Goal: Task Accomplishment & Management: Manage account settings

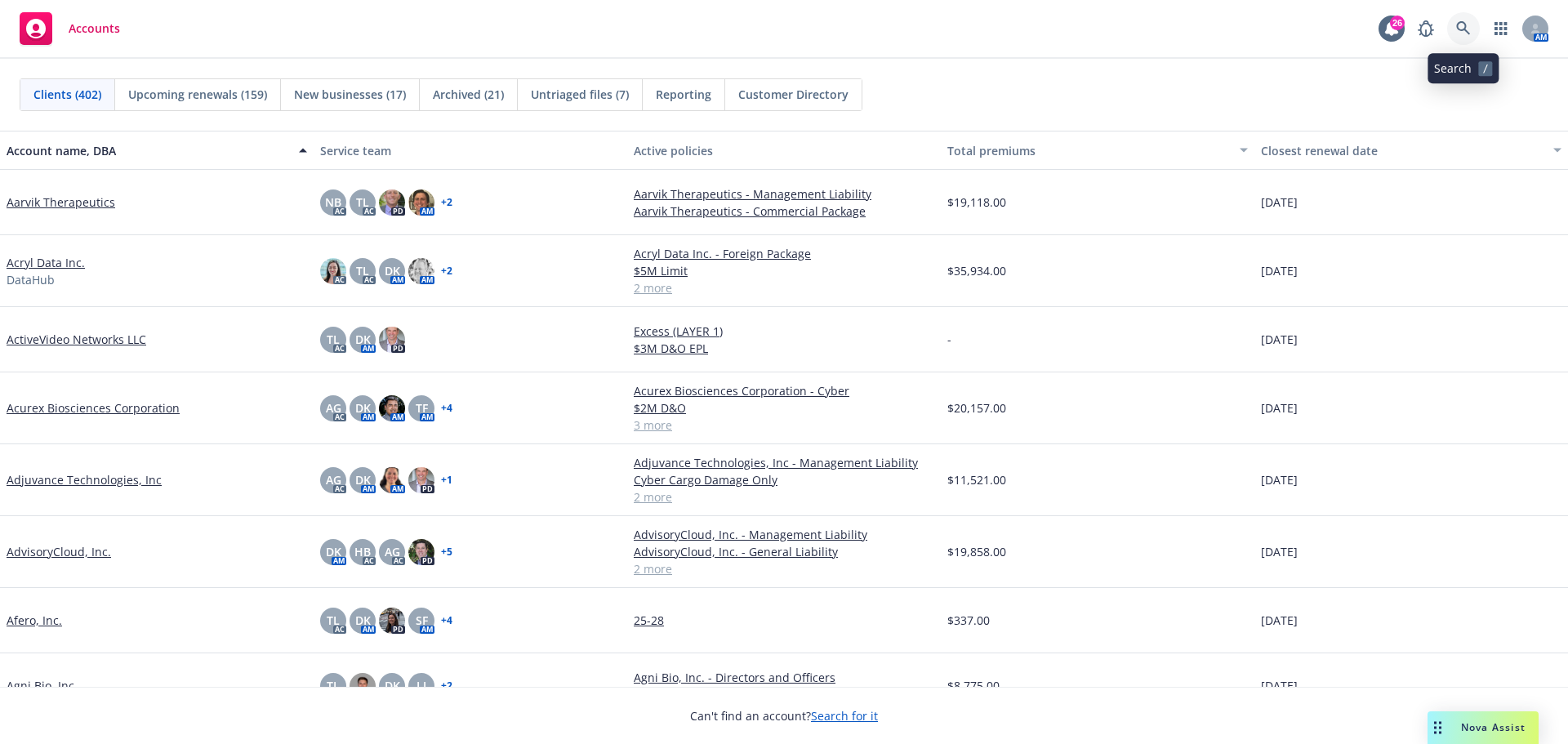
click at [1455, 25] on link at bounding box center [1464, 29] width 33 height 33
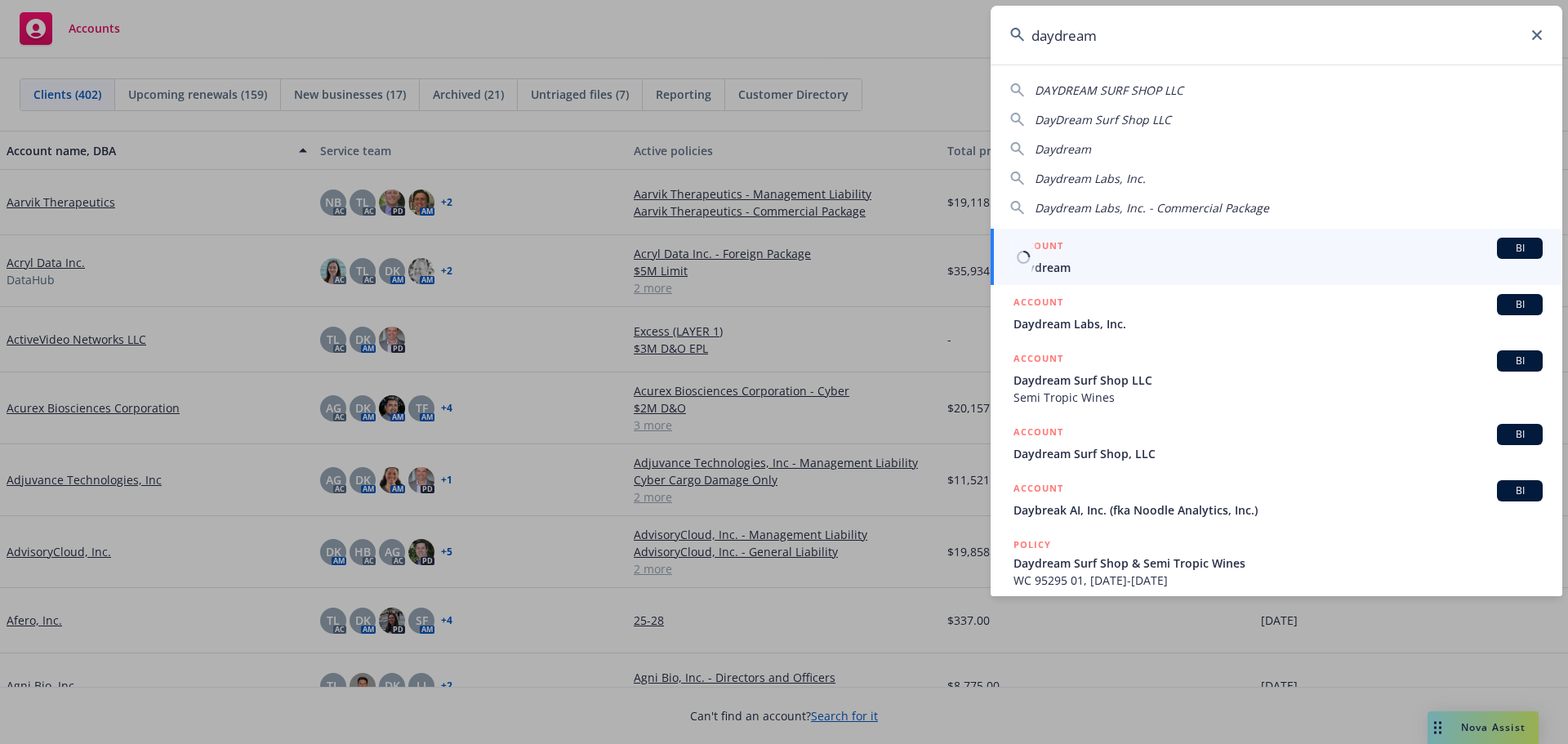
type input "daydream"
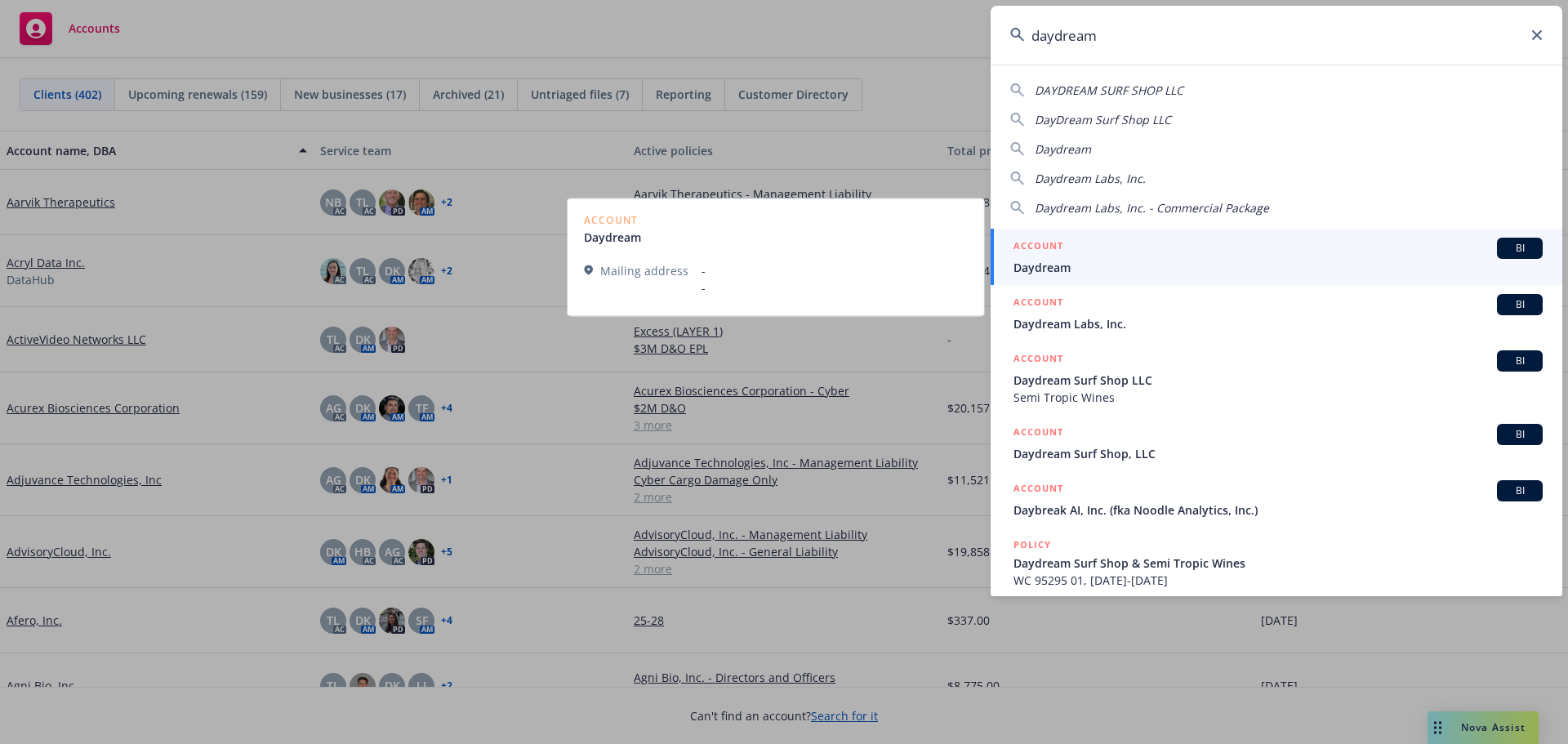
click at [1060, 264] on span "Daydream" at bounding box center [1278, 267] width 529 height 17
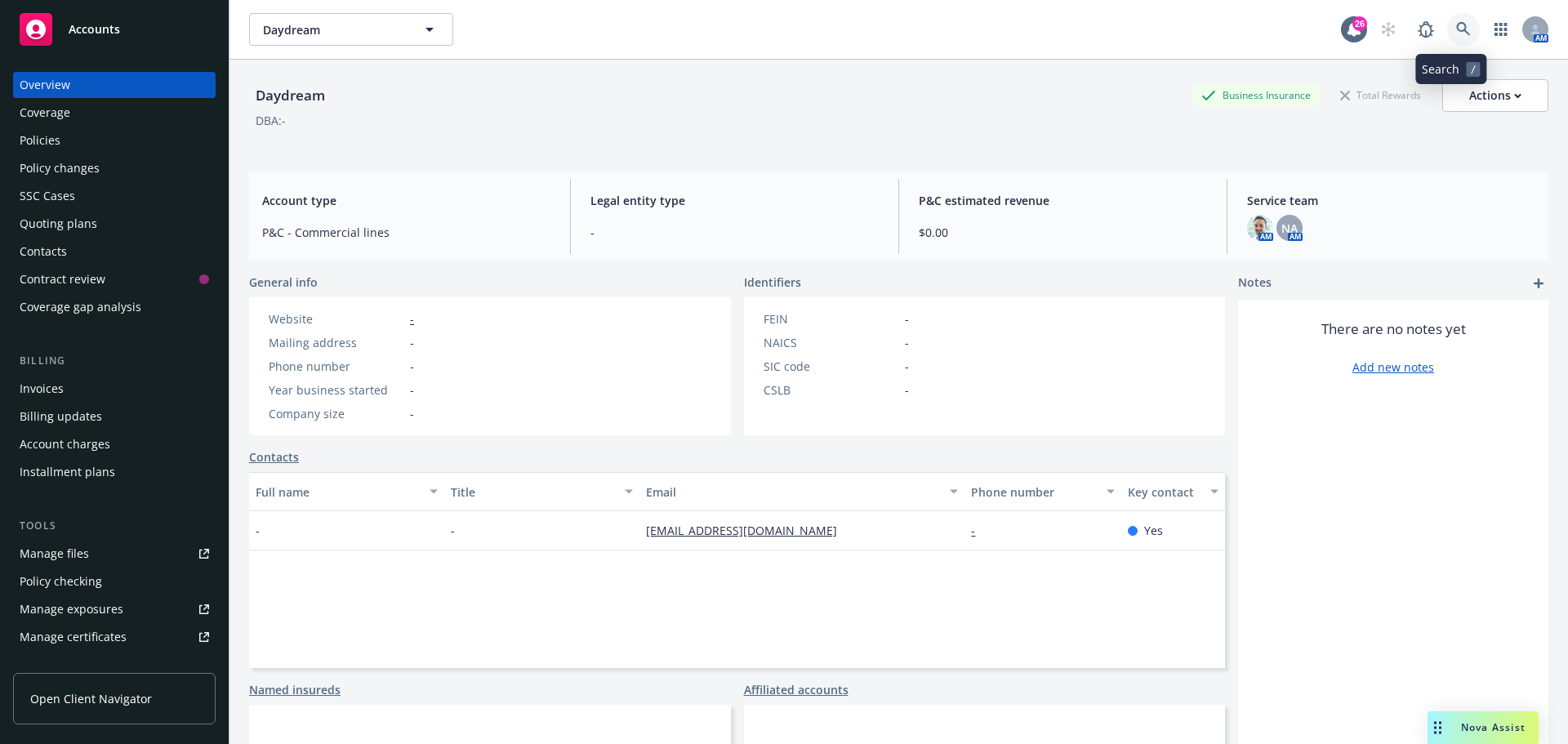
click at [1451, 20] on link at bounding box center [1464, 30] width 33 height 33
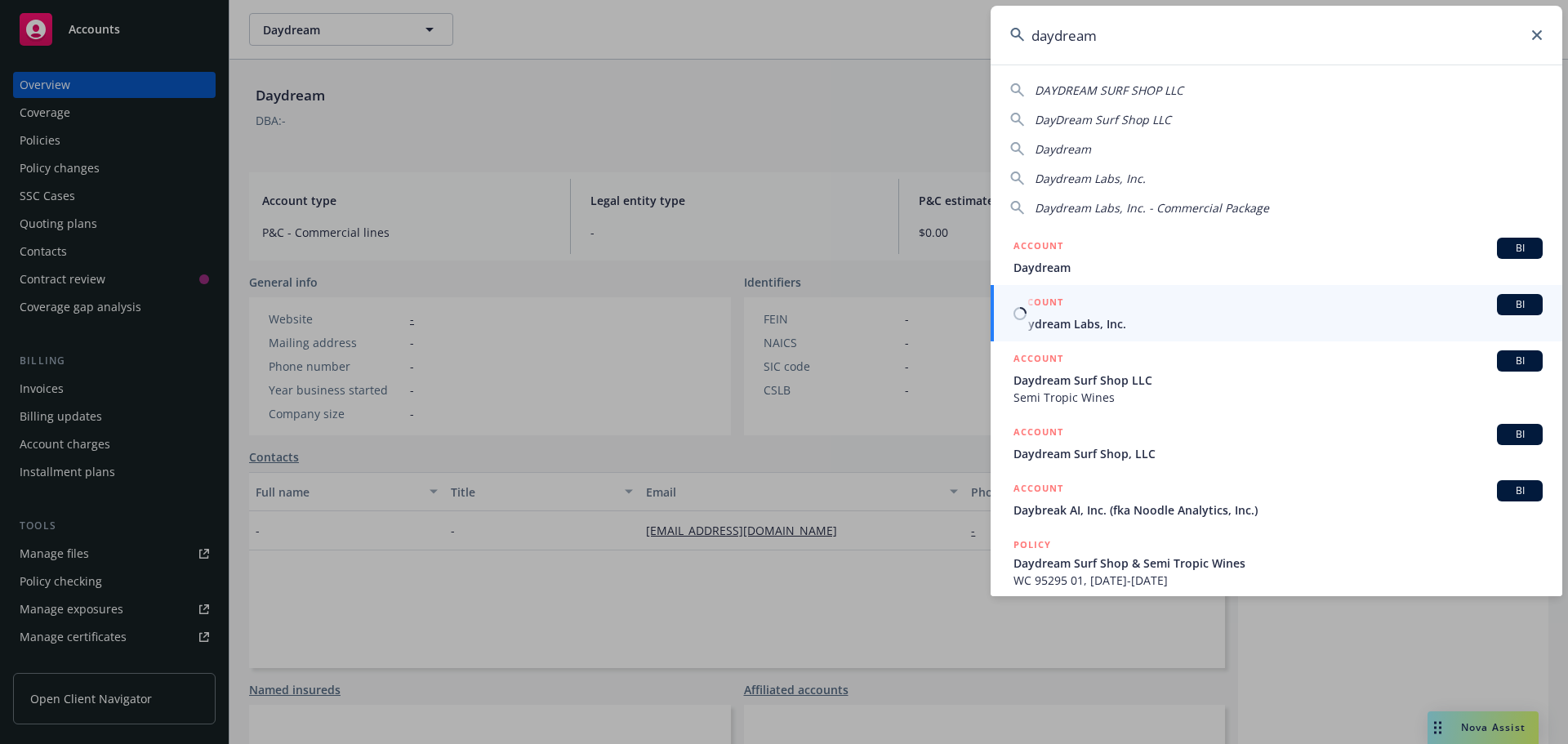
type input "daydream"
click at [1073, 324] on span "Daydream Labs, Inc." at bounding box center [1278, 324] width 529 height 17
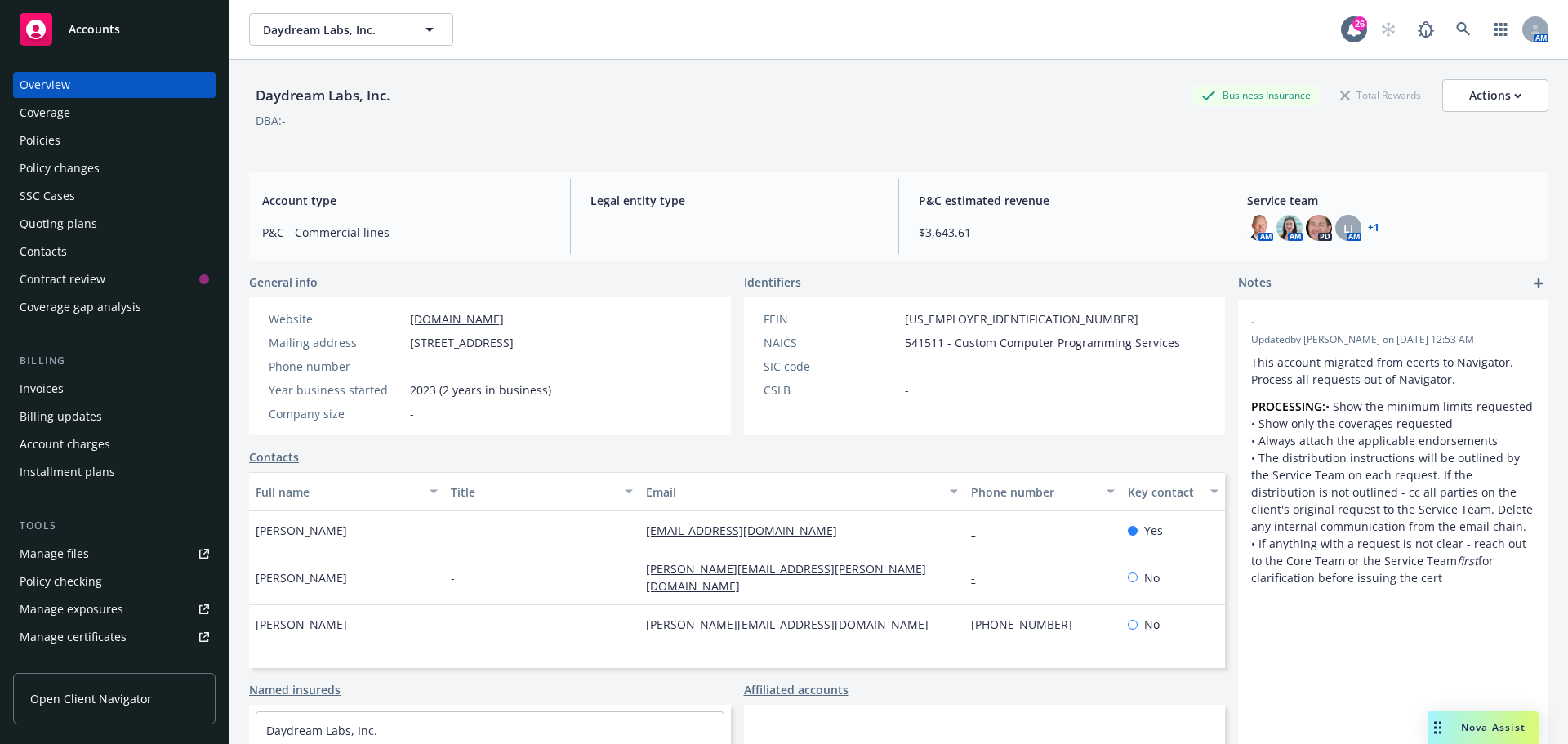
click at [58, 142] on div "Policies" at bounding box center [40, 140] width 41 height 26
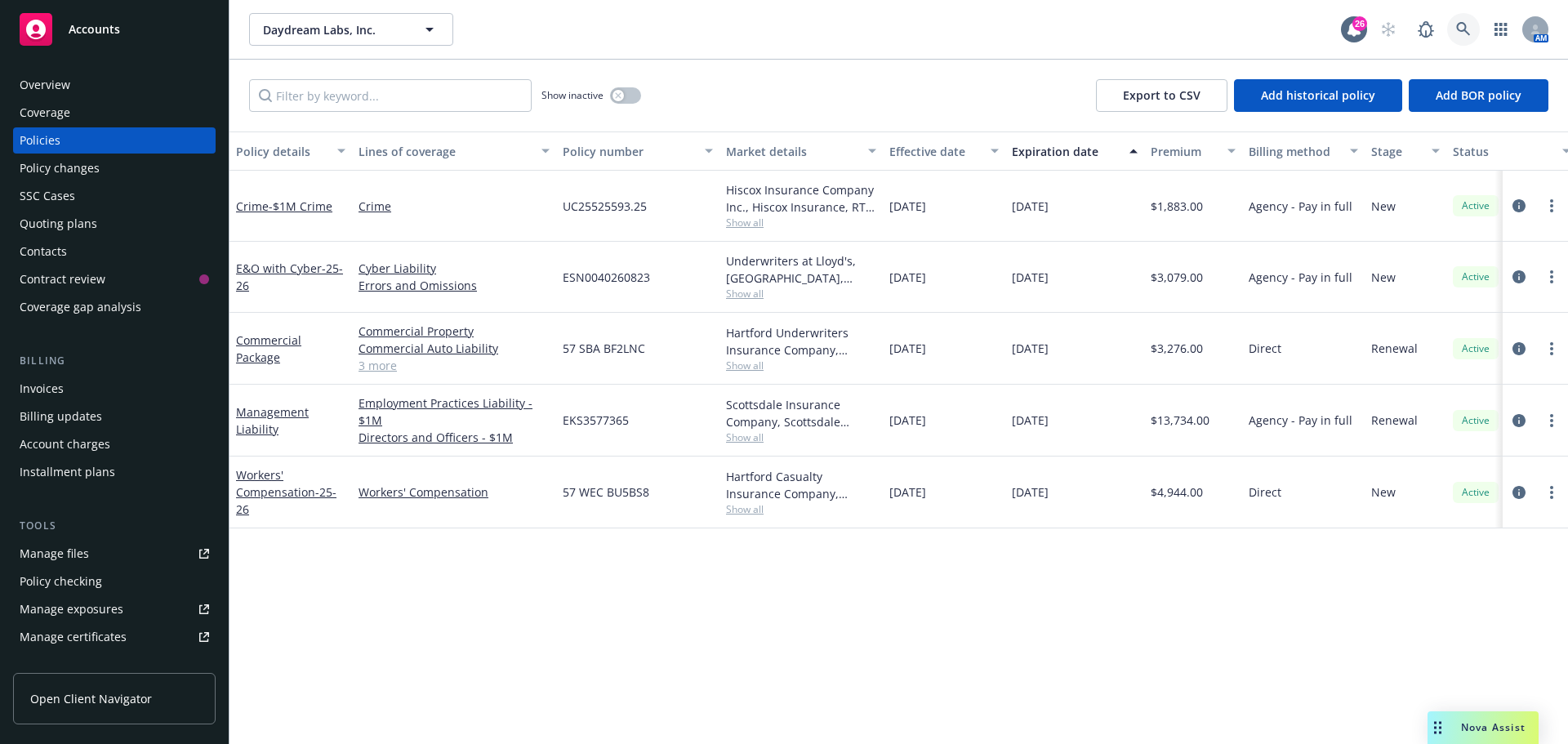
click at [1459, 27] on icon at bounding box center [1463, 29] width 15 height 15
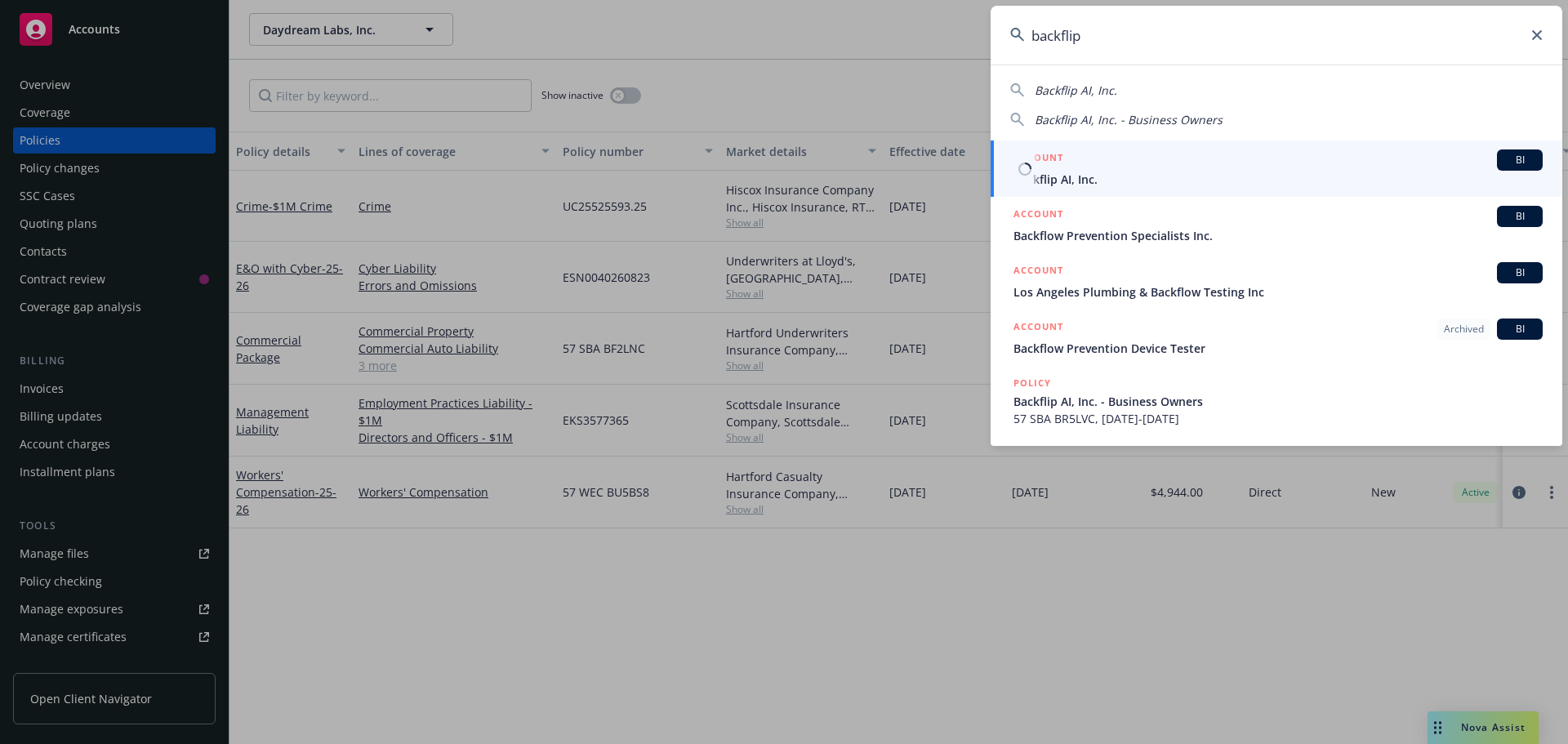
type input "backflip"
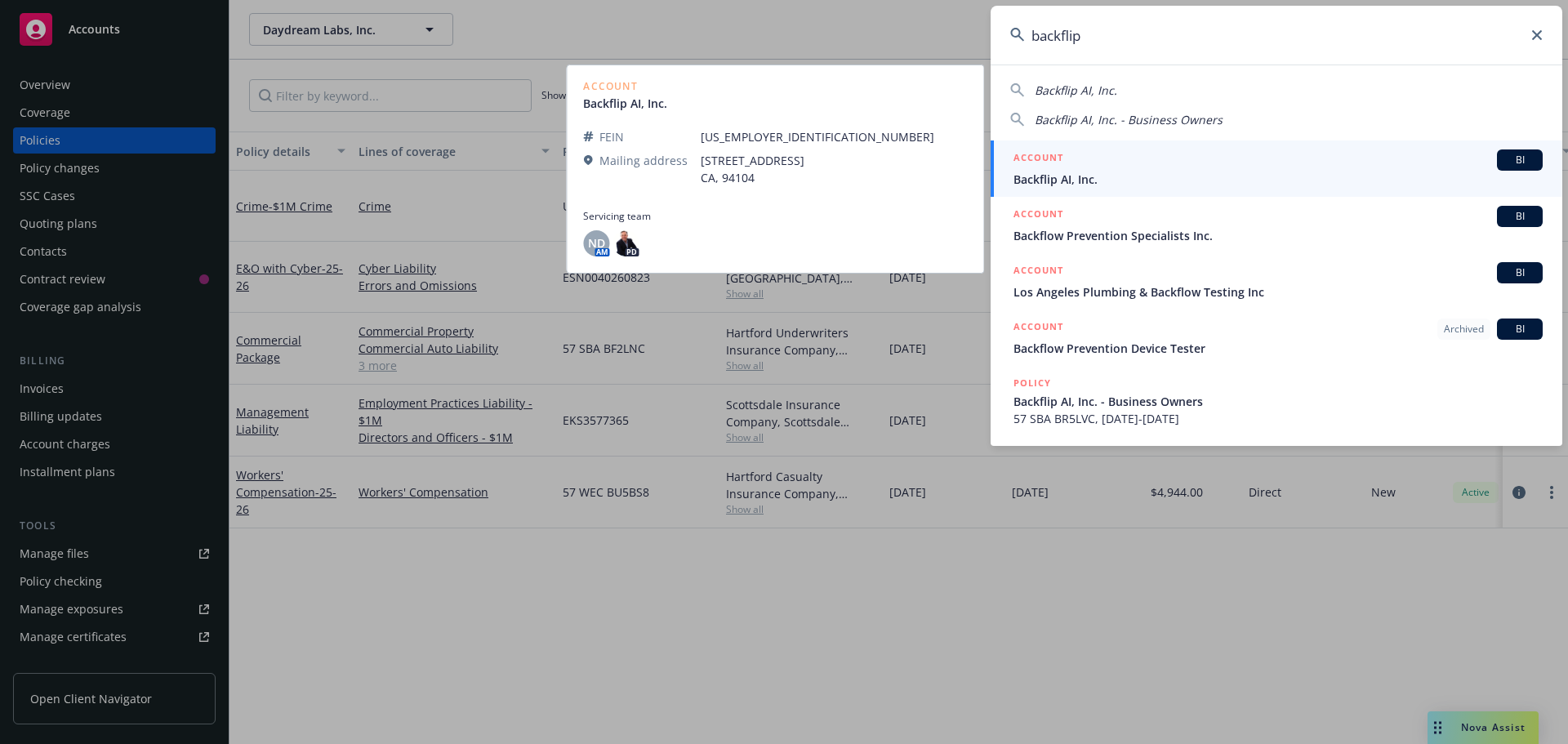
click at [1055, 168] on h5 "ACCOUNT" at bounding box center [1038, 159] width 50 height 20
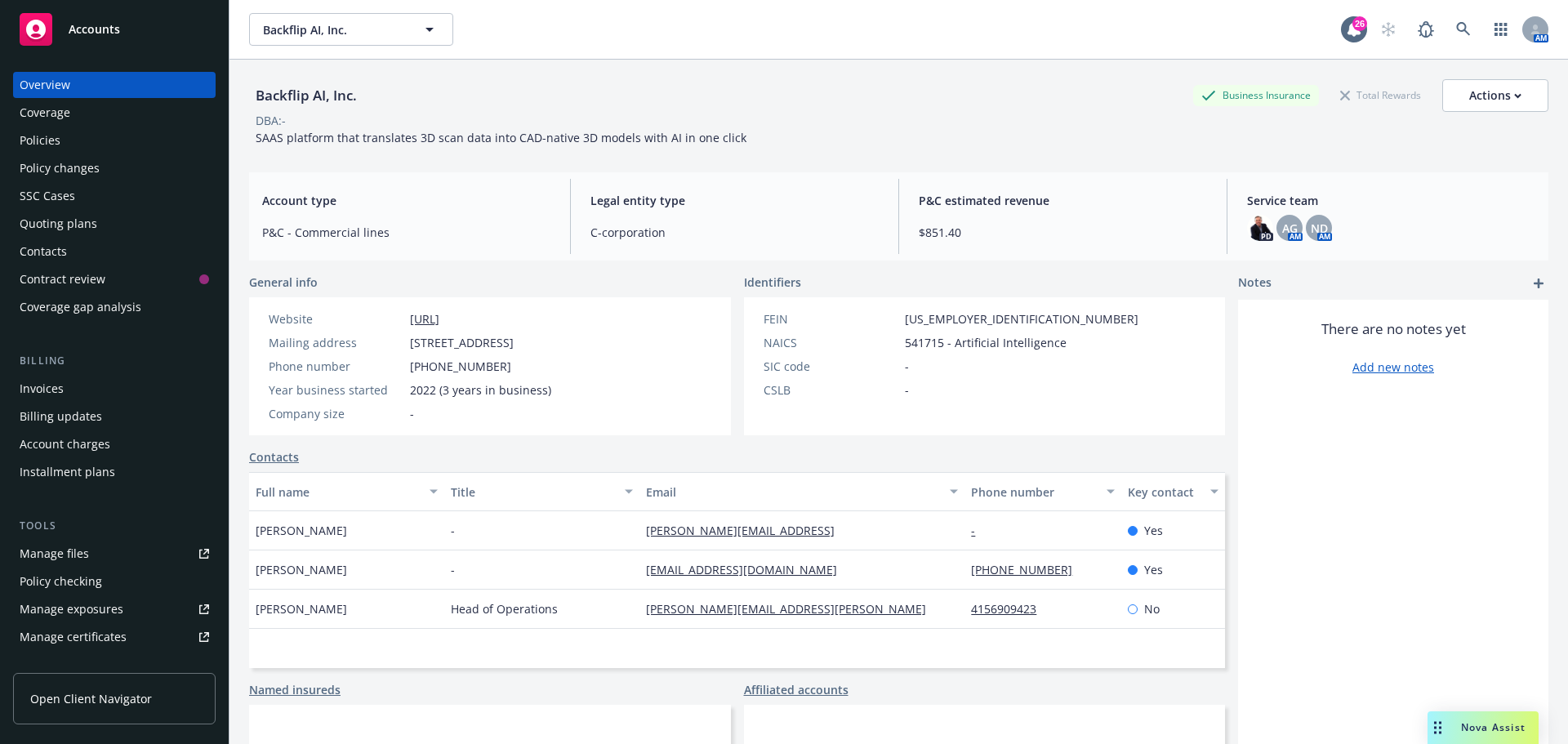
click at [54, 217] on div "Quoting plans" at bounding box center [58, 224] width 77 height 26
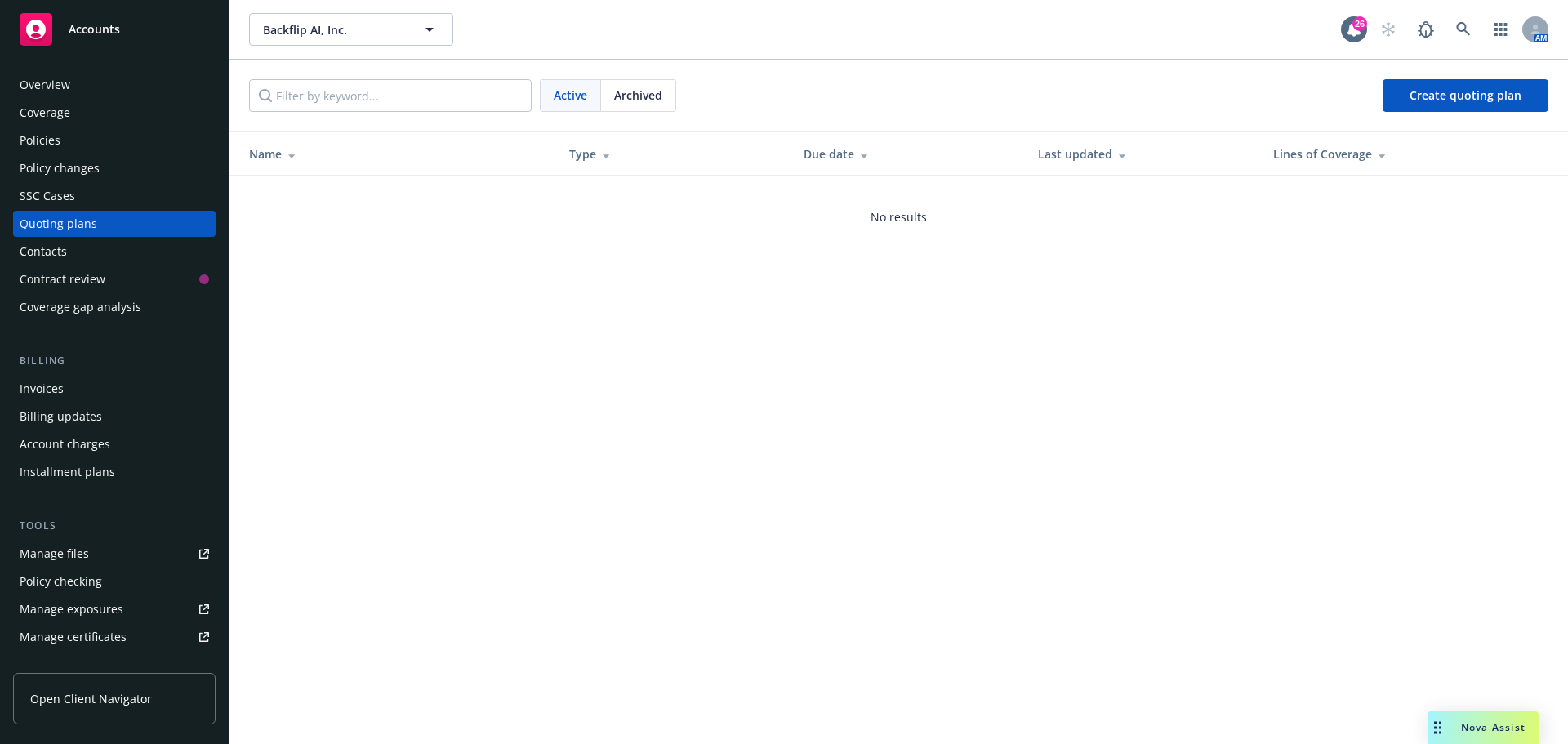
click at [76, 551] on div "Manage files" at bounding box center [55, 554] width 70 height 26
click at [1461, 30] on icon at bounding box center [1463, 29] width 15 height 15
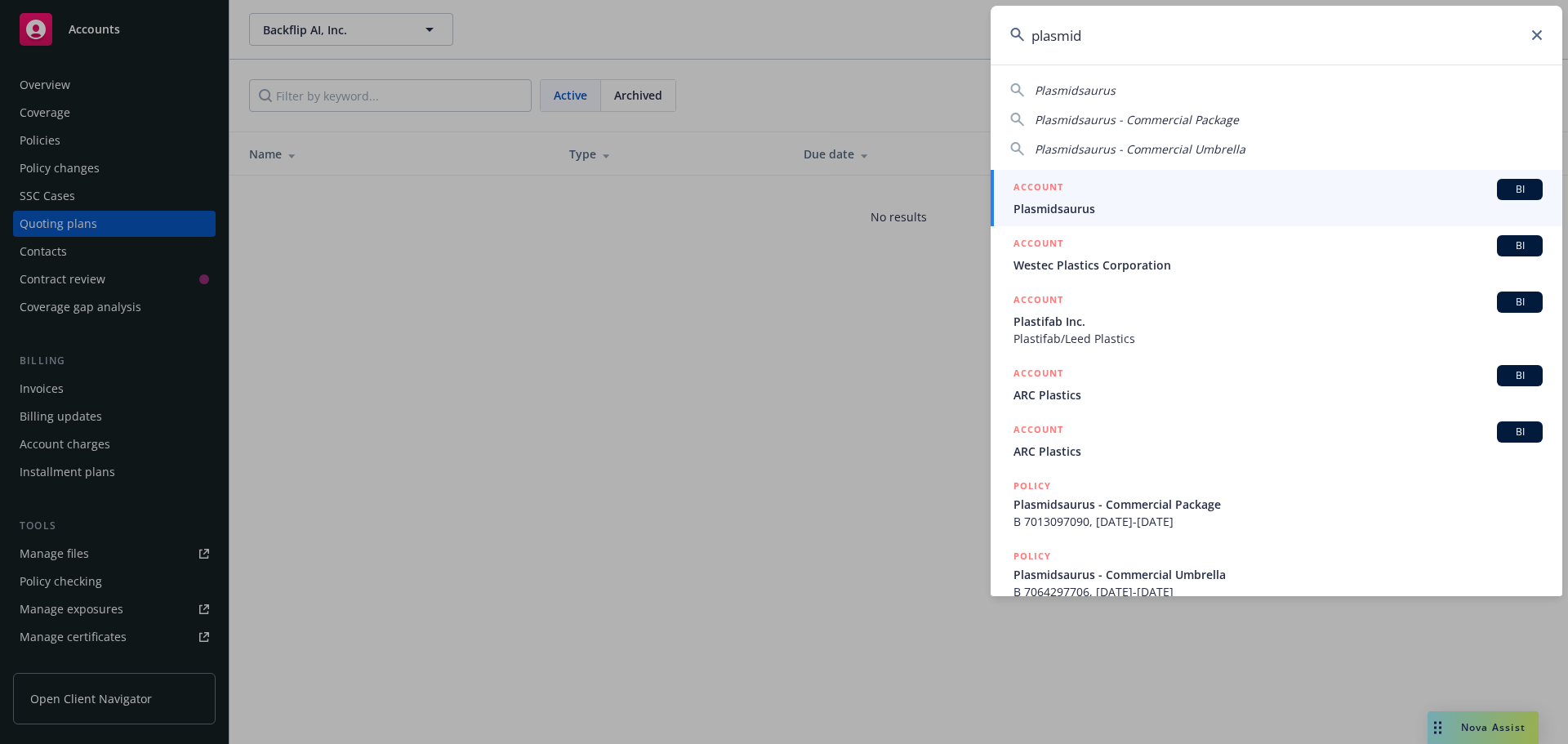
type input "plasmid"
click at [1076, 210] on span "Plasmidsaurus" at bounding box center [1278, 209] width 529 height 17
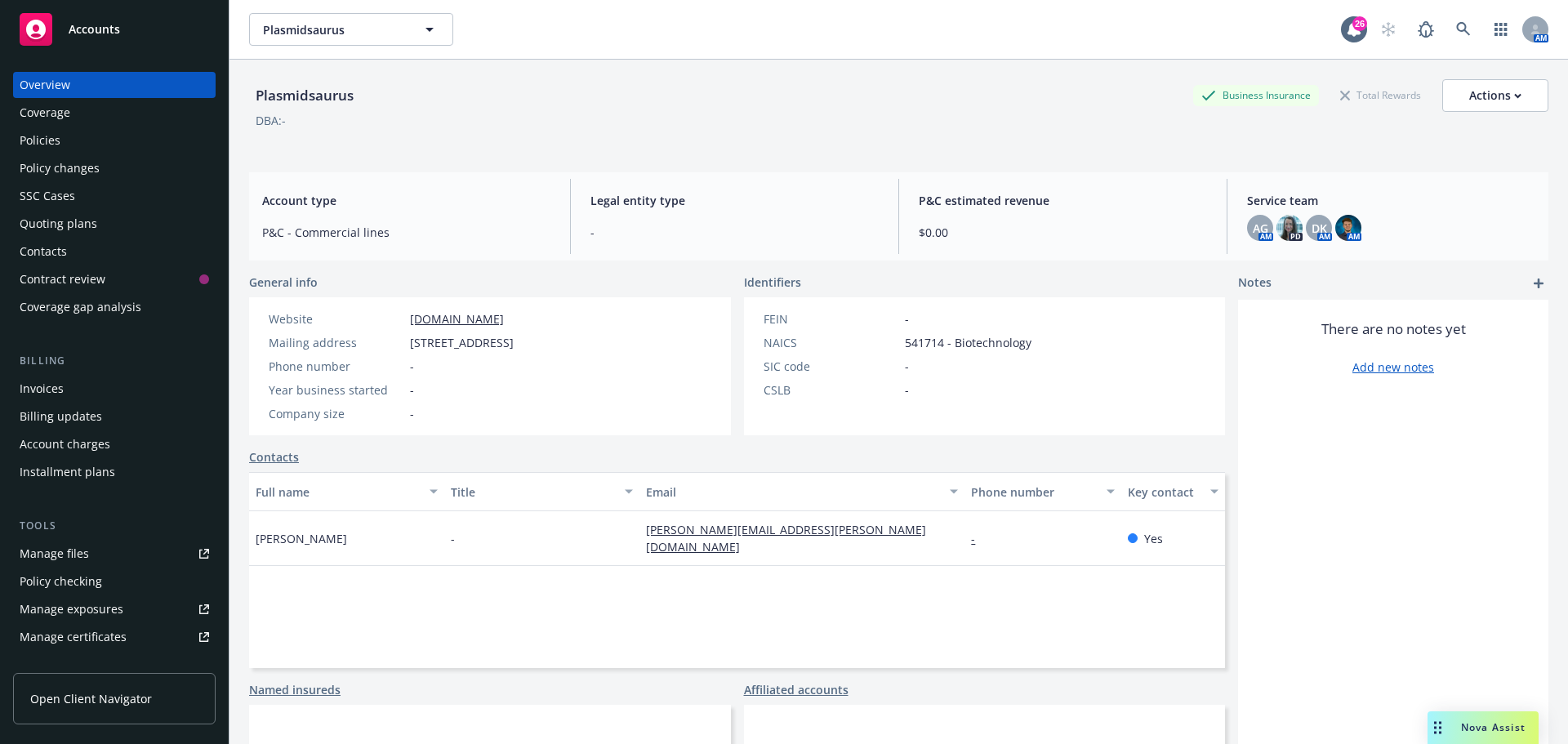
click at [45, 140] on div "Policies" at bounding box center [40, 140] width 41 height 26
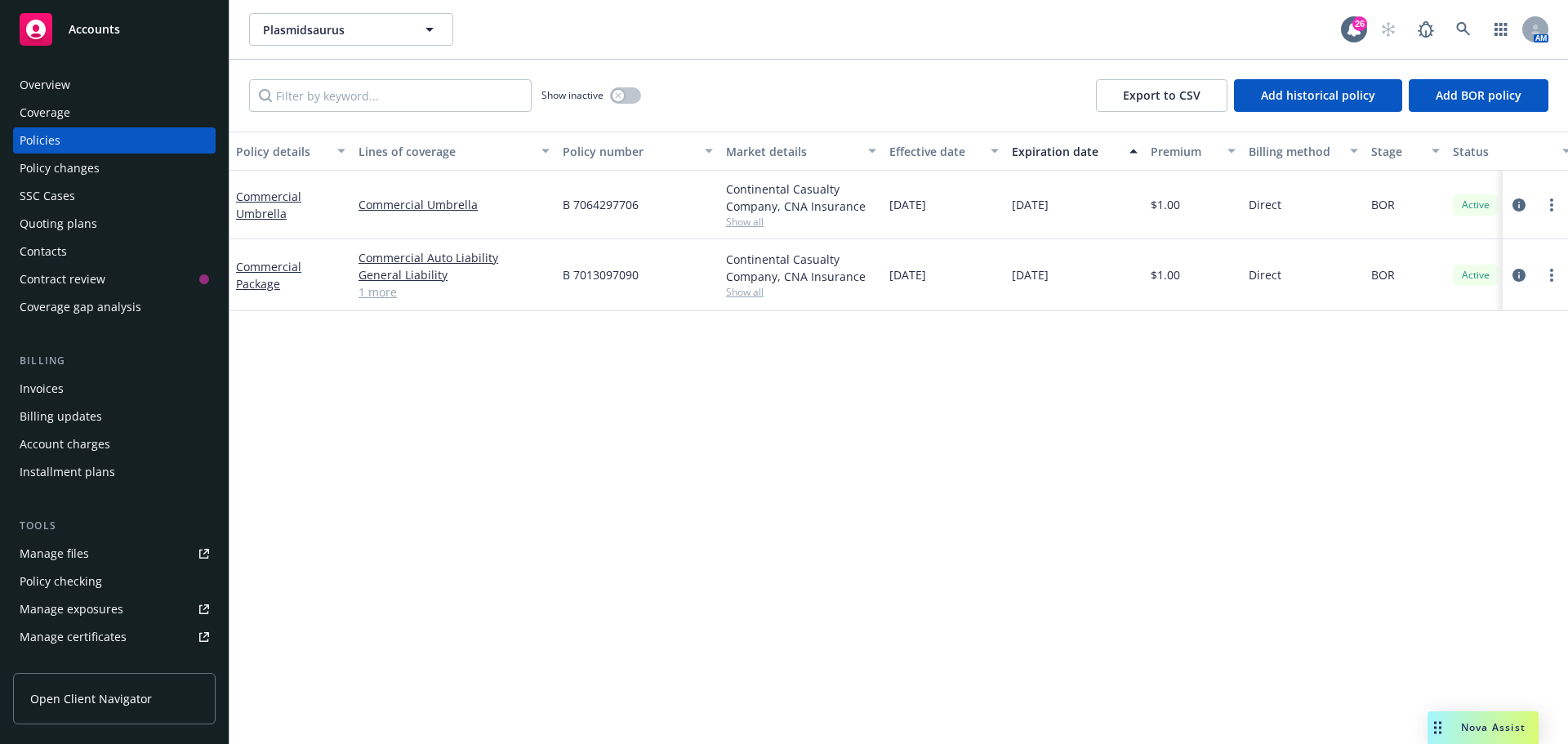
click at [52, 553] on div "Manage files" at bounding box center [55, 554] width 70 height 26
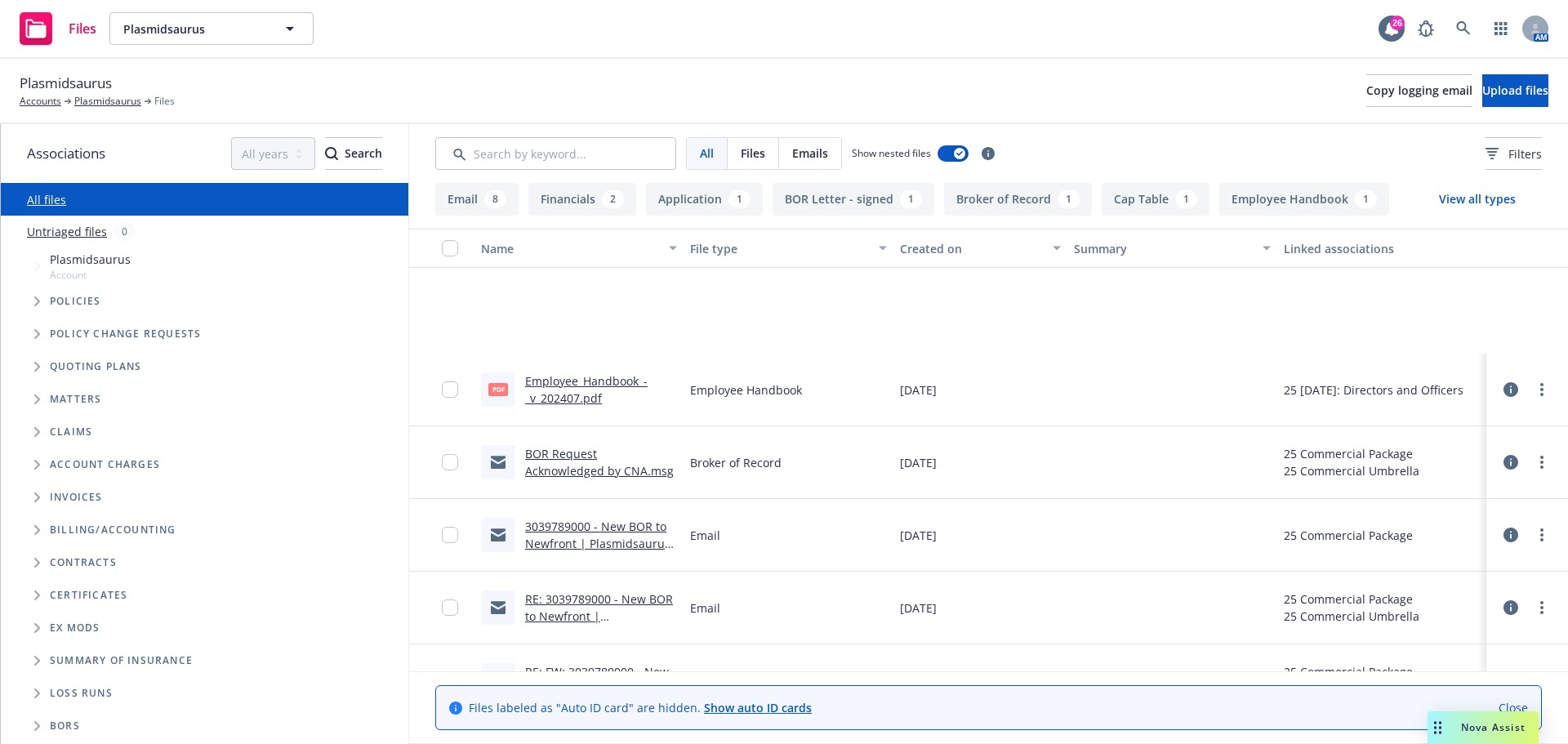
scroll to position [335, 0]
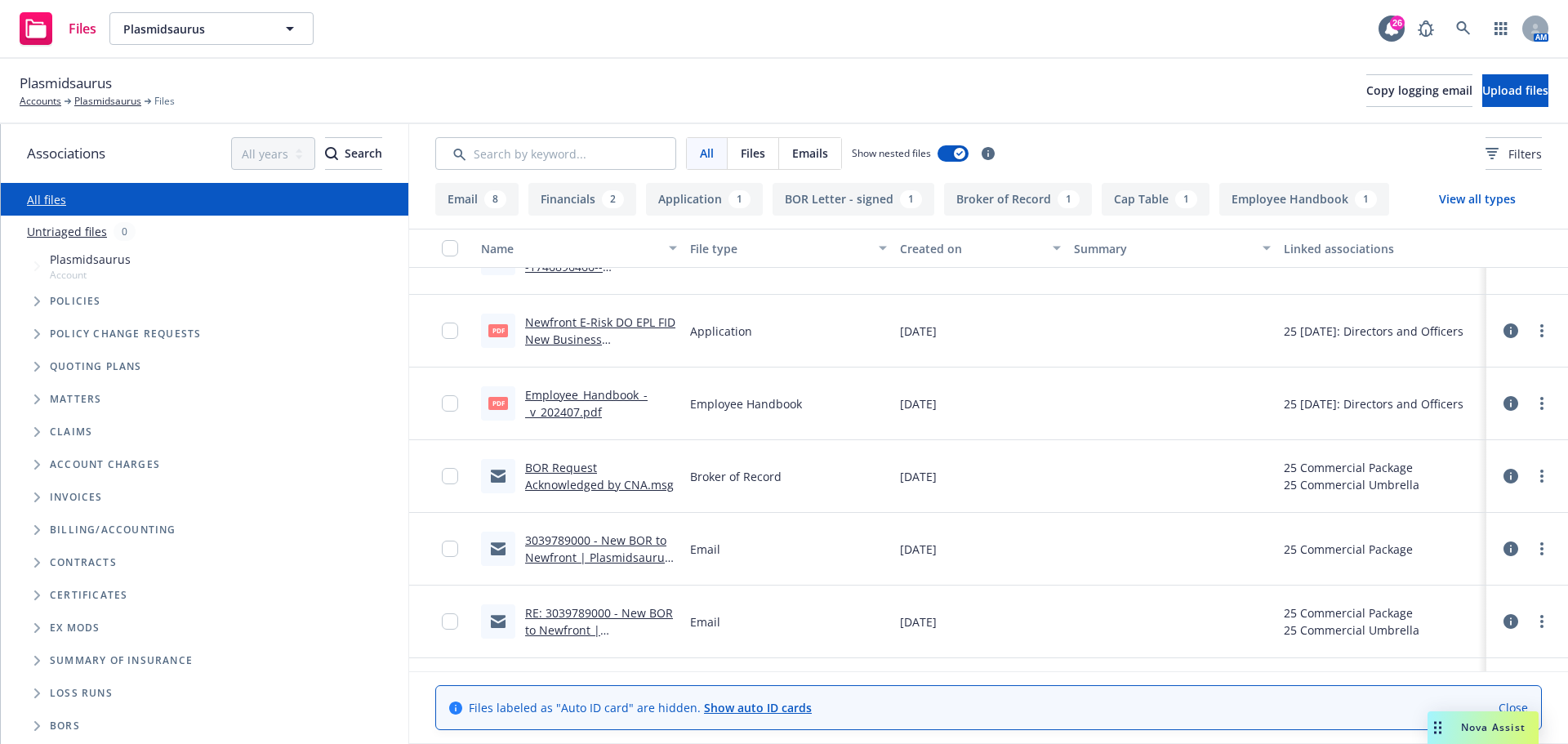
click at [590, 323] on link "Newfront E-Risk DO EPL FID New Business Application.pdf" at bounding box center [600, 339] width 151 height 50
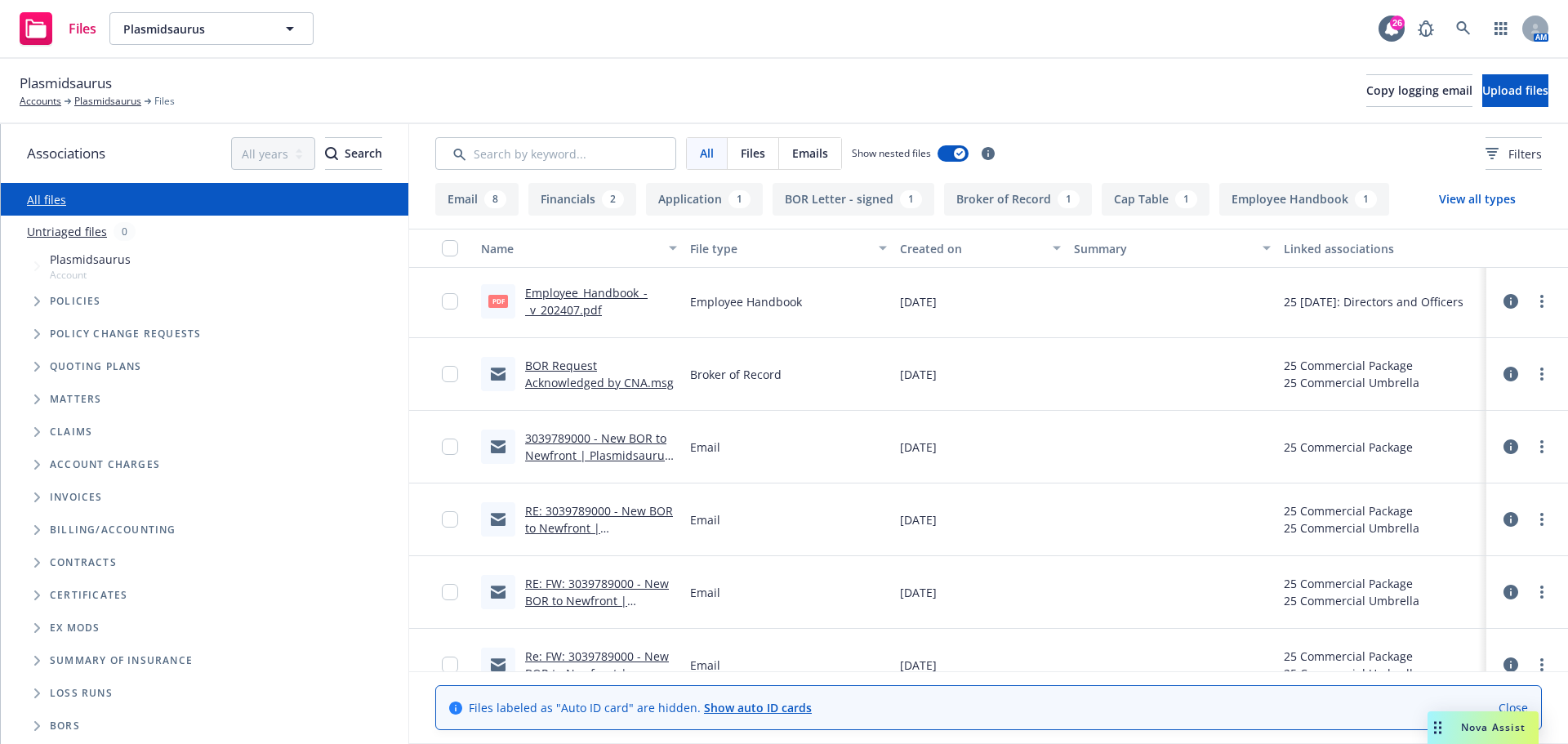
scroll to position [497, 0]
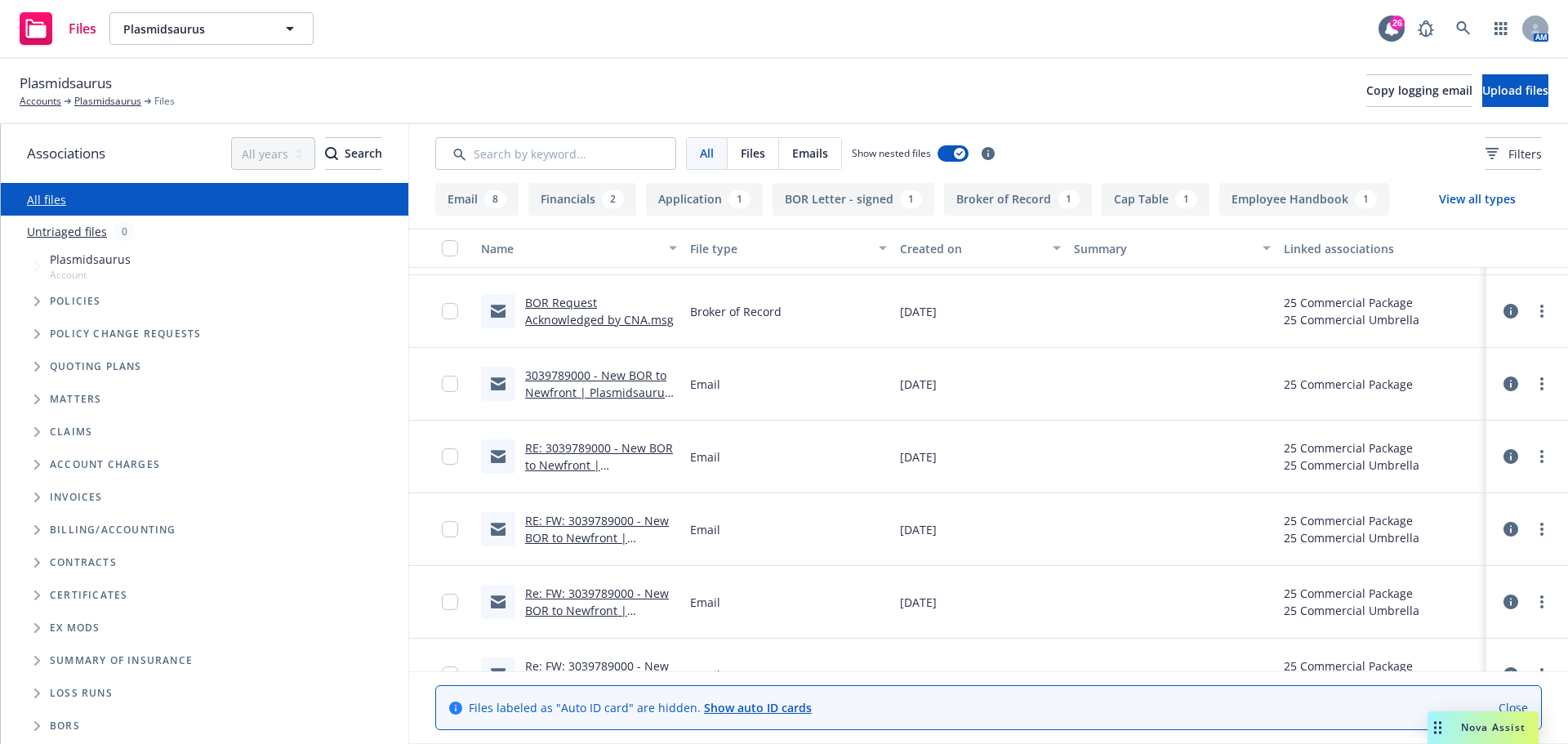
click at [605, 372] on link "3039789000 - New BOR to Newfront | Plasmidsaurus PKG & UMB.msg" at bounding box center [597, 392] width 145 height 50
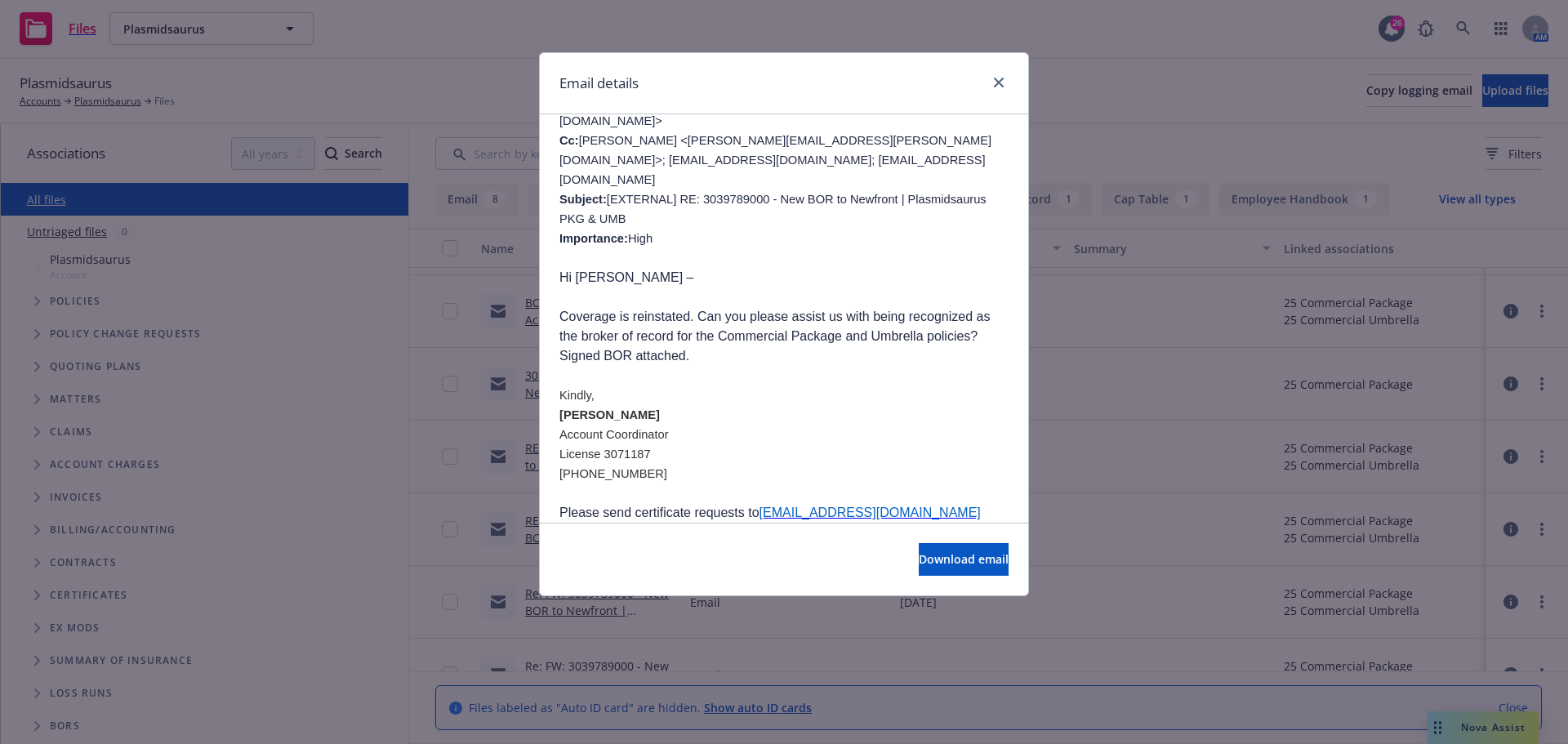
scroll to position [0, 0]
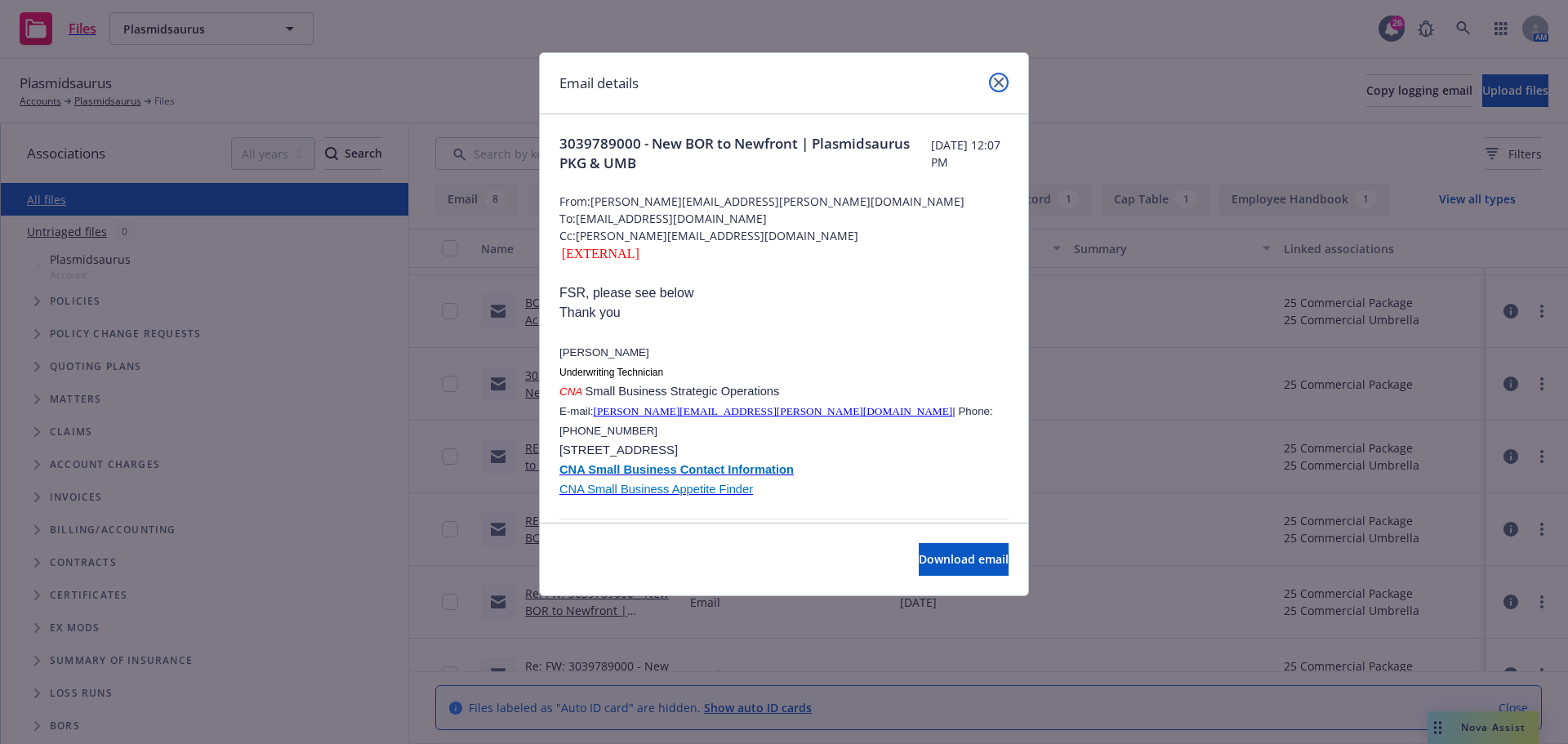
click at [1005, 85] on link "close" at bounding box center [999, 82] width 20 height 20
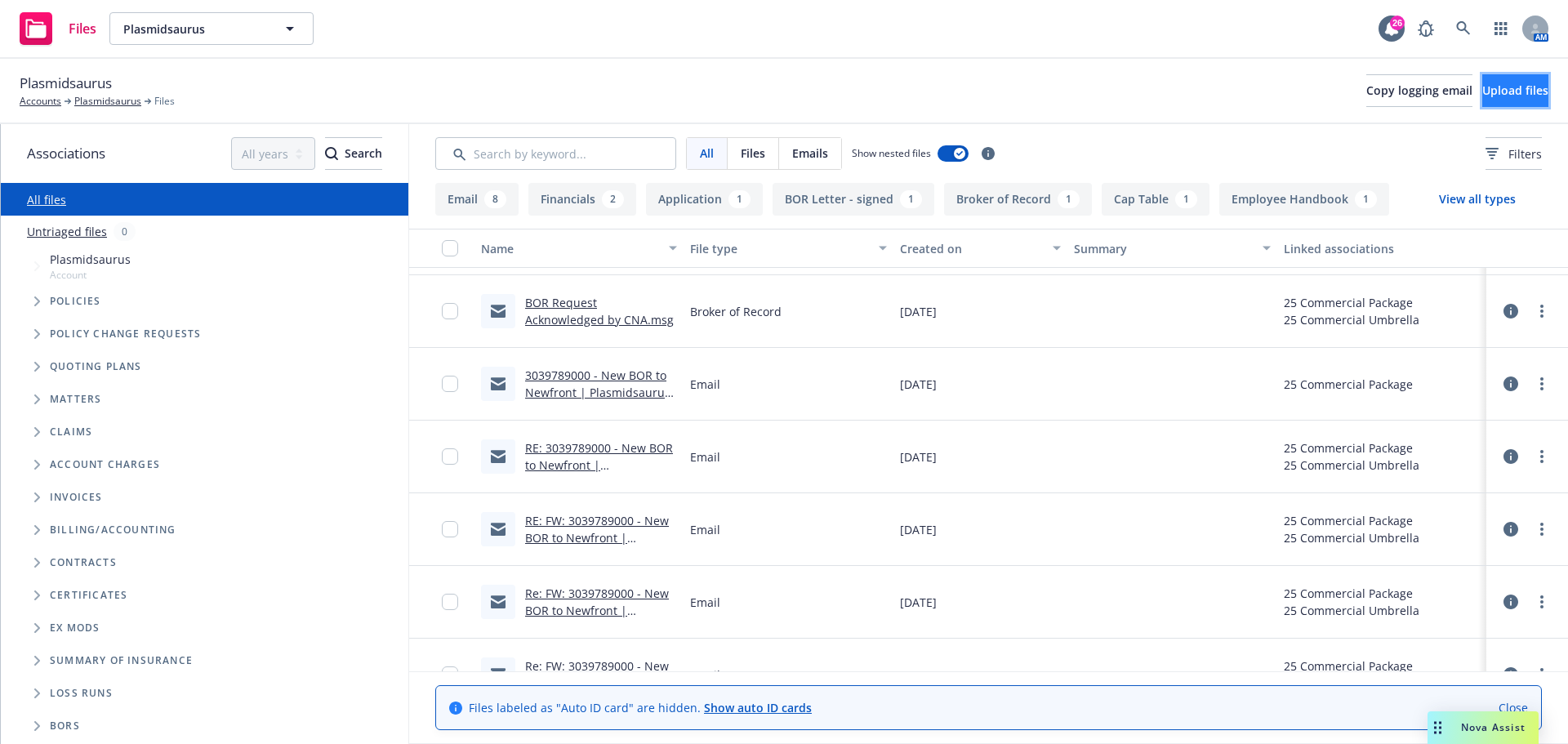
click at [1482, 95] on span "Upload files" at bounding box center [1515, 91] width 66 height 16
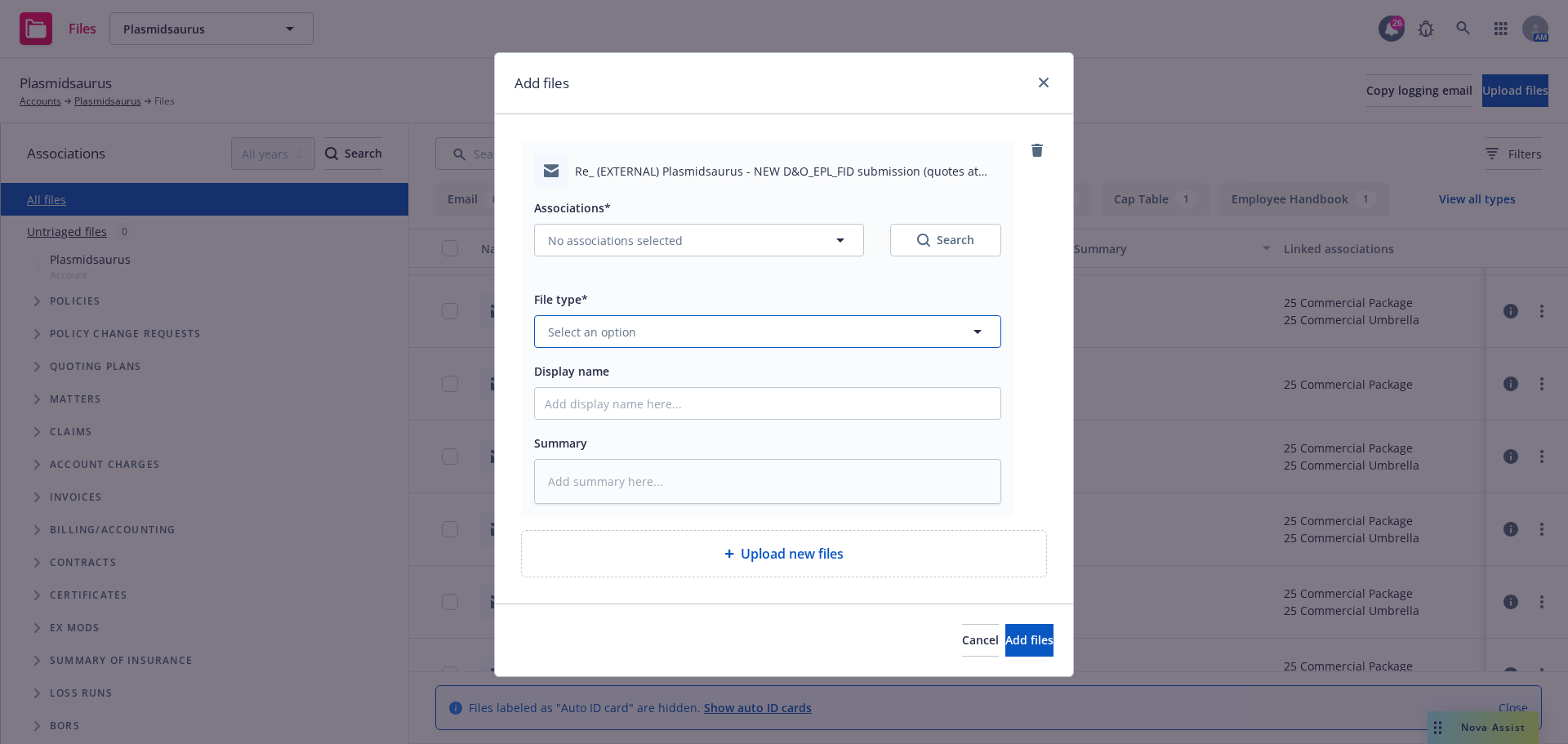
click at [582, 337] on span "Select an option" at bounding box center [591, 332] width 88 height 17
type input "email"
click at [589, 385] on div "Email" at bounding box center [768, 376] width 446 height 24
click at [603, 406] on input "Display name" at bounding box center [767, 404] width 466 height 31
type textarea "x"
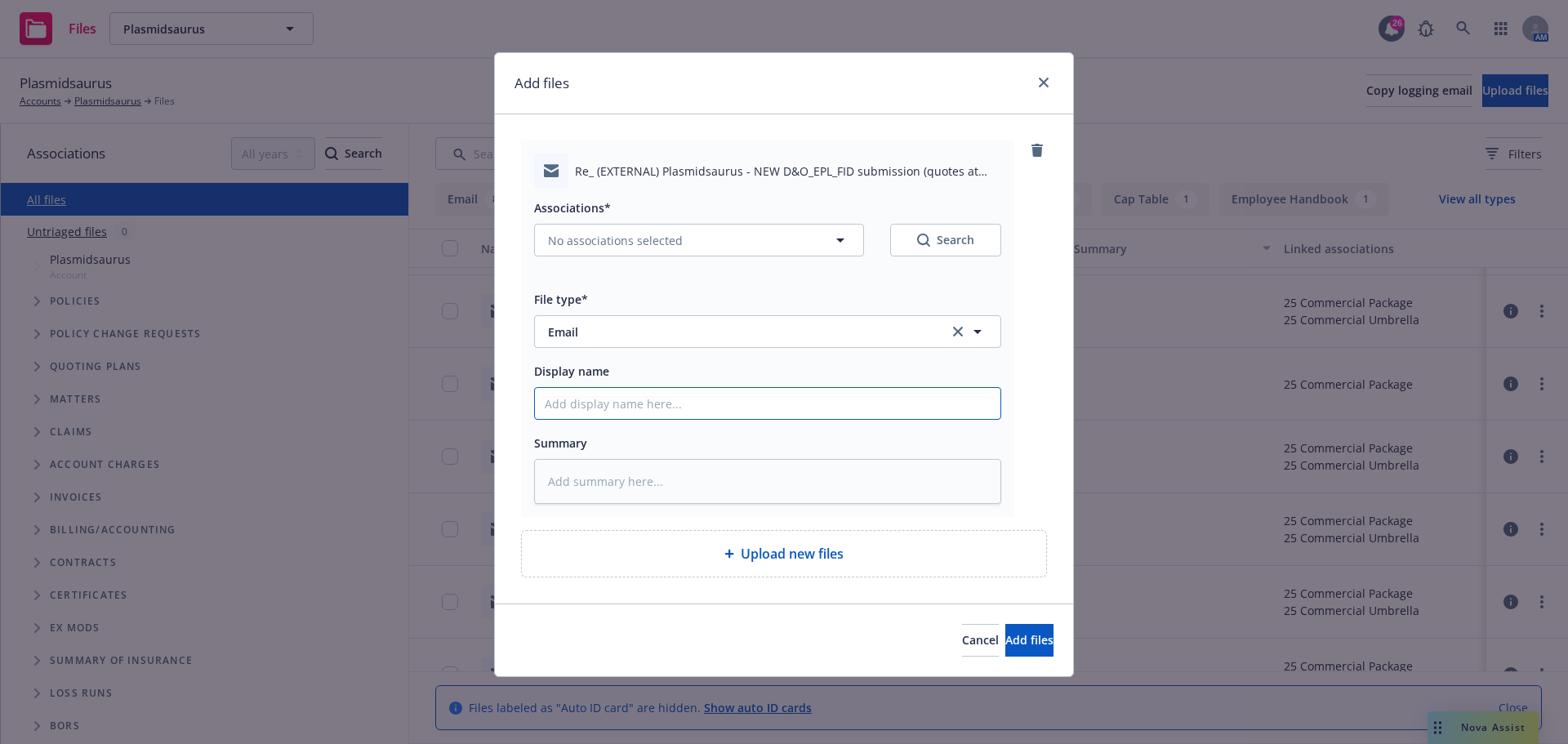
type input "P"
type textarea "x"
type input "Pl"
type textarea "x"
type input "Pla"
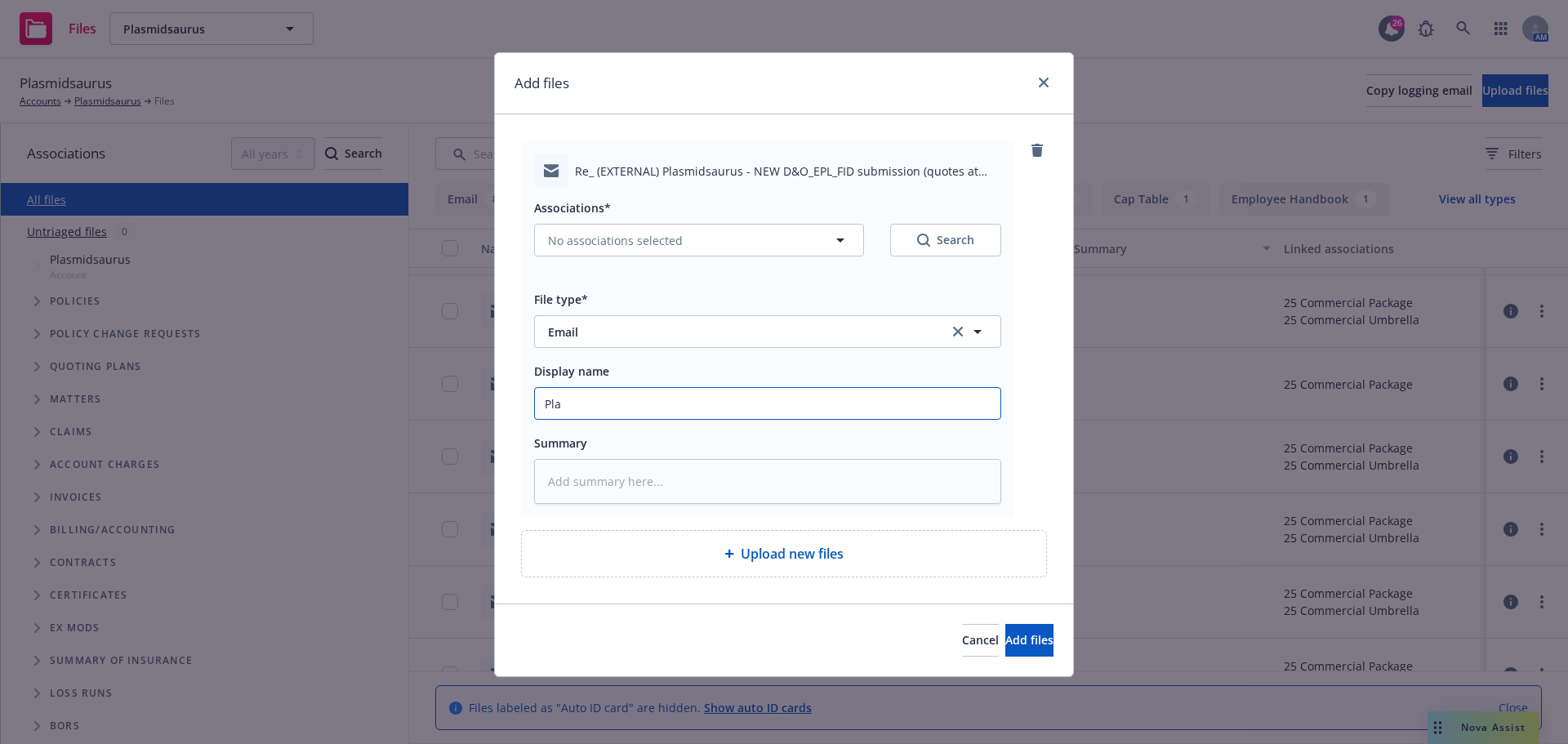
type textarea "x"
type input "Plas"
type textarea "x"
type input "Plasm"
type textarea "x"
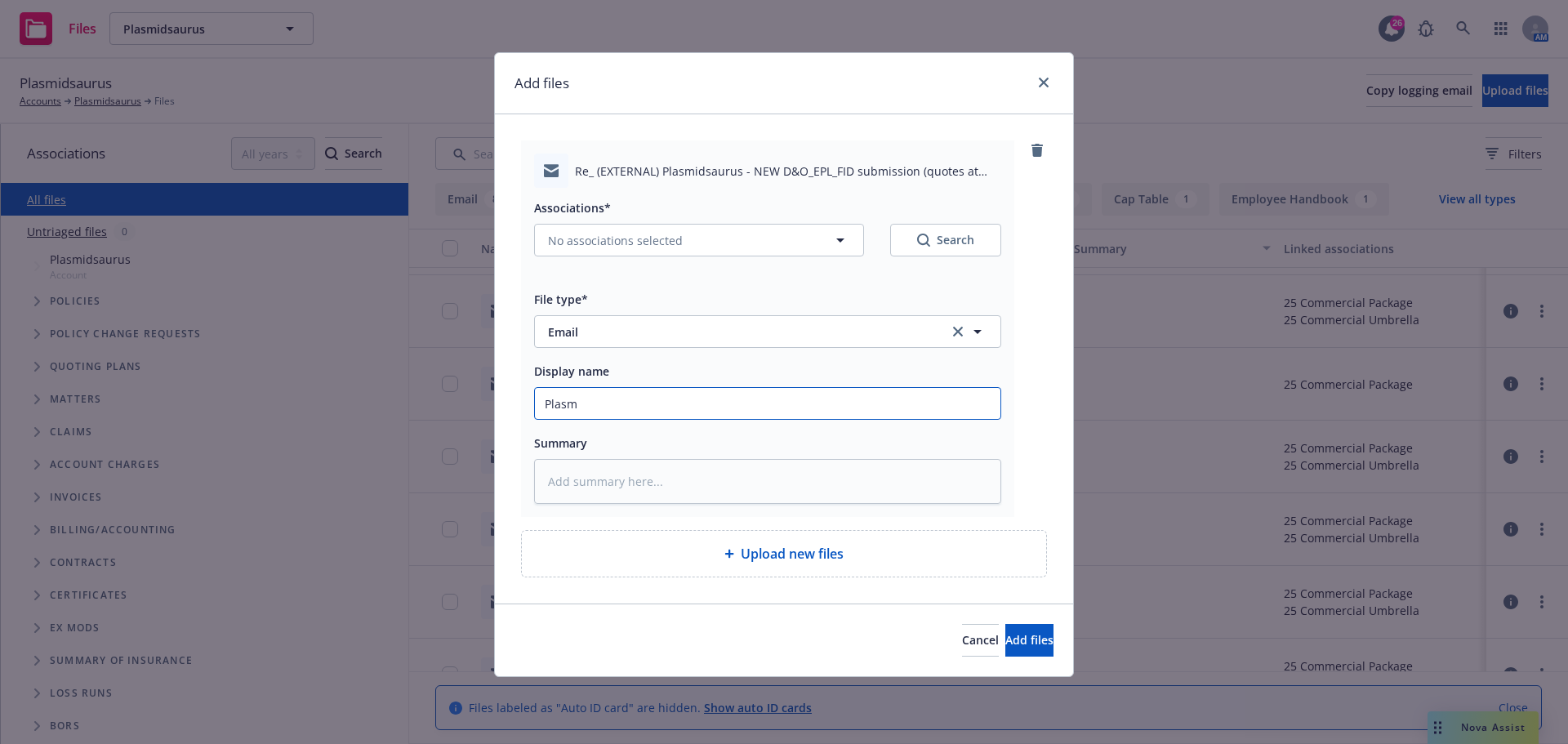
type input "Plasmi"
type textarea "x"
type input "Plasmid"
type textarea "x"
type input "Plasmids"
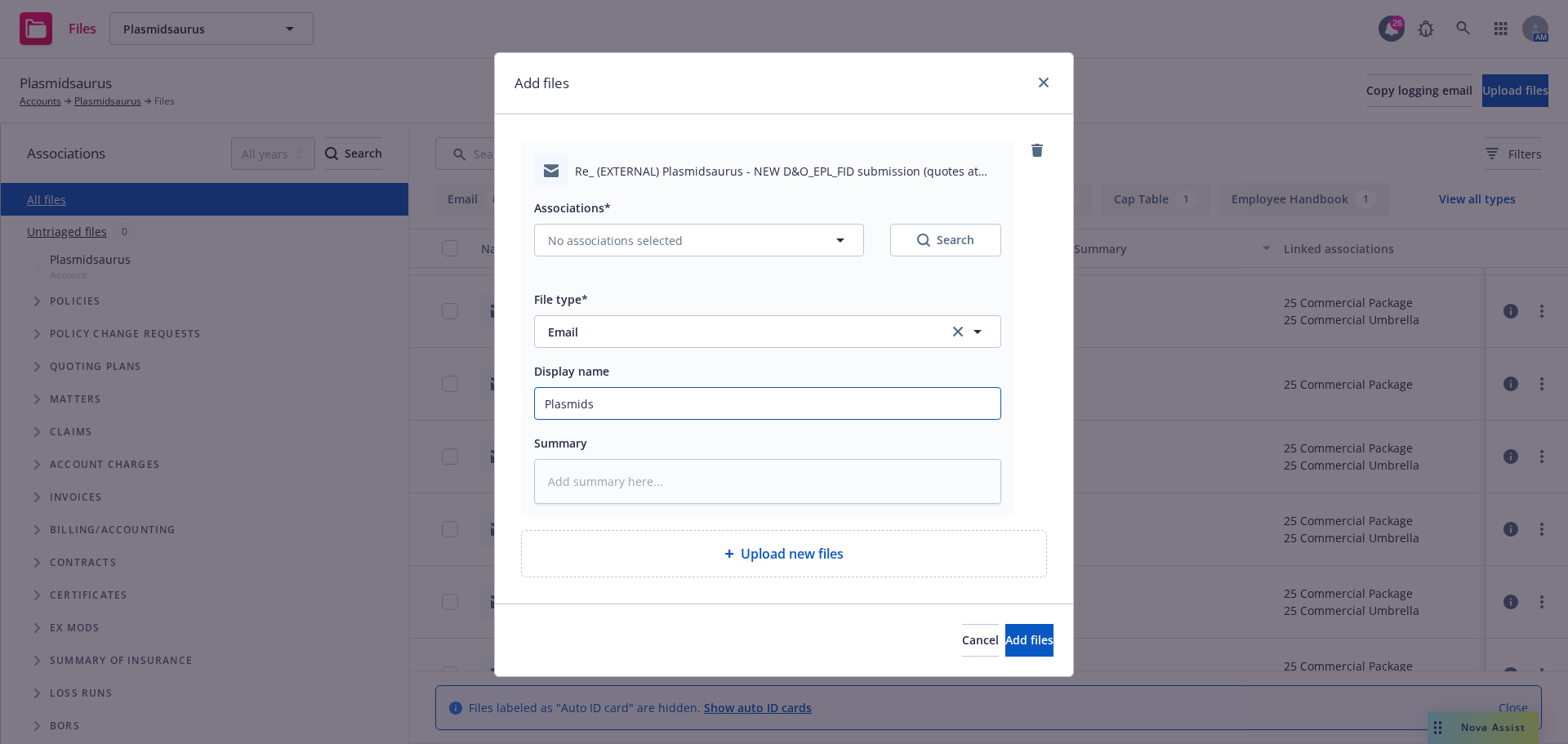
type textarea "x"
type input "Plasmidsa"
type textarea "x"
type input "Plasmidsau"
type textarea "x"
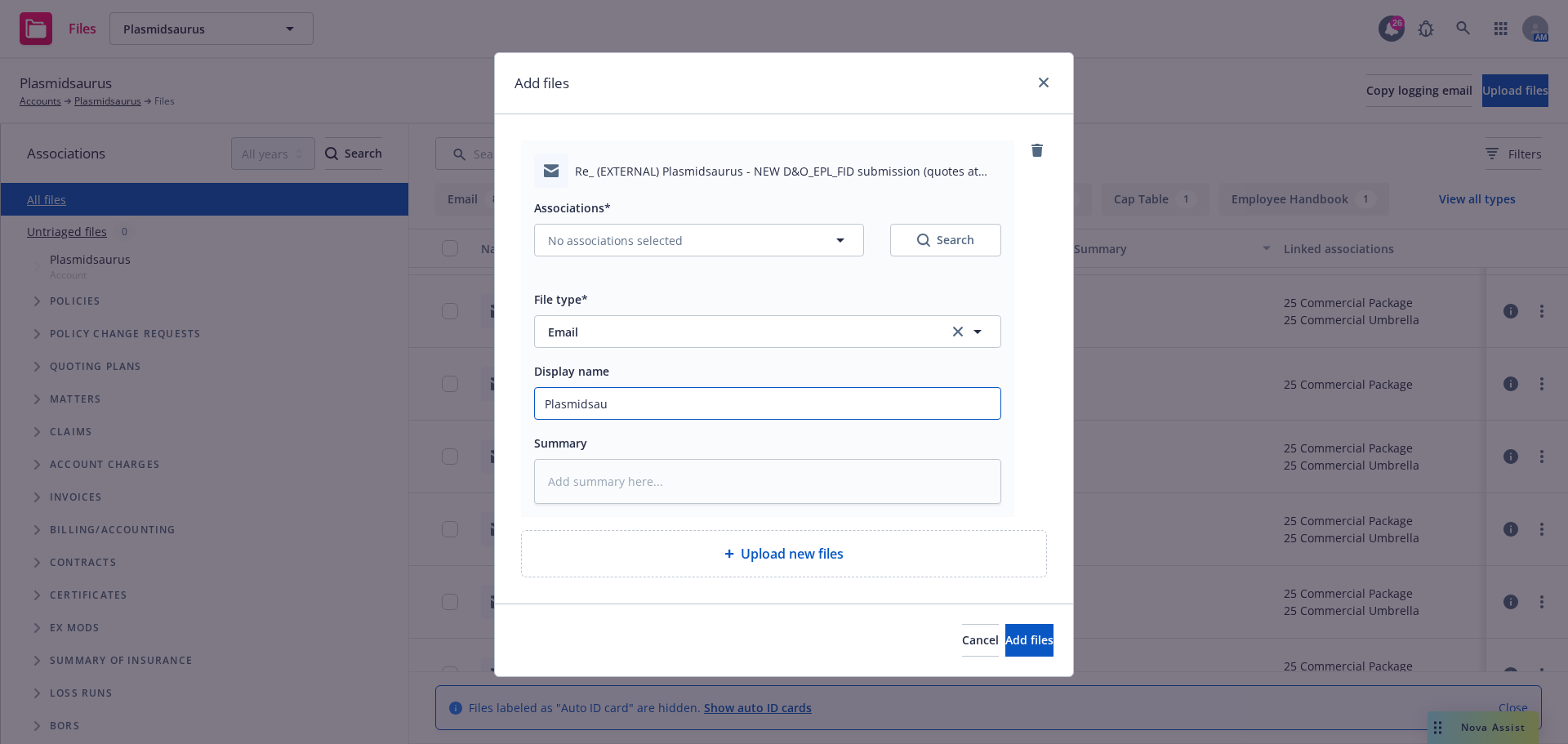
type input "Plasmidsaur"
type textarea "x"
type input "Plasmidsauru"
type textarea "x"
type input "Plasmidsaurus"
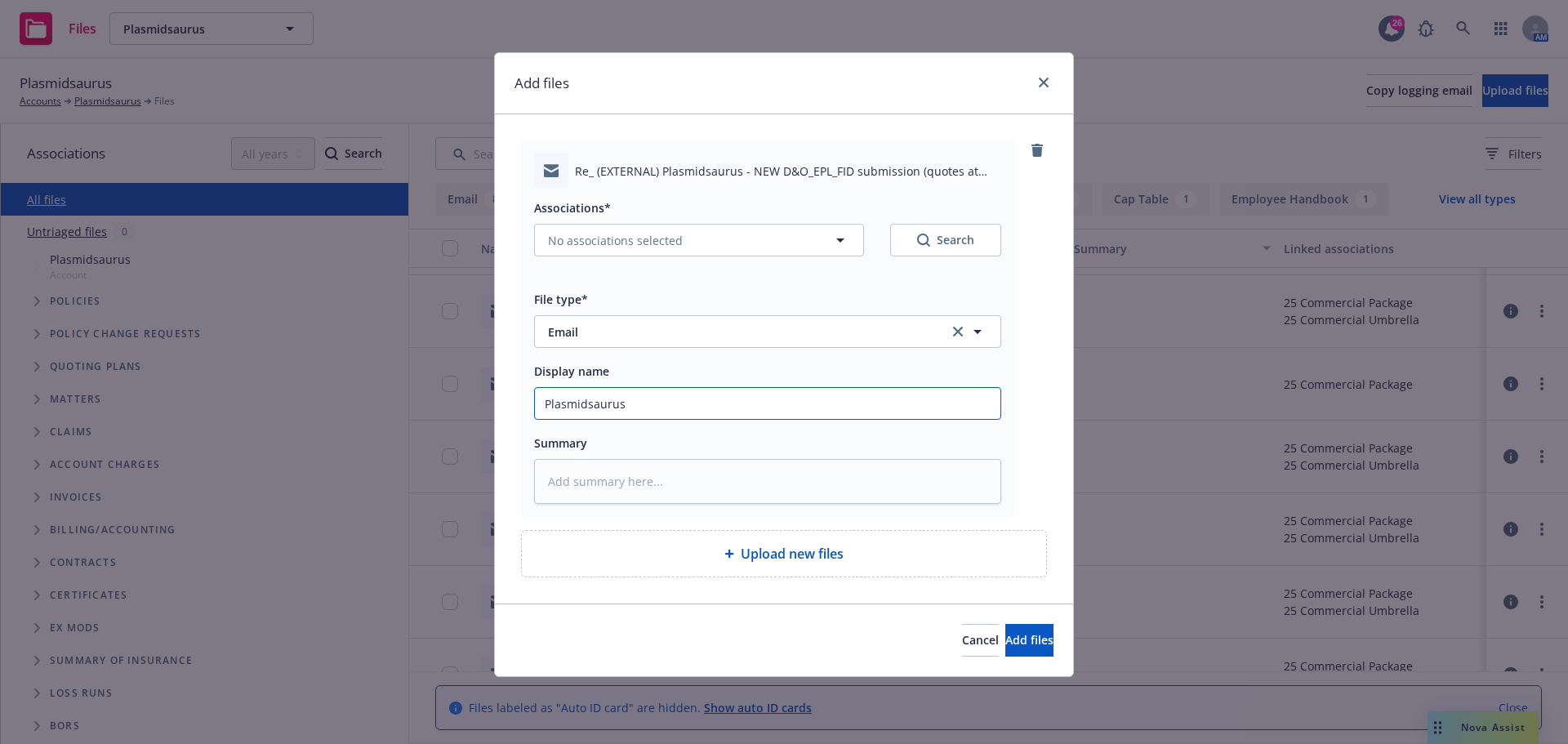
type textarea "x"
type input "Plasmidsaurus"
type textarea "x"
type input "Plasmidsaurus -"
type textarea "x"
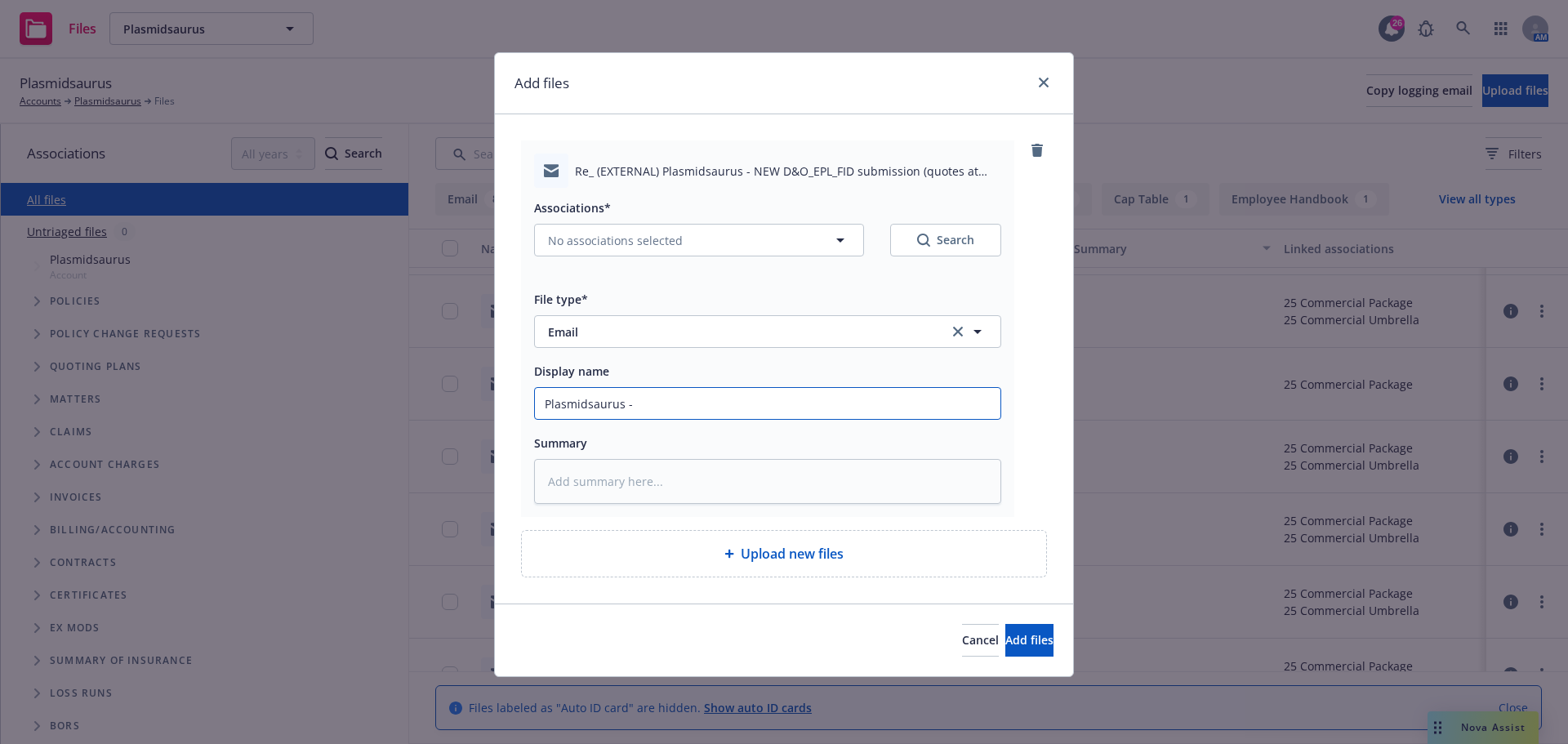
type input "Plasmidsaurus -"
type textarea "x"
type input "Plasmidsaurus - C"
type textarea "x"
type input "Plasmidsaurus - Cu"
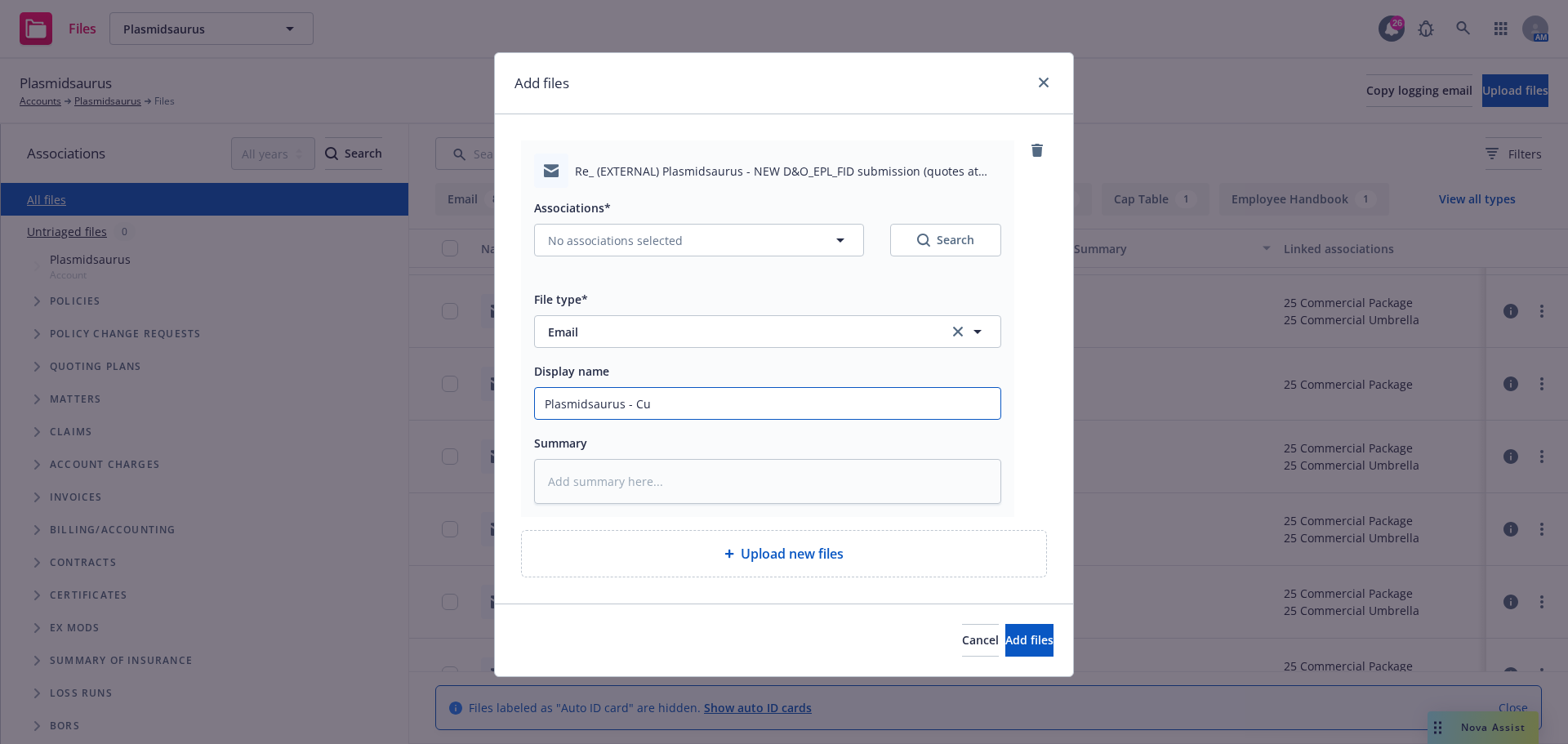
type textarea "x"
type input "Plasmidsaurus - Cur"
type textarea "x"
type input "Plasmidsaurus - Curr"
type textarea "x"
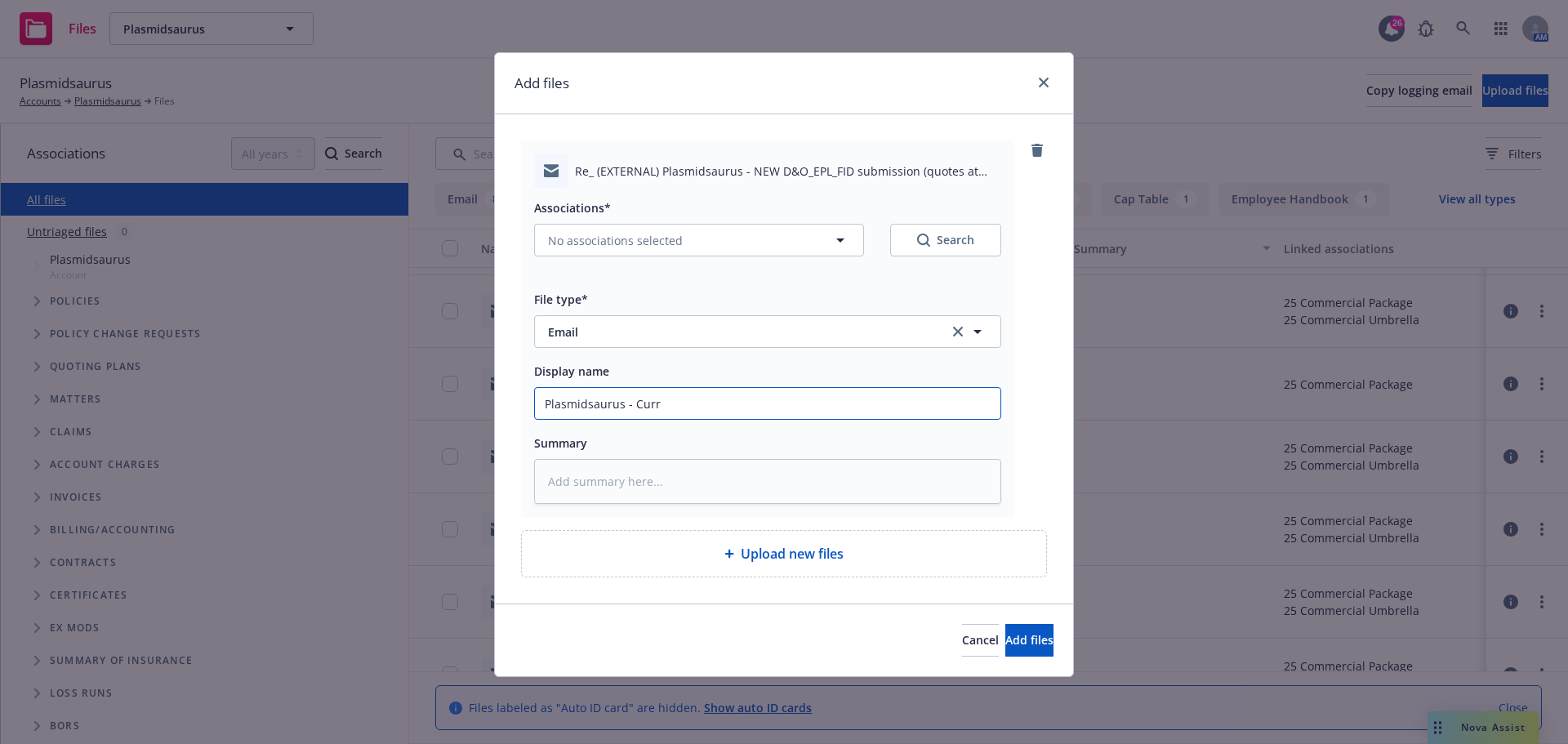
type input "Plasmidsaurus - Curre"
type textarea "x"
type input "Plasmidsaurus - Curren"
type textarea "x"
type input "Plasmidsaurus - Current"
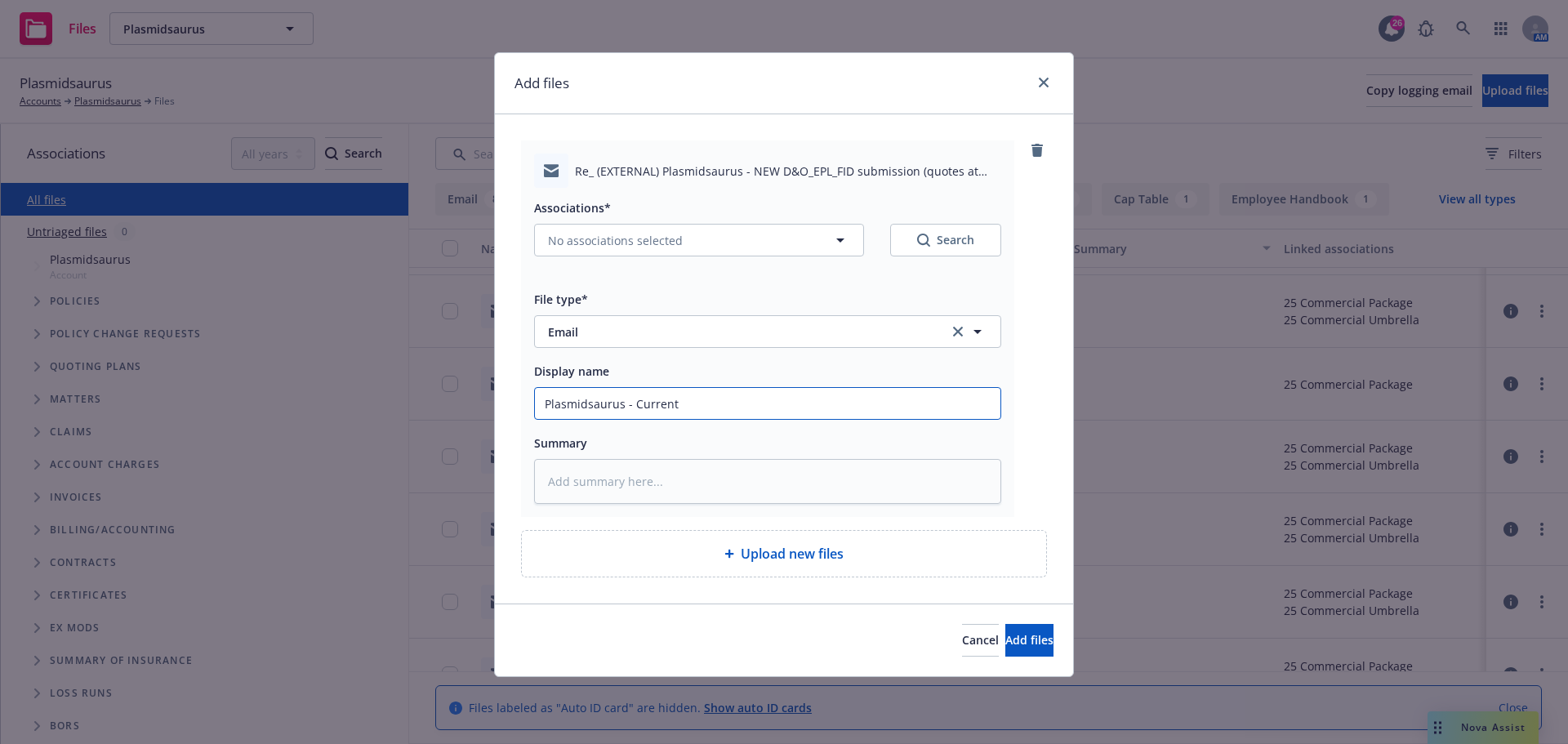
type textarea "x"
type input "Plasmidsaurus - Current"
type textarea "x"
type input "Plasmidsaurus - Current a"
type textarea "x"
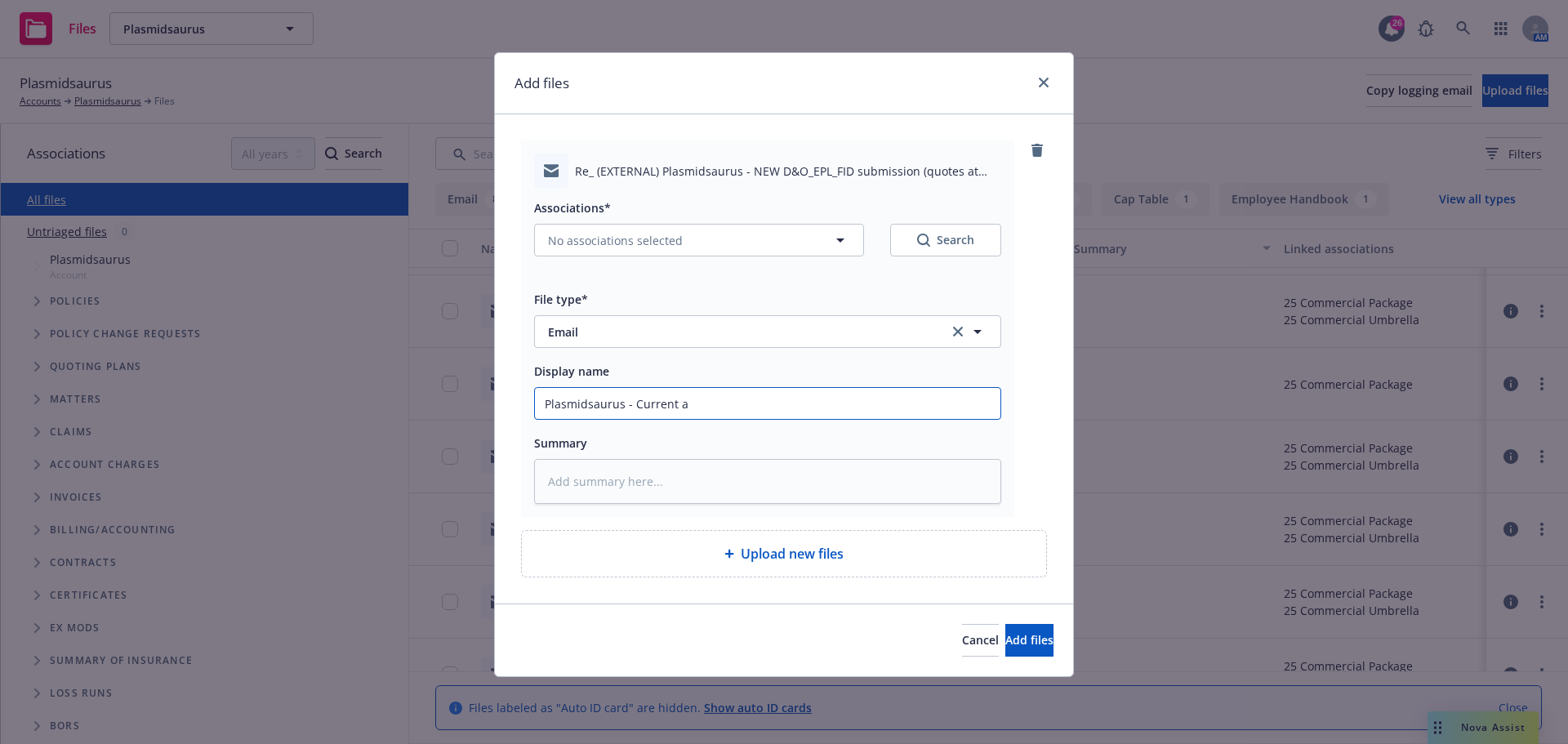
type input "Plasmidsaurus - Current ad"
type textarea "x"
type input "Plasmidsaurus - Current add"
type textarea "x"
type input "Plasmidsaurus - Current addr"
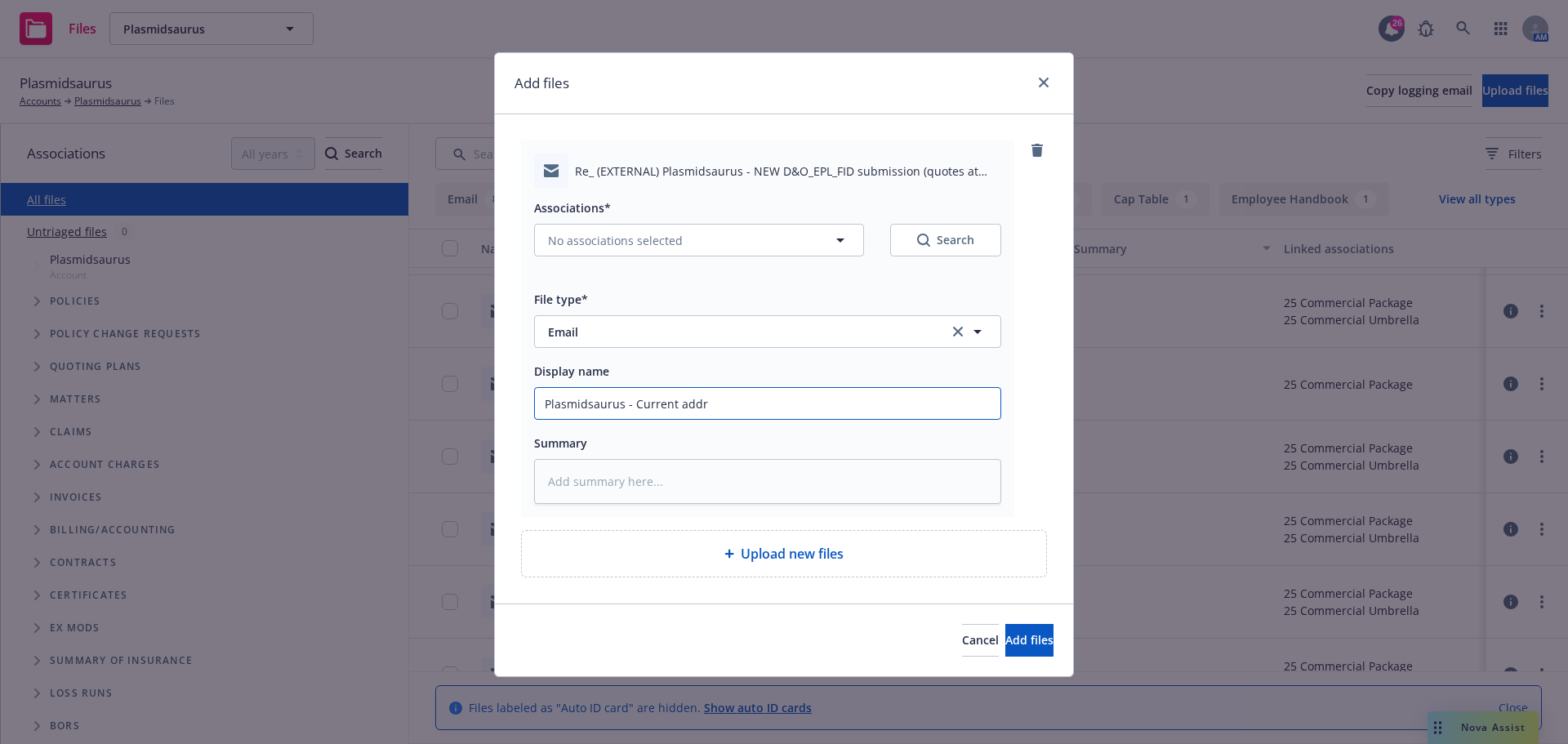
type textarea "x"
type input "Plasmidsaurus - Current addre"
type textarea "x"
type input "Plasmidsaurus - Current addres"
type textarea "x"
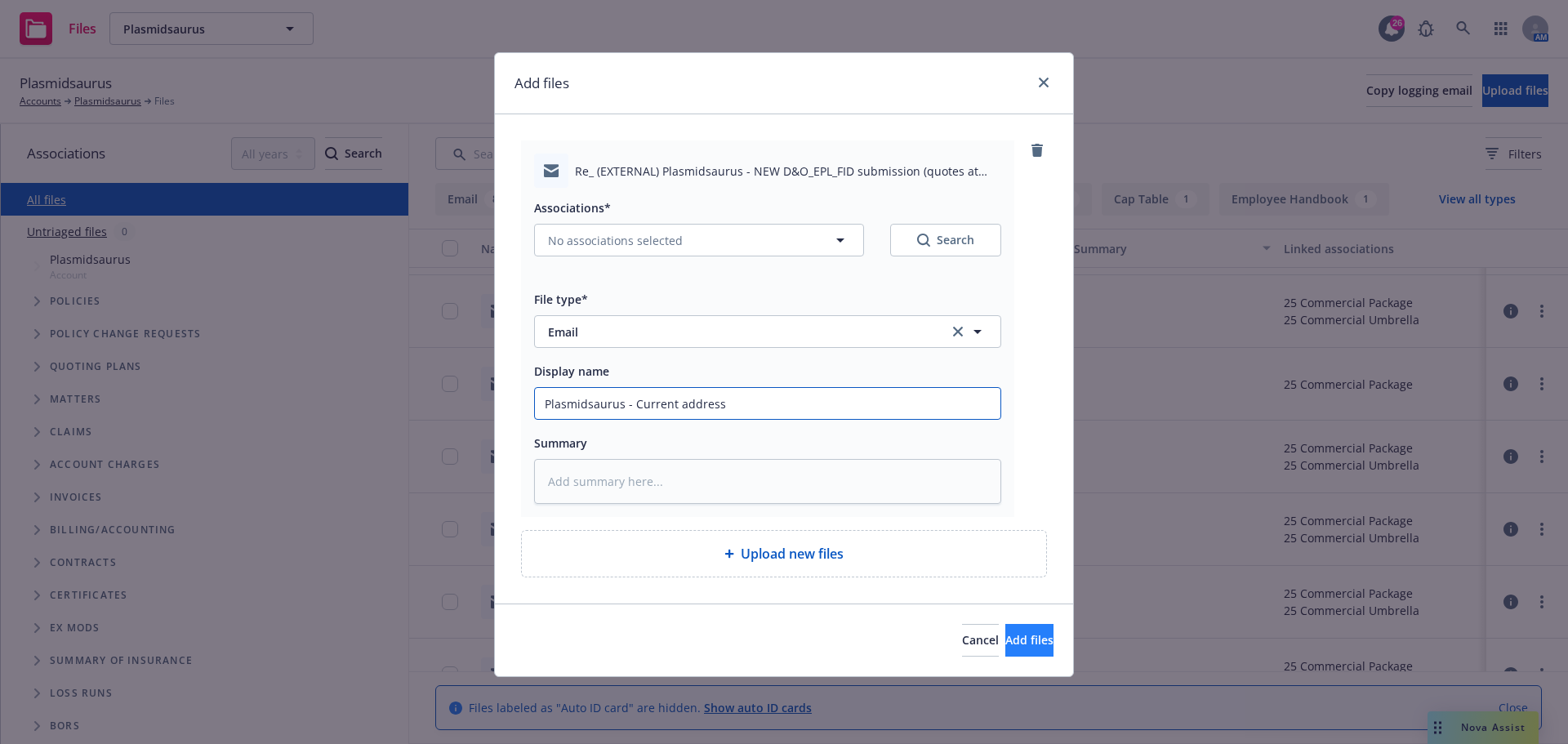
type input "Plasmidsaurus - Current address"
click at [1011, 639] on span "Add files" at bounding box center [1029, 640] width 48 height 16
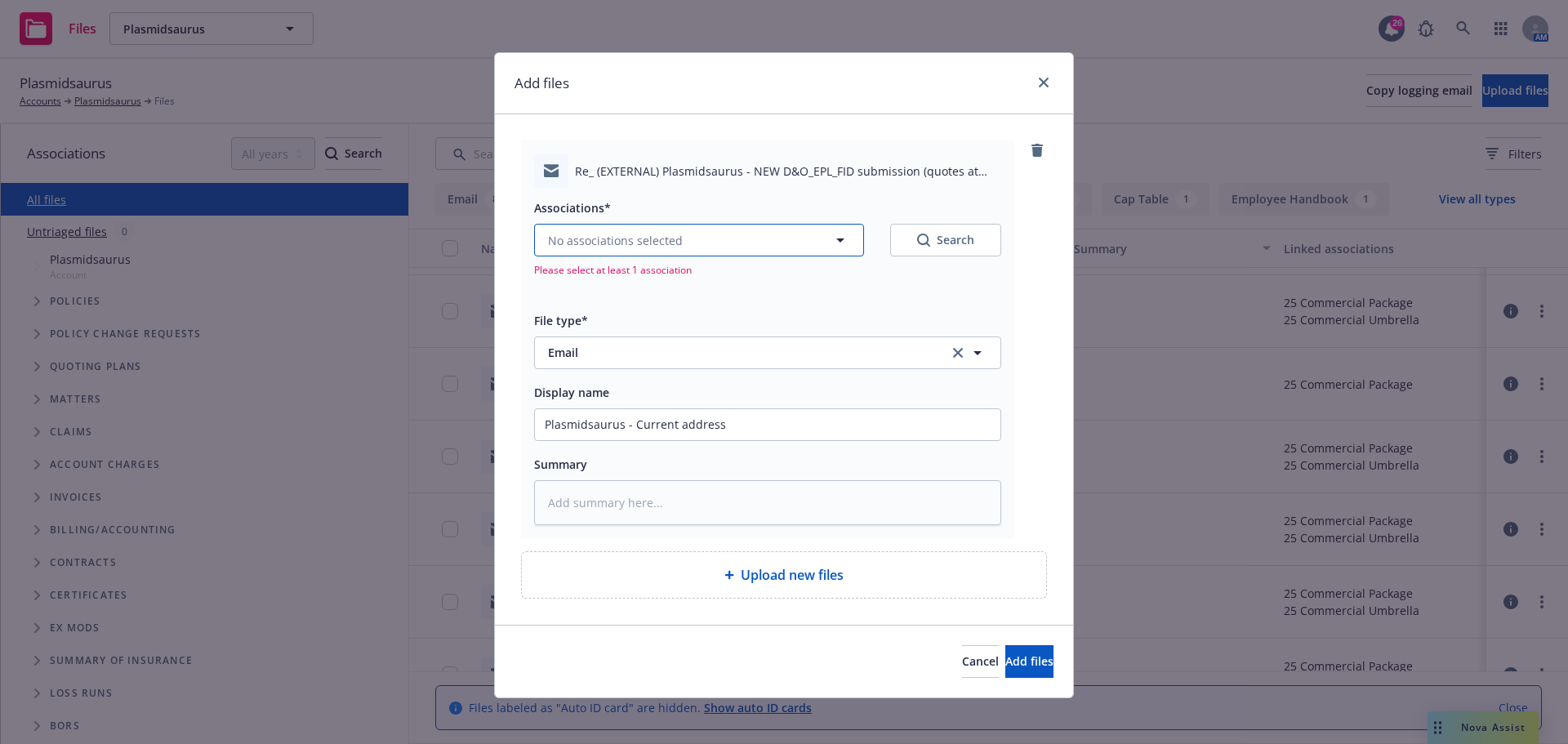
click at [831, 240] on icon "button" at bounding box center [840, 240] width 20 height 20
type textarea "x"
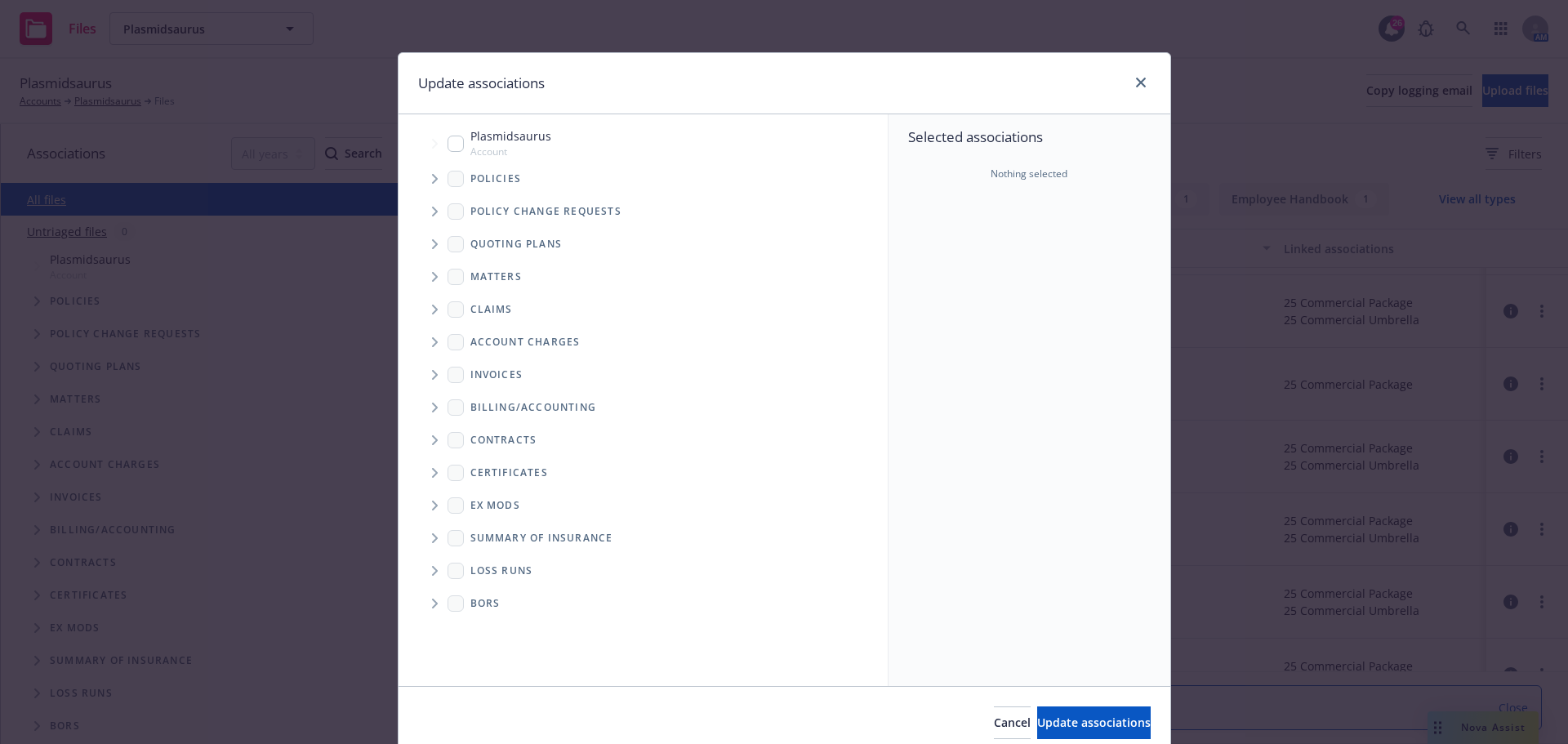
click at [449, 146] on input "Tree Example" at bounding box center [455, 144] width 17 height 17
checkbox input "true"
click at [1057, 720] on span "Update associations" at bounding box center [1094, 723] width 113 height 16
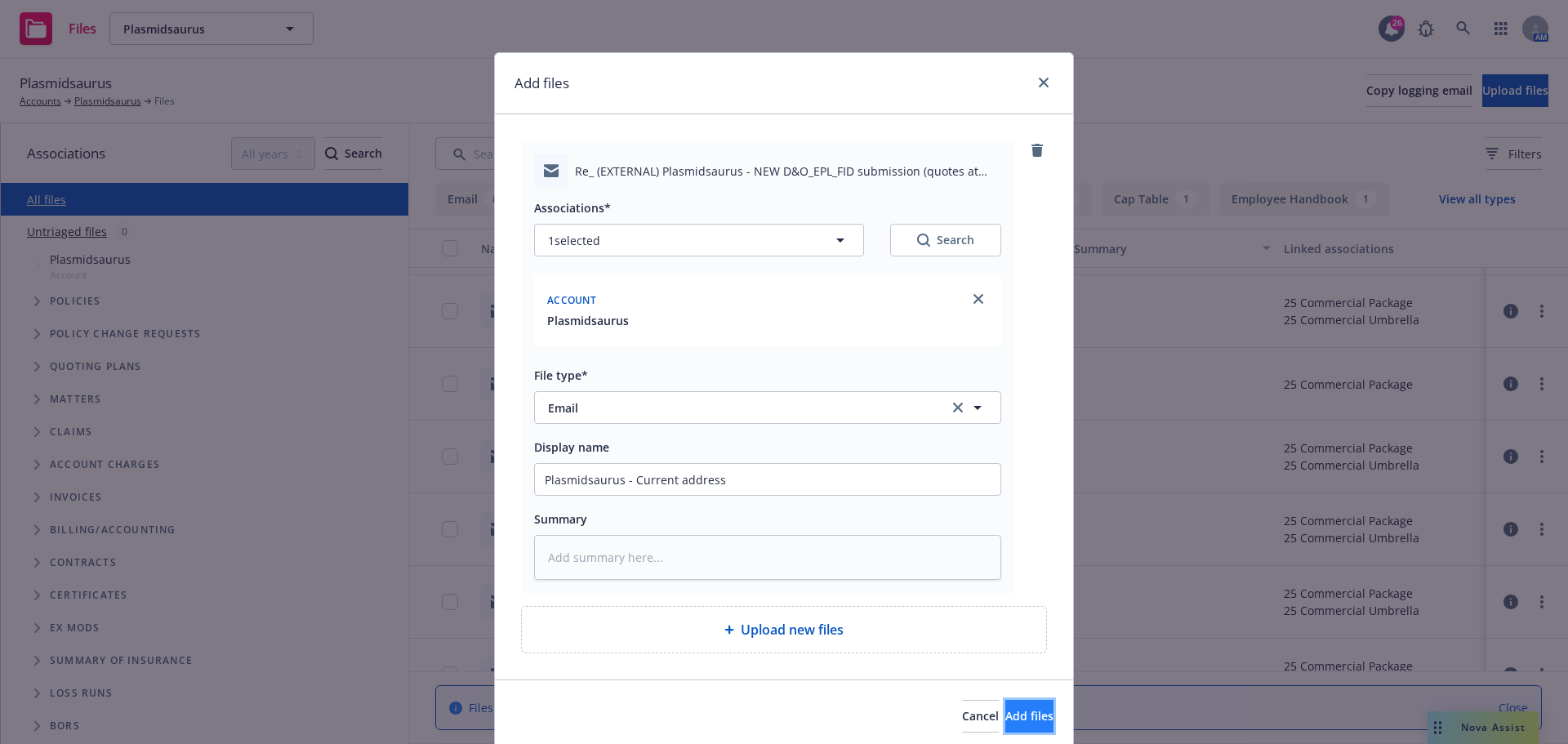
click at [1007, 718] on span "Add files" at bounding box center [1029, 716] width 48 height 16
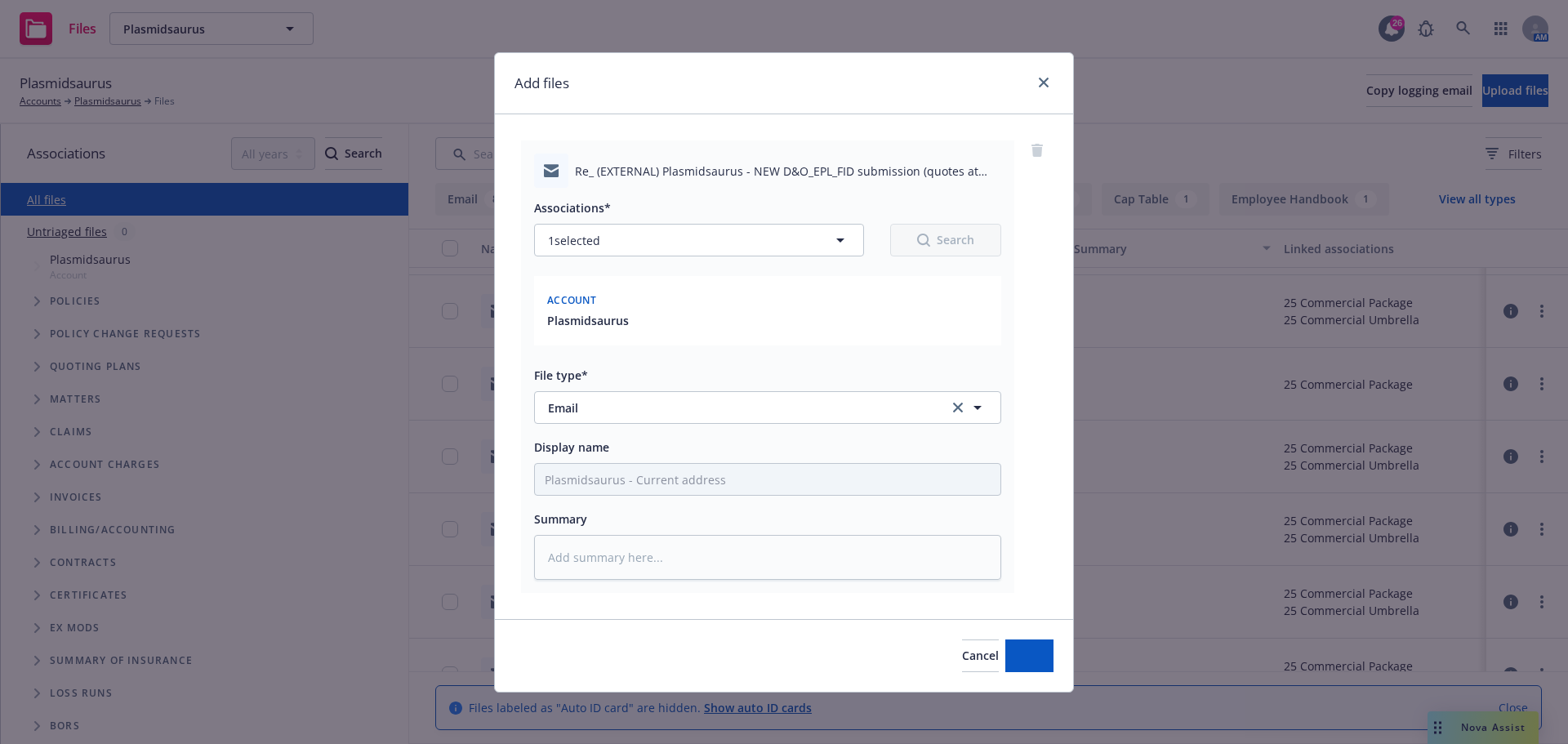
type textarea "x"
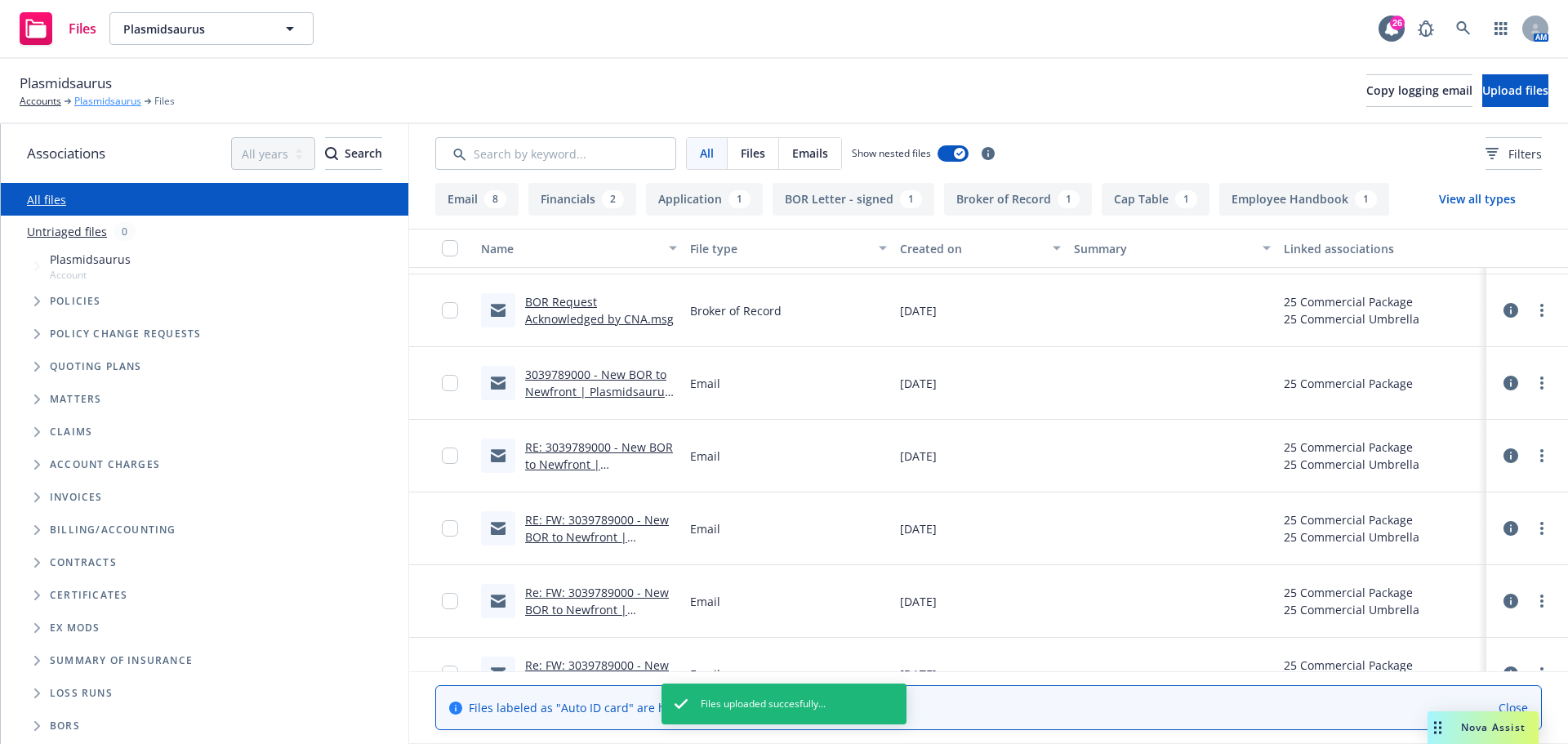
click at [110, 100] on link "Plasmidsaurus" at bounding box center [107, 101] width 67 height 15
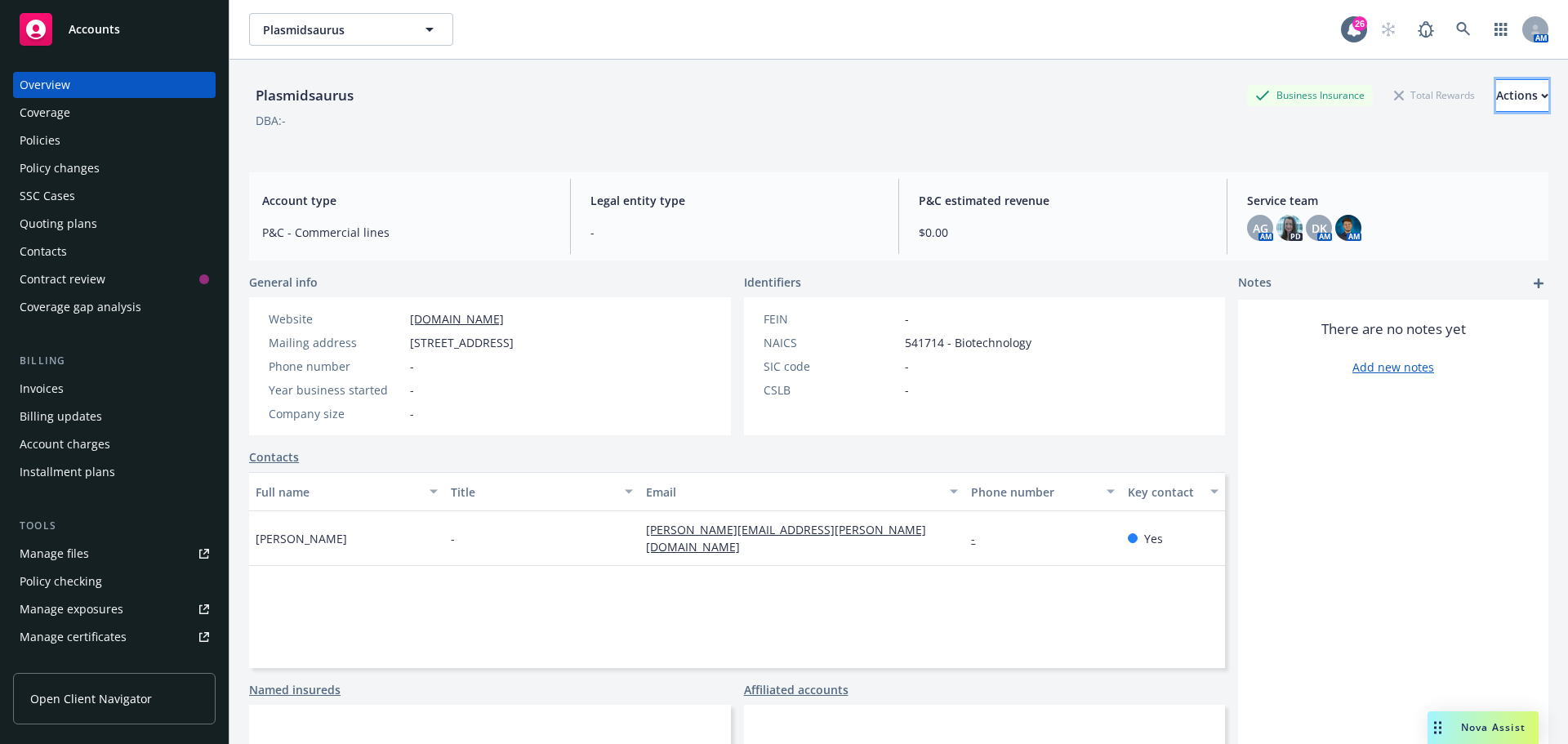
click at [1496, 93] on div "Actions" at bounding box center [1522, 96] width 52 height 31
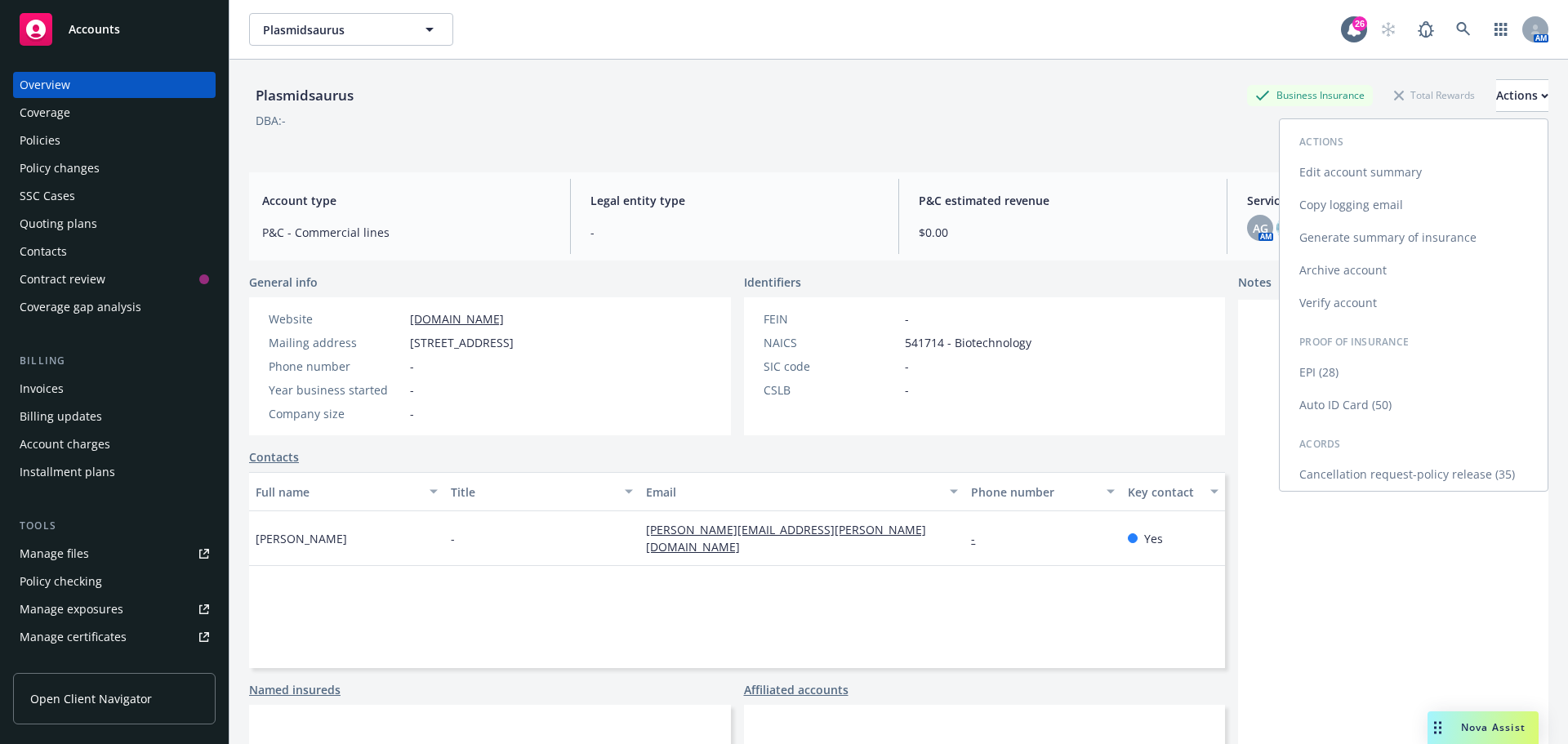
click at [1350, 169] on link "Edit account summary" at bounding box center [1414, 172] width 268 height 33
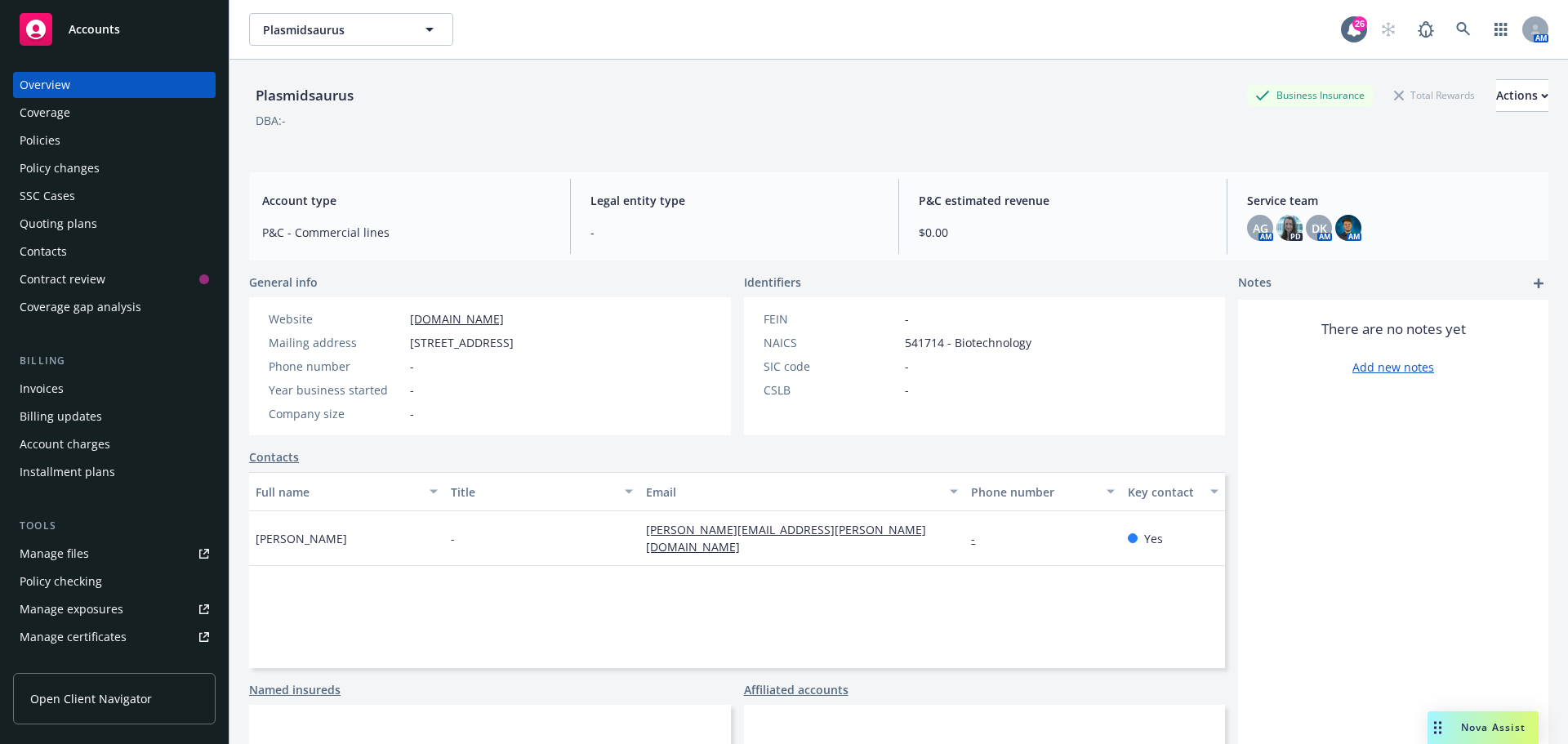
select select "US"
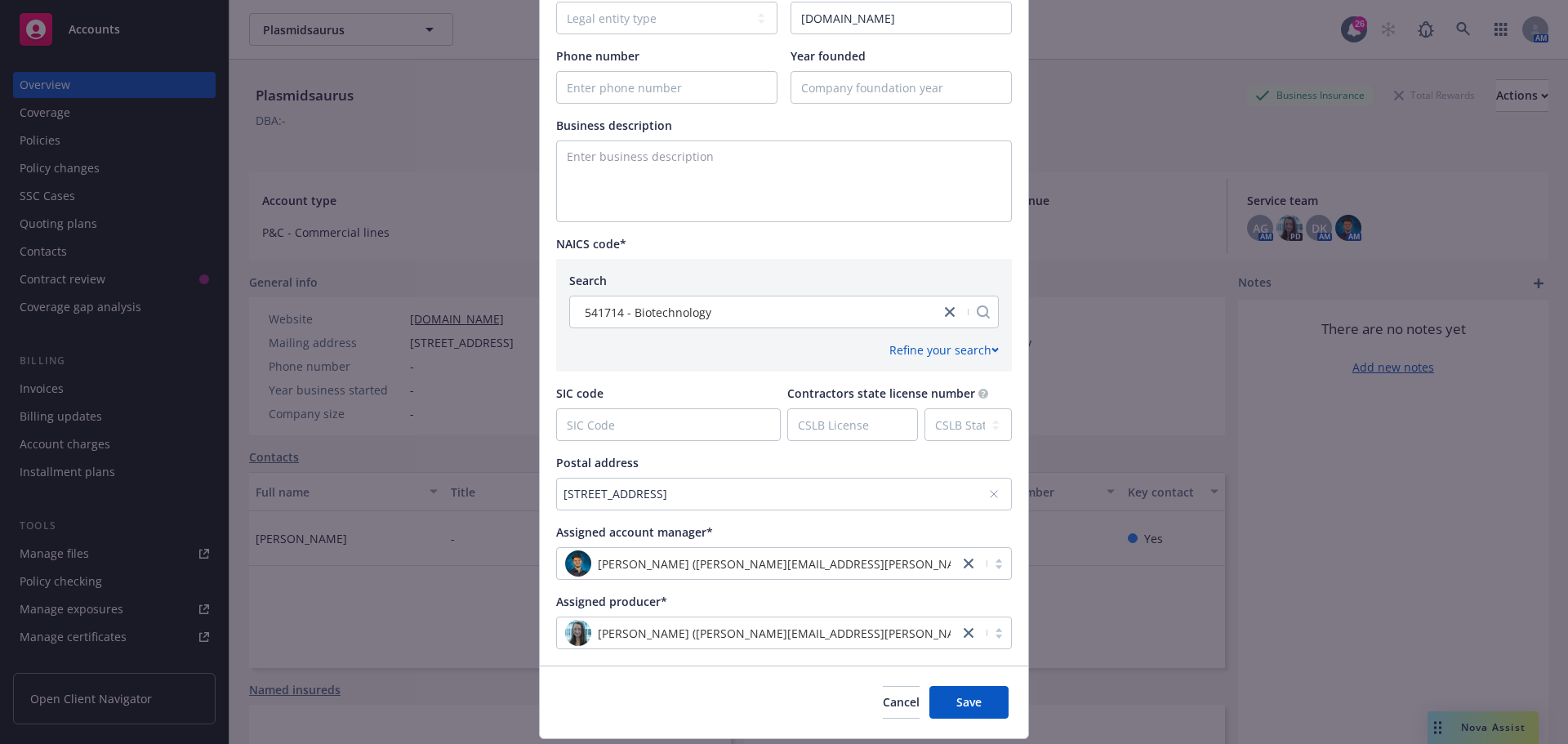
scroll to position [490, 0]
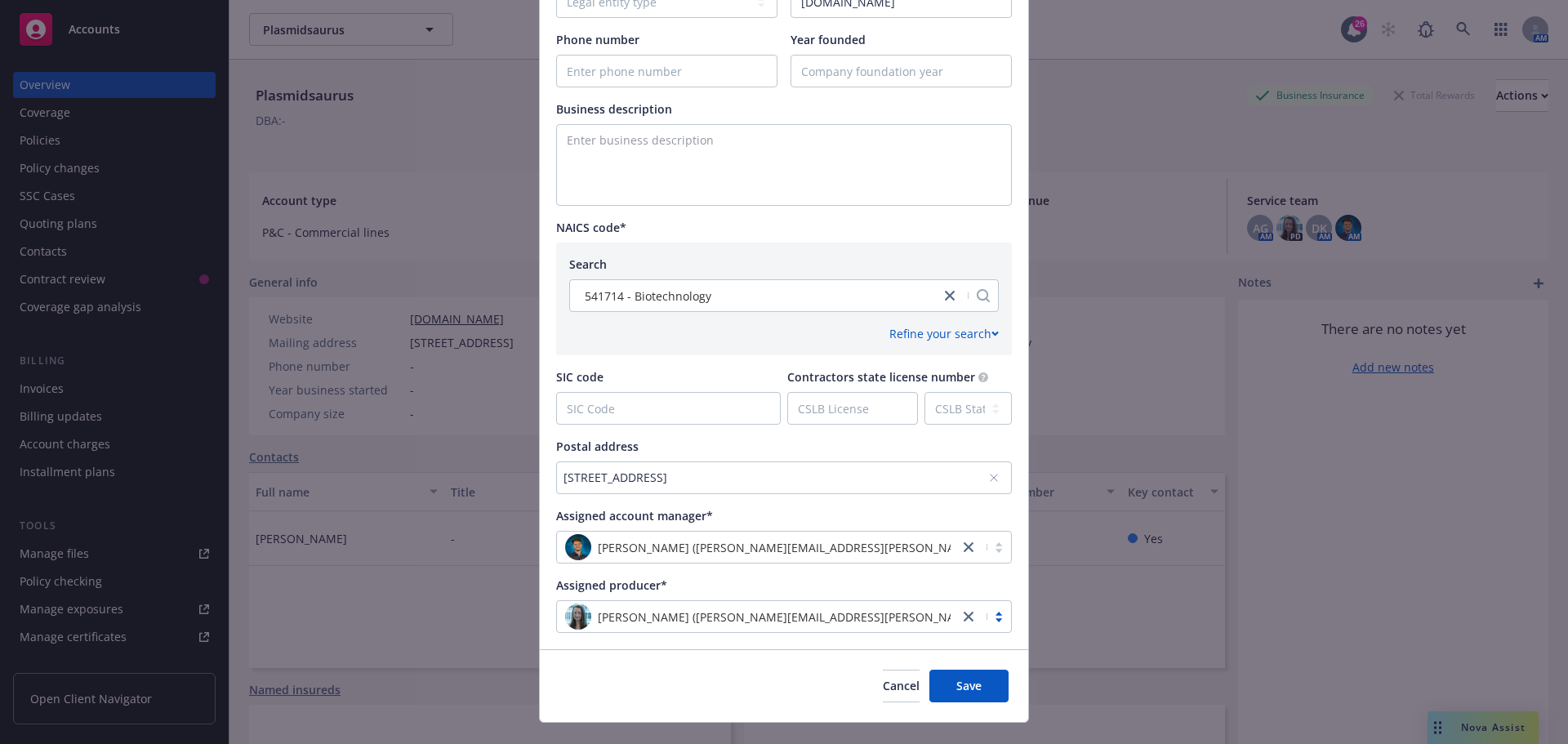
click at [656, 490] on div "855 Main Street, Redwood City, CA, 94063, USA" at bounding box center [784, 478] width 455 height 33
type input "288 E Live Oak Ave, Ste A250"
click at [759, 491] on div "Add custom address" at bounding box center [777, 491] width 306 height 33
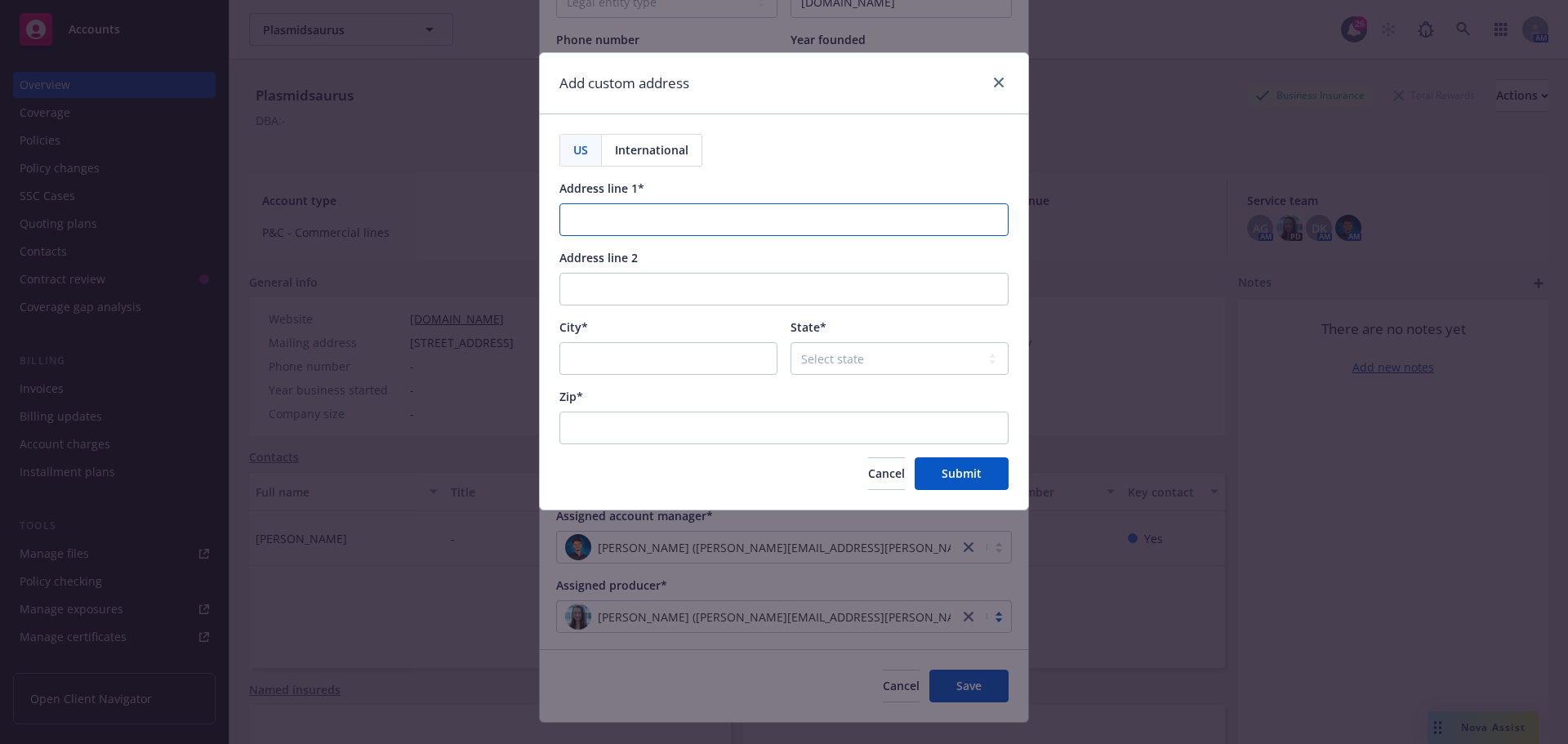
click at [582, 220] on input "Address line 1*" at bounding box center [784, 220] width 449 height 33
paste input "288 E Live Oak Ave, Ste A250"
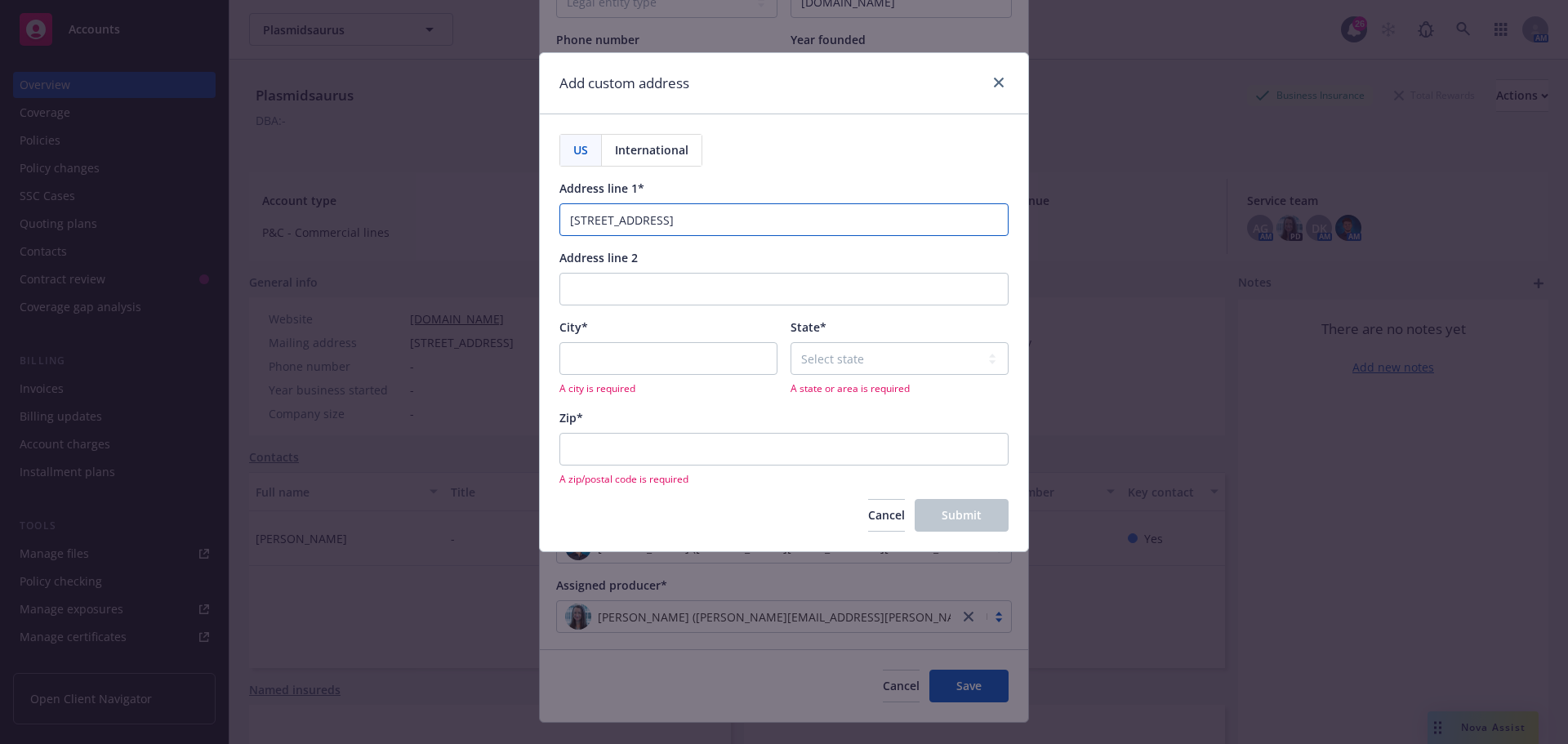
type input "288 E Live Oak Ave, Ste A250"
click at [586, 363] on input "City*" at bounding box center [669, 359] width 218 height 33
type input "Arcadia"
click at [809, 355] on select "Select state Alabama Alaska American Samoa Arizona Arkansas Baker Island Califo…" at bounding box center [899, 359] width 218 height 33
select select "CA"
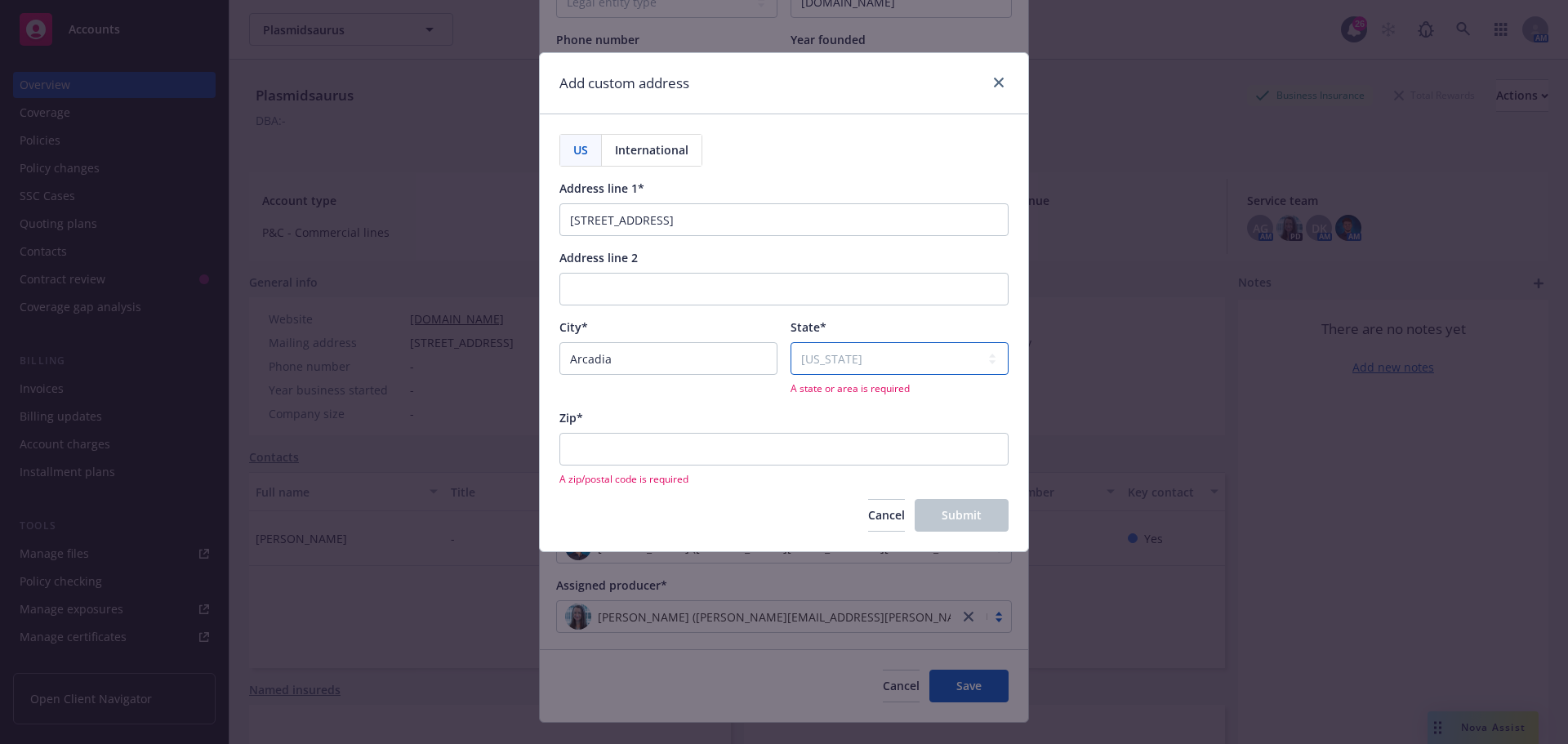
click at [791, 342] on select "Select state Alabama Alaska American Samoa Arizona Arkansas Baker Island Califo…" at bounding box center [899, 359] width 218 height 33
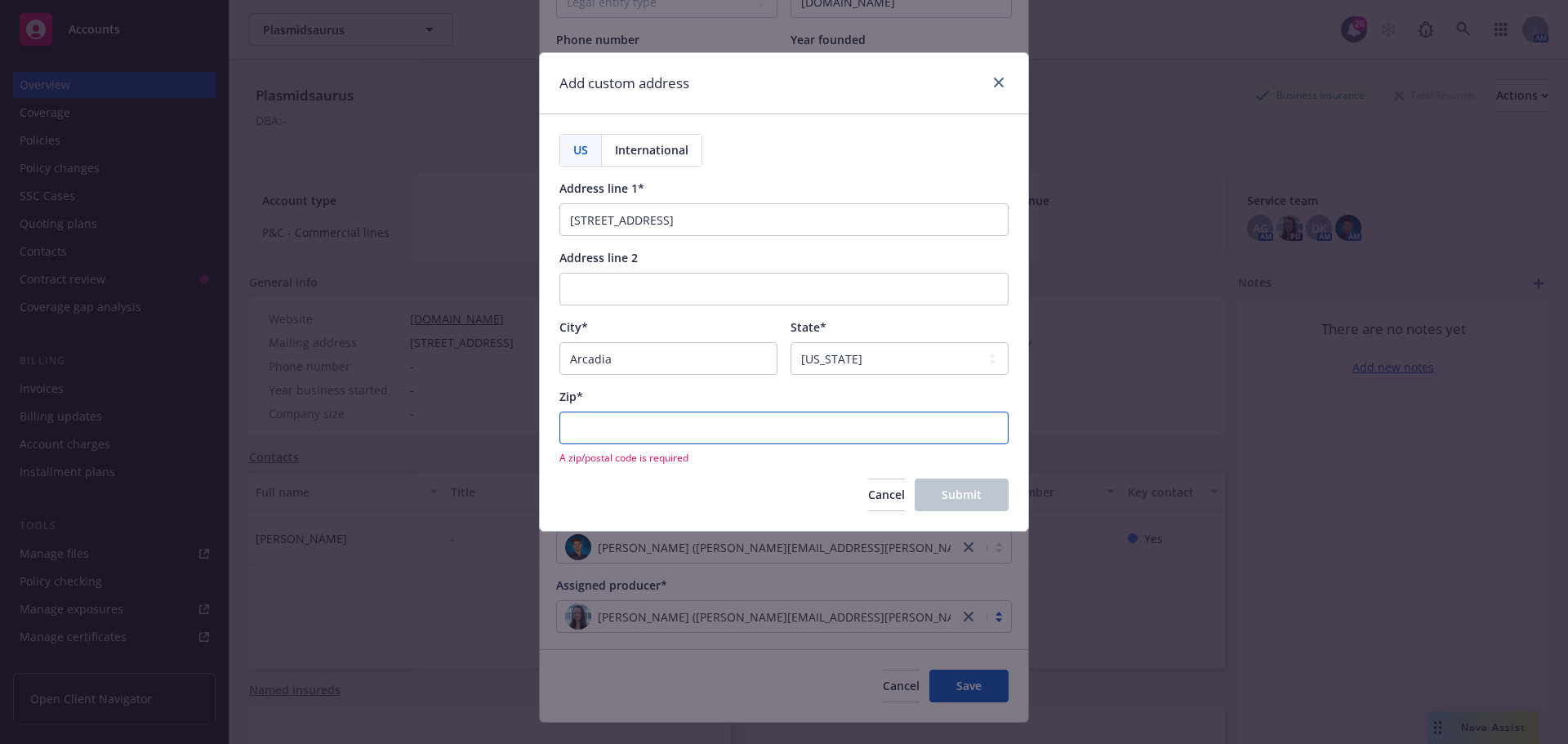
click at [573, 425] on input "Zip*" at bounding box center [784, 429] width 449 height 33
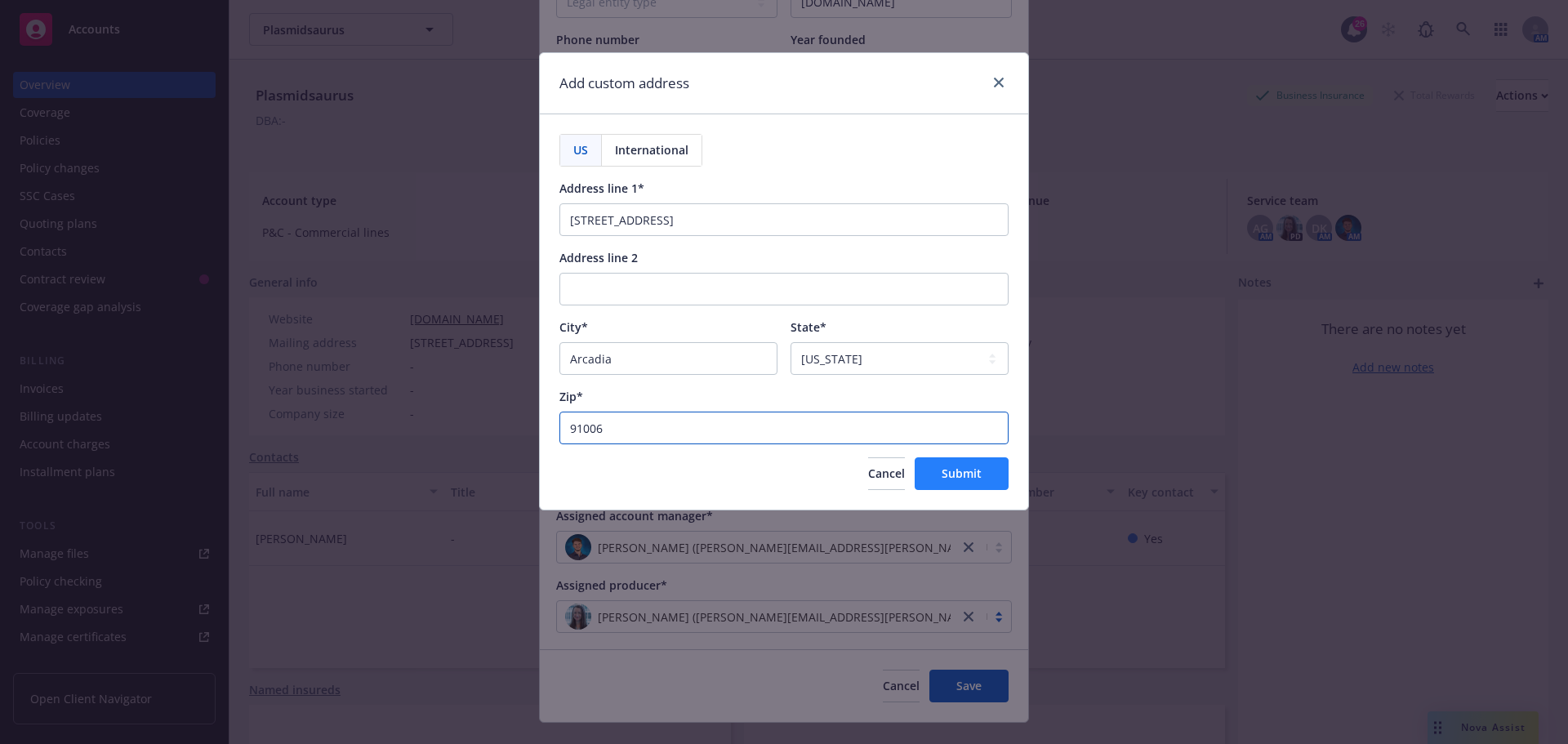
type input "91006"
click at [954, 475] on span "Submit" at bounding box center [961, 474] width 40 height 16
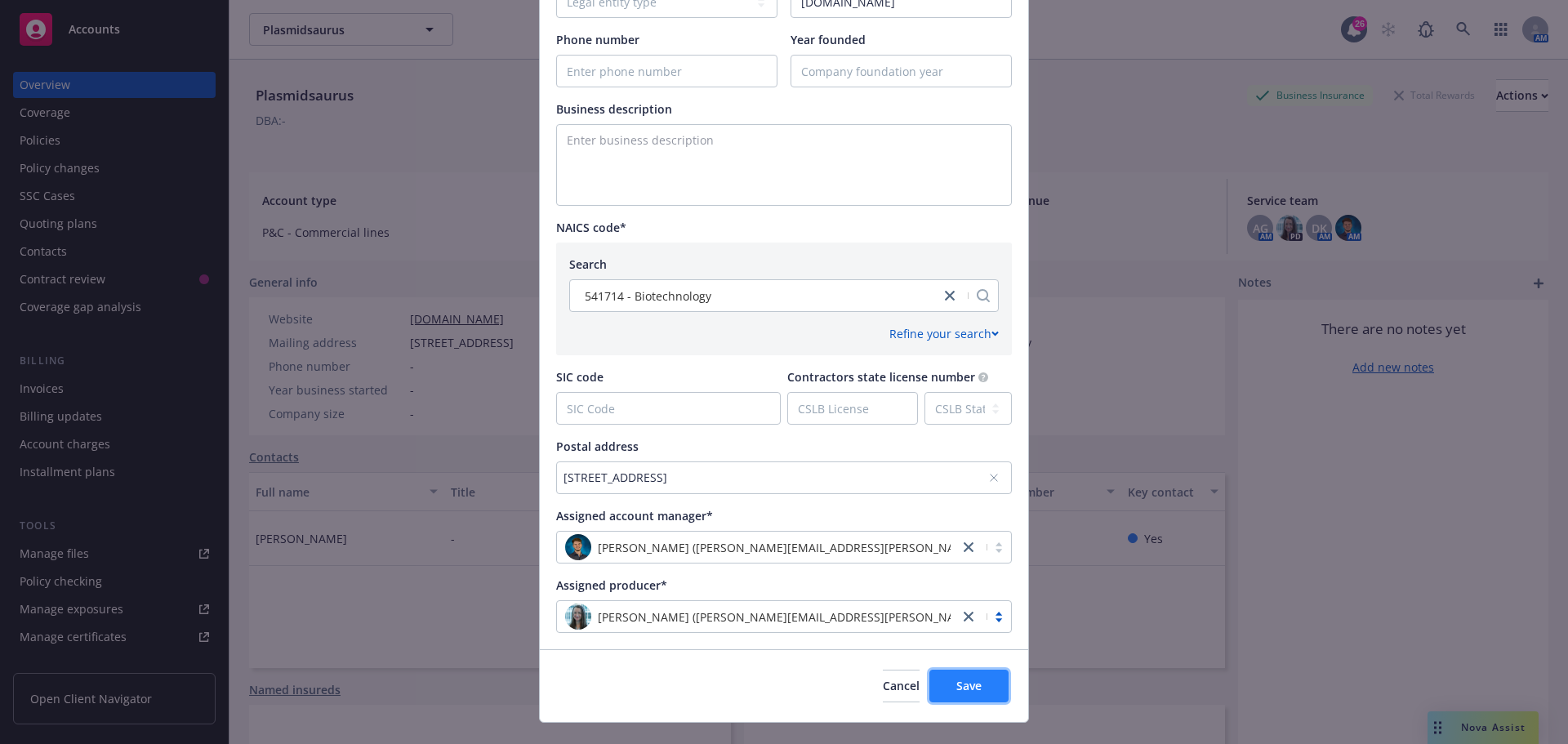
click at [961, 690] on span "Save" at bounding box center [968, 687] width 25 height 16
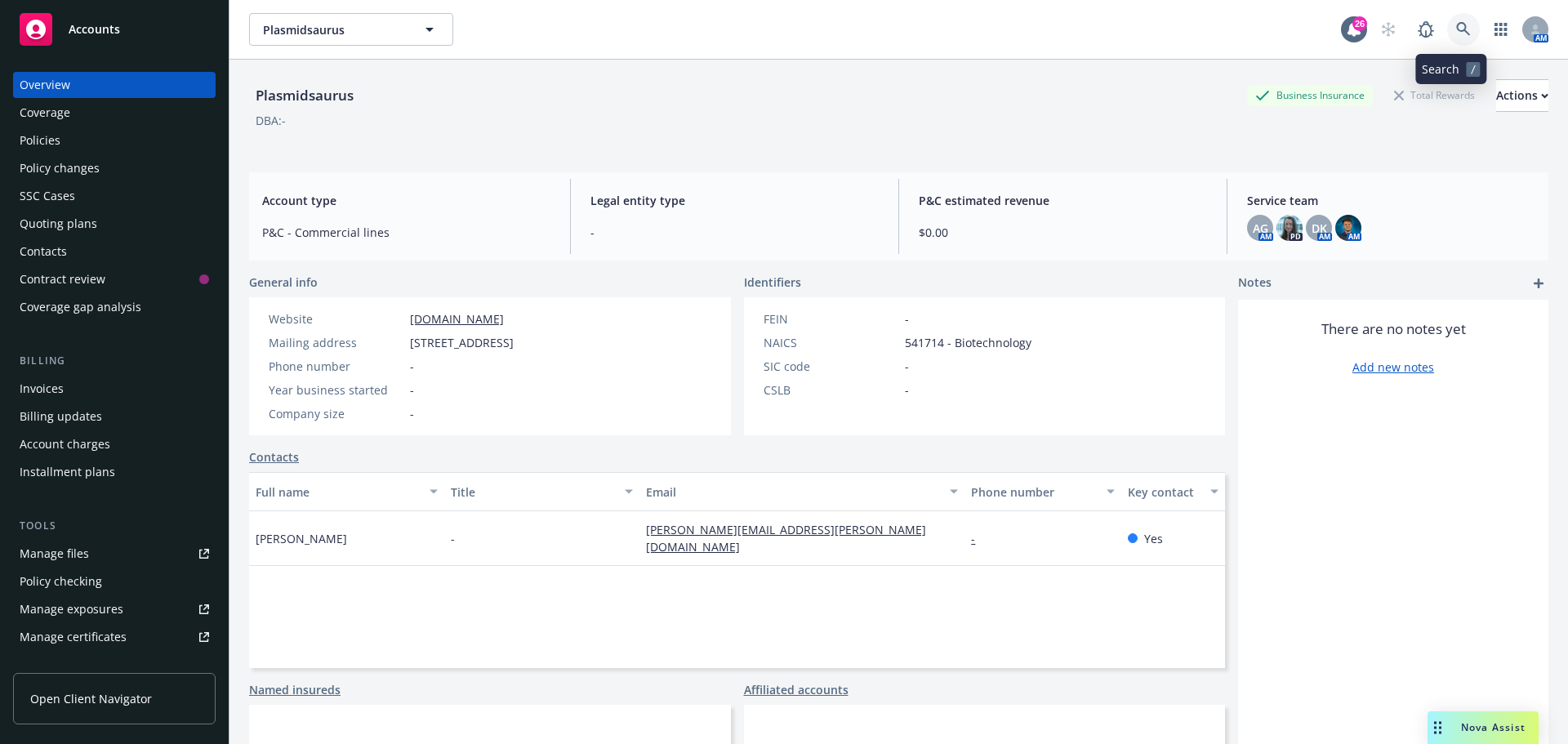
click at [1456, 23] on icon at bounding box center [1463, 29] width 15 height 15
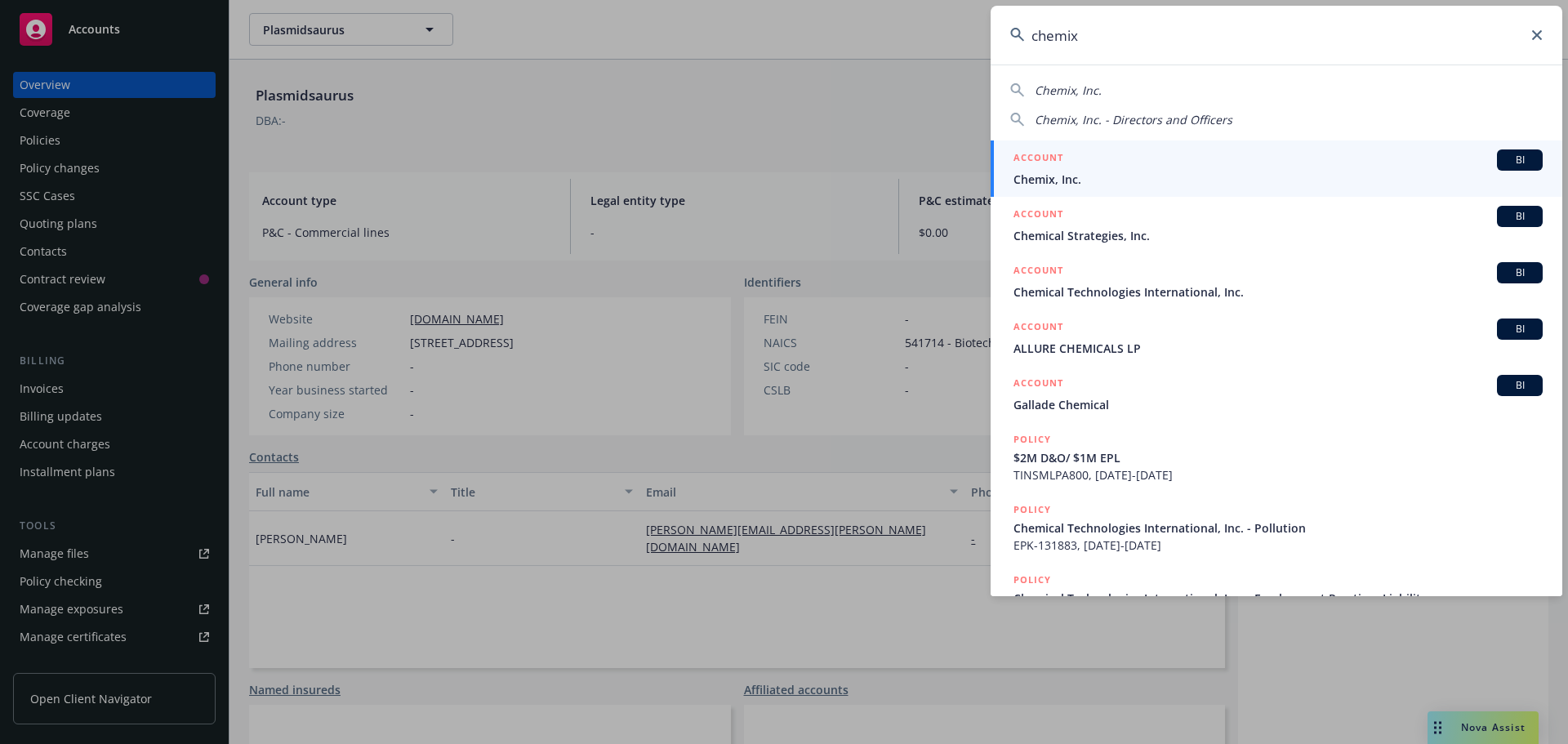
type input "chemix"
click at [1068, 184] on span "Chemix, Inc." at bounding box center [1278, 179] width 529 height 17
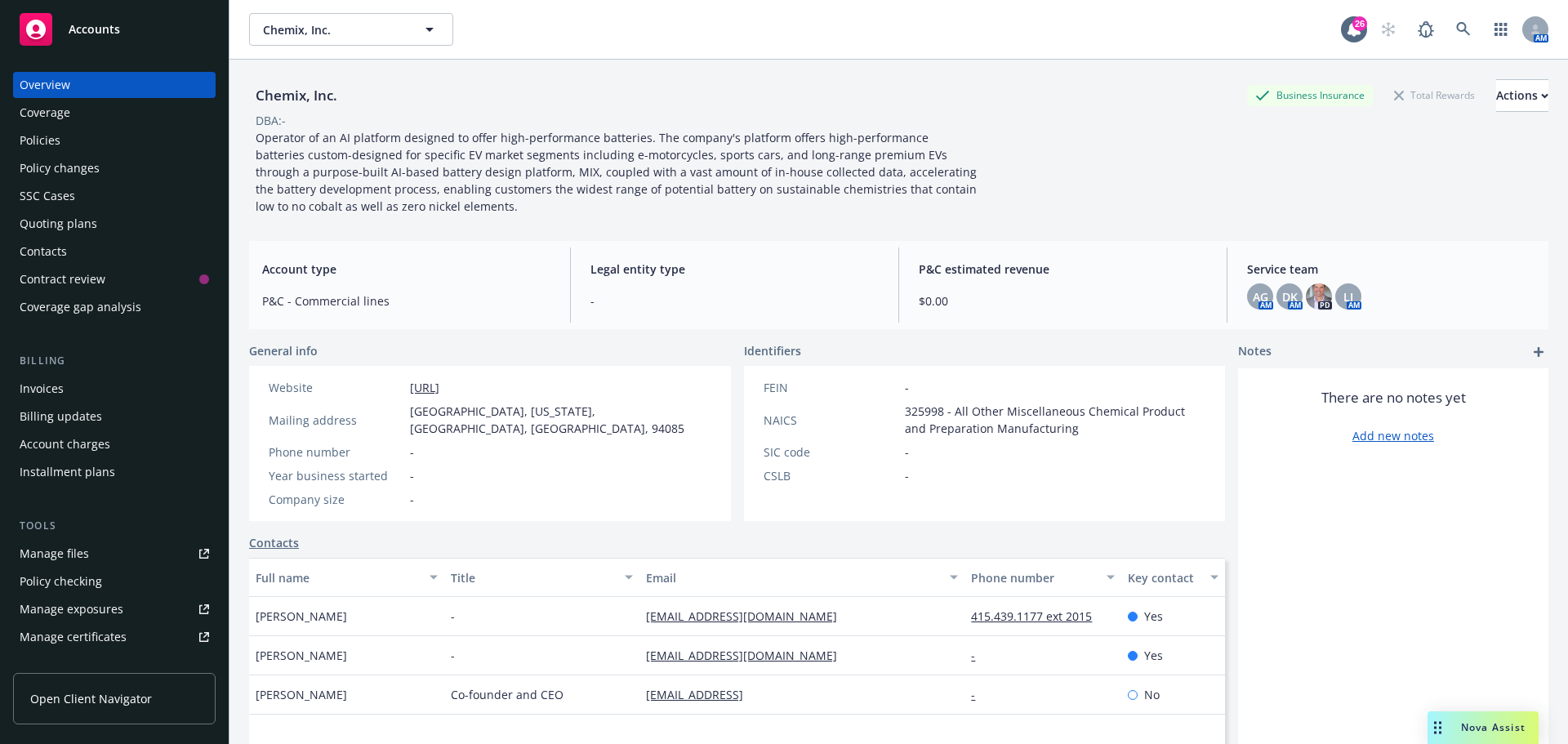
click at [71, 549] on div "Manage files" at bounding box center [55, 554] width 70 height 26
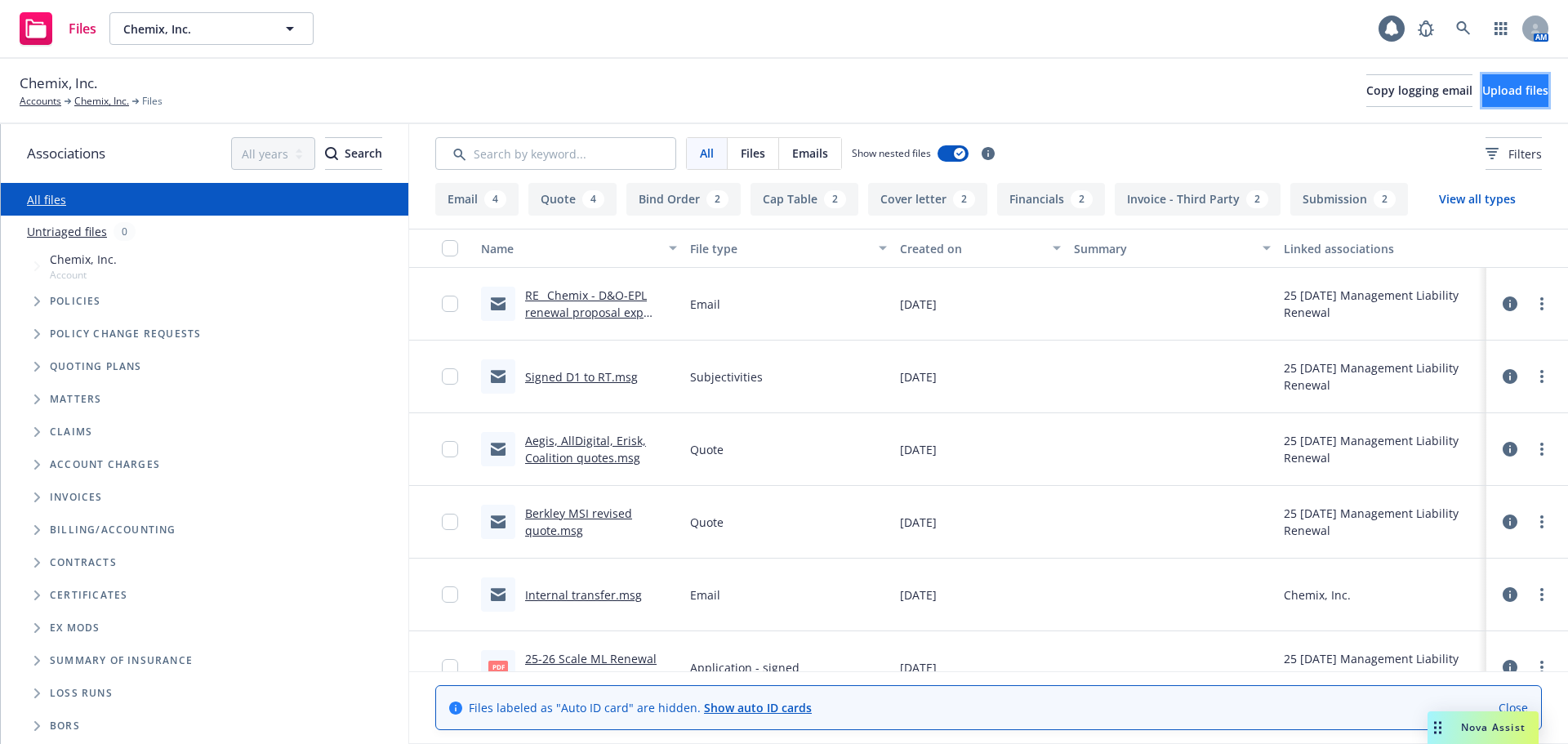
click at [1482, 91] on span "Upload files" at bounding box center [1515, 91] width 66 height 16
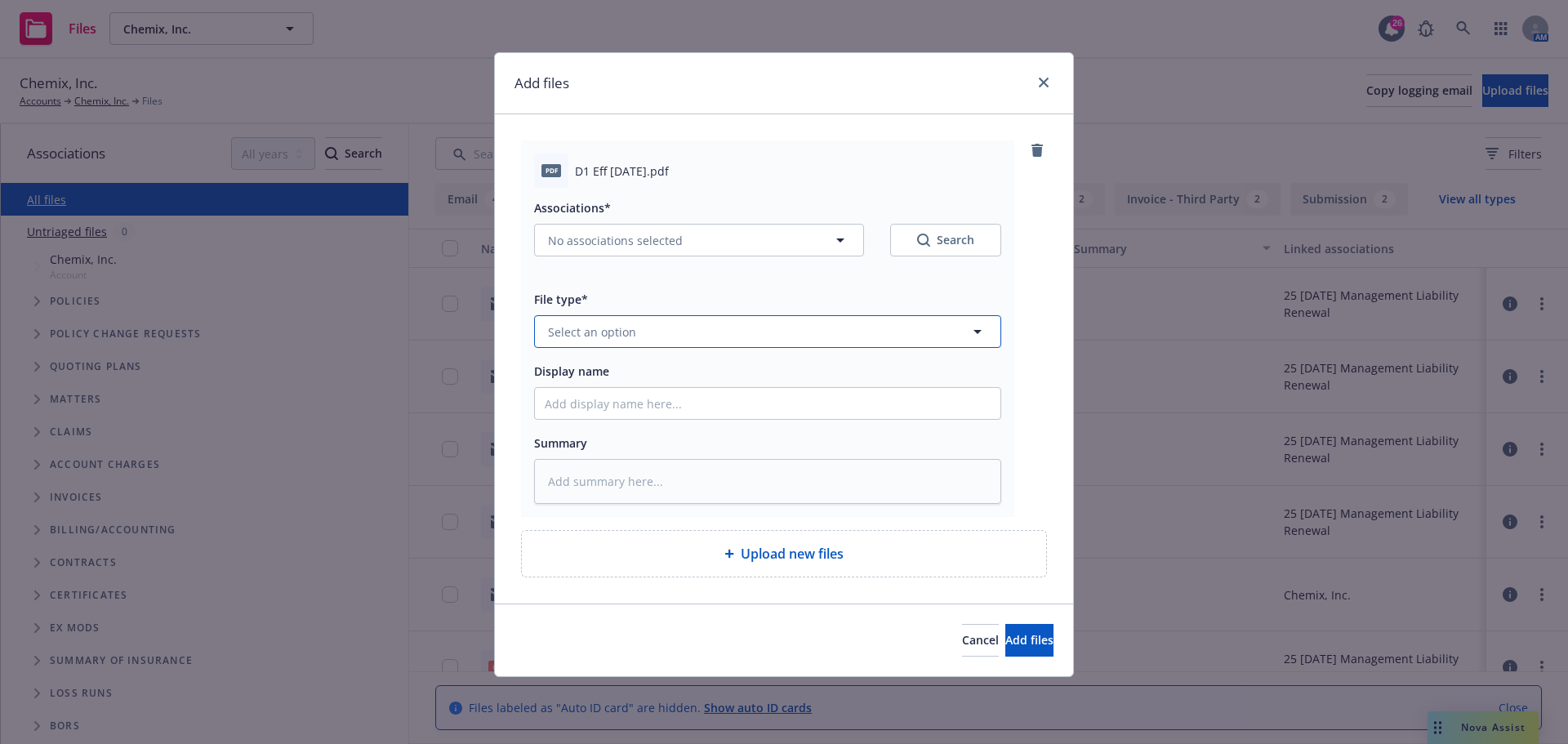
click at [592, 335] on span "Select an option" at bounding box center [591, 332] width 88 height 17
type input "d-1"
click at [618, 375] on div "D-1 - signed" at bounding box center [582, 376] width 76 height 24
click at [599, 402] on input "Display name" at bounding box center [767, 404] width 466 height 31
type textarea "x"
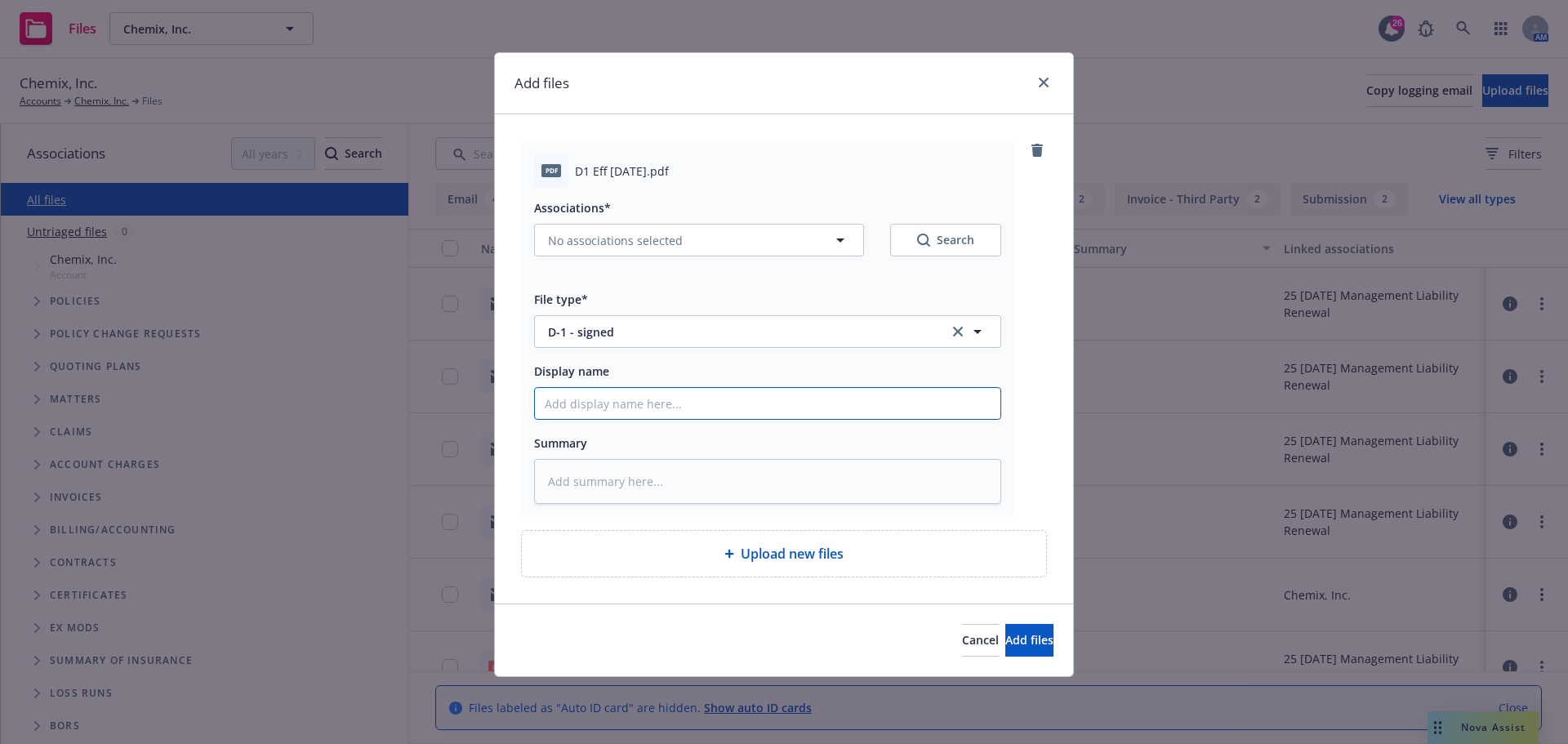
type input "S"
type textarea "x"
type input "SLA"
type textarea "x"
type input "SLA"
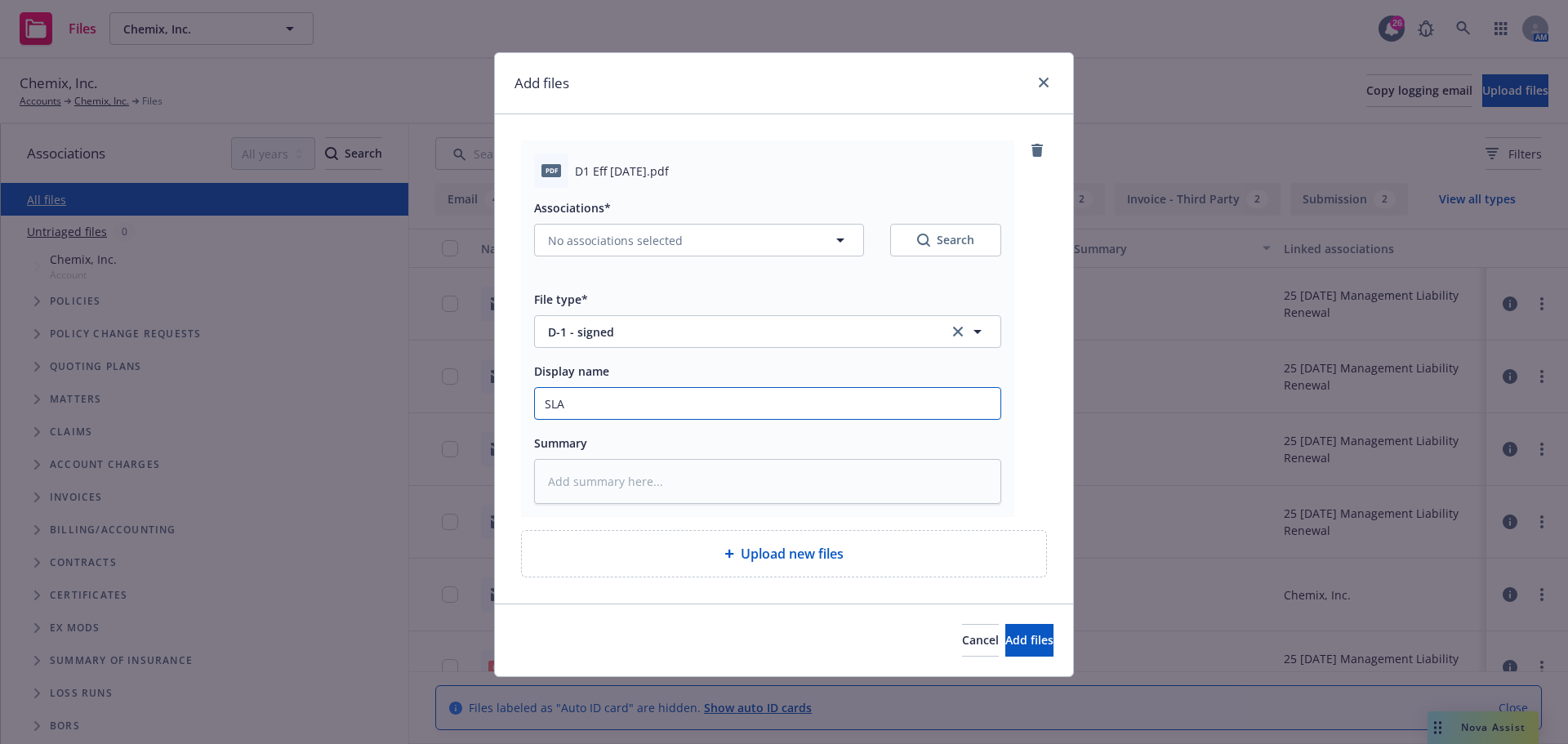
type textarea "x"
type input "SLA D"
type textarea "x"
type input "SLA D-"
type textarea "x"
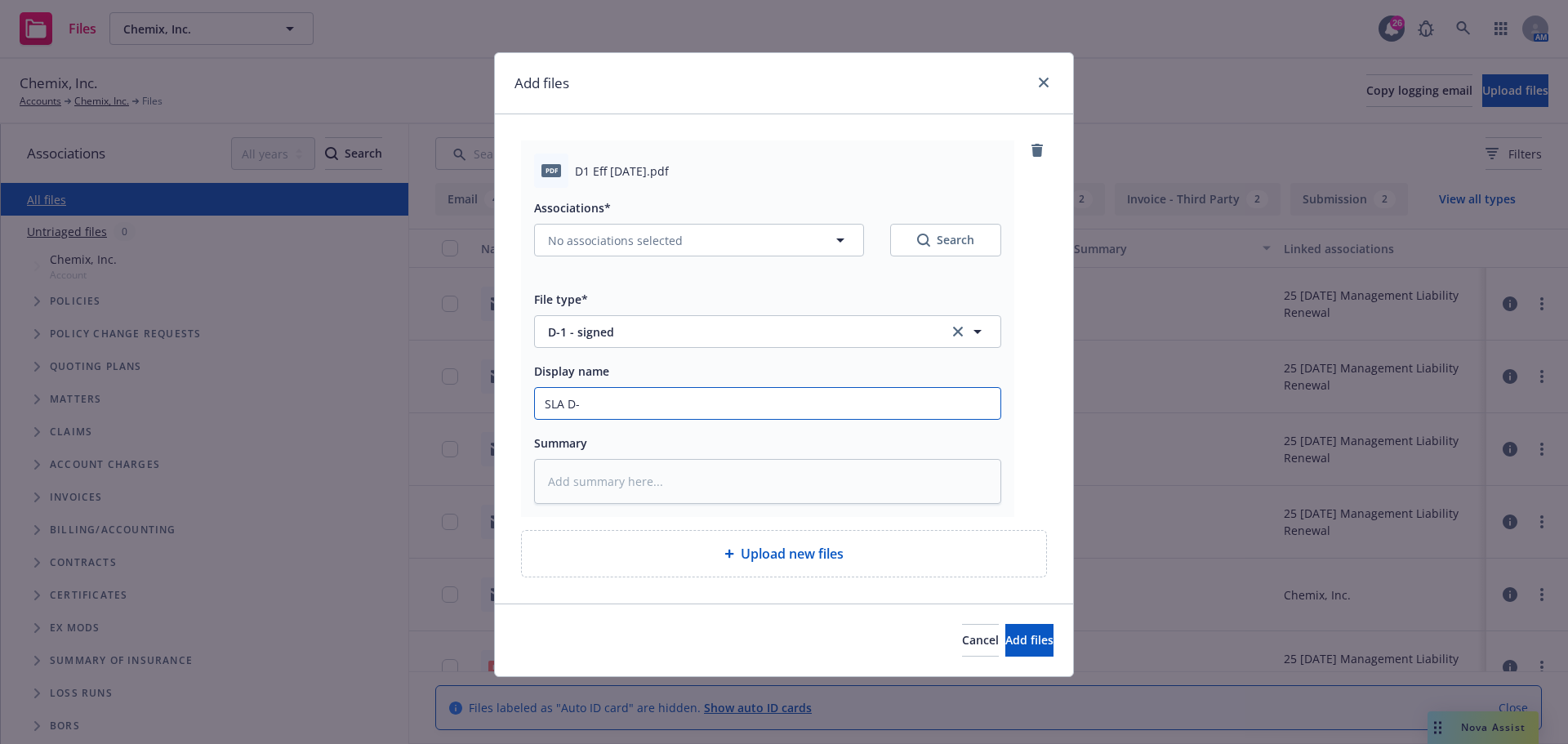
type input "SLA D-1"
type textarea "x"
type input "SLA D-1"
type textarea "x"
type input "SLA D-1 f"
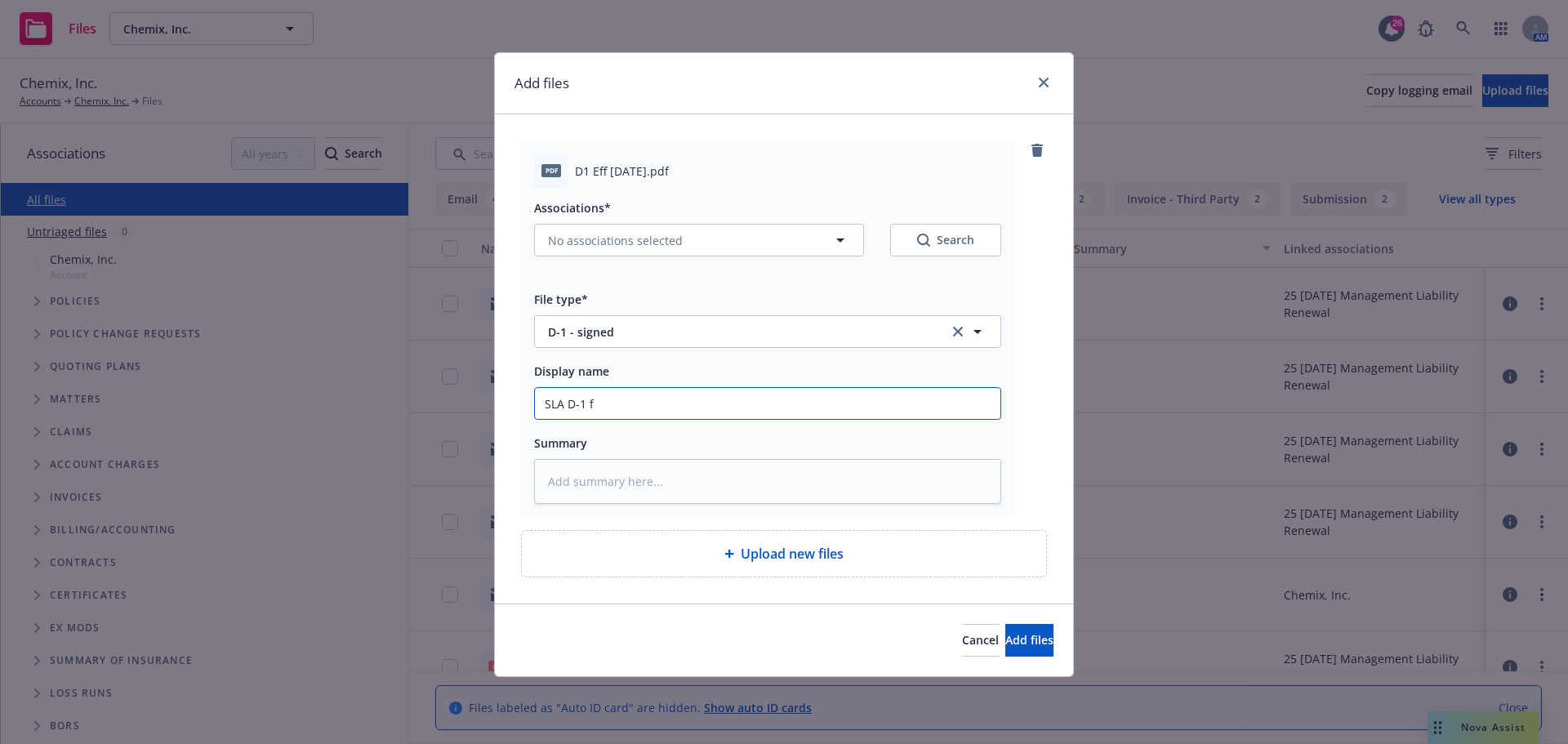
type textarea "x"
type input "SLA D-1 fo"
type textarea "x"
type input "SLA D-1 for"
type textarea "x"
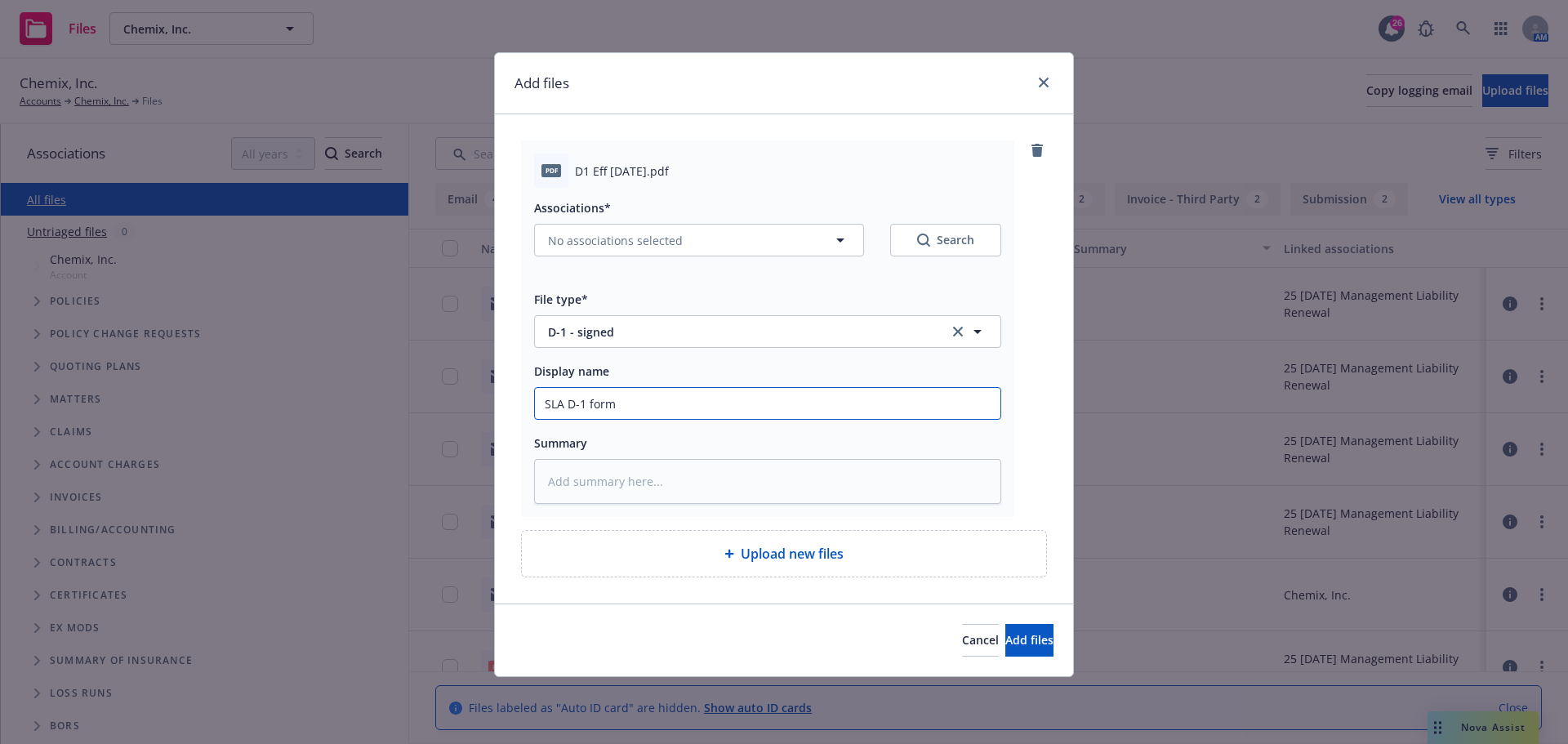
type input "SLA D-1 form"
click at [842, 244] on icon "button" at bounding box center [840, 240] width 20 height 20
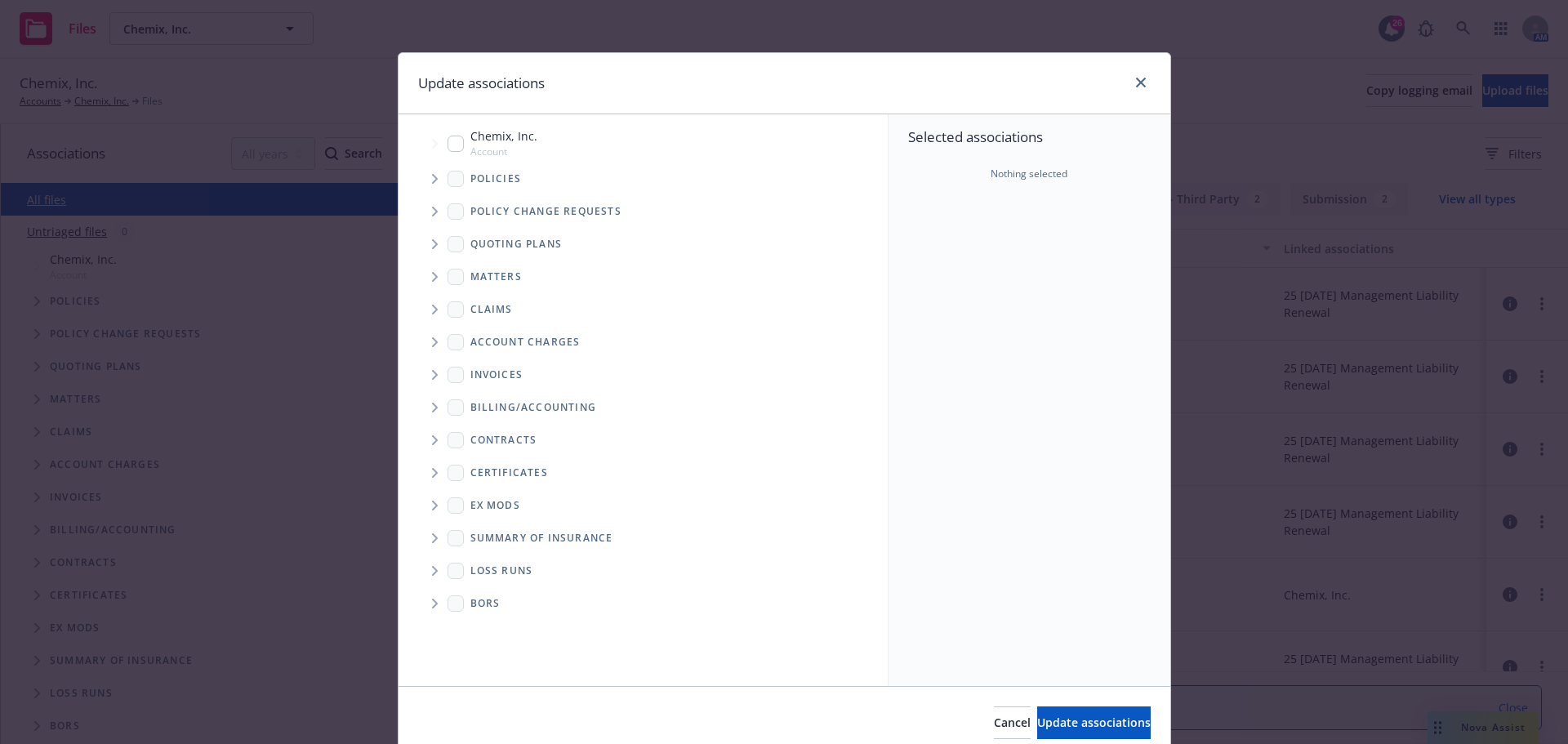
click at [432, 181] on icon "Tree Example" at bounding box center [434, 179] width 6 height 10
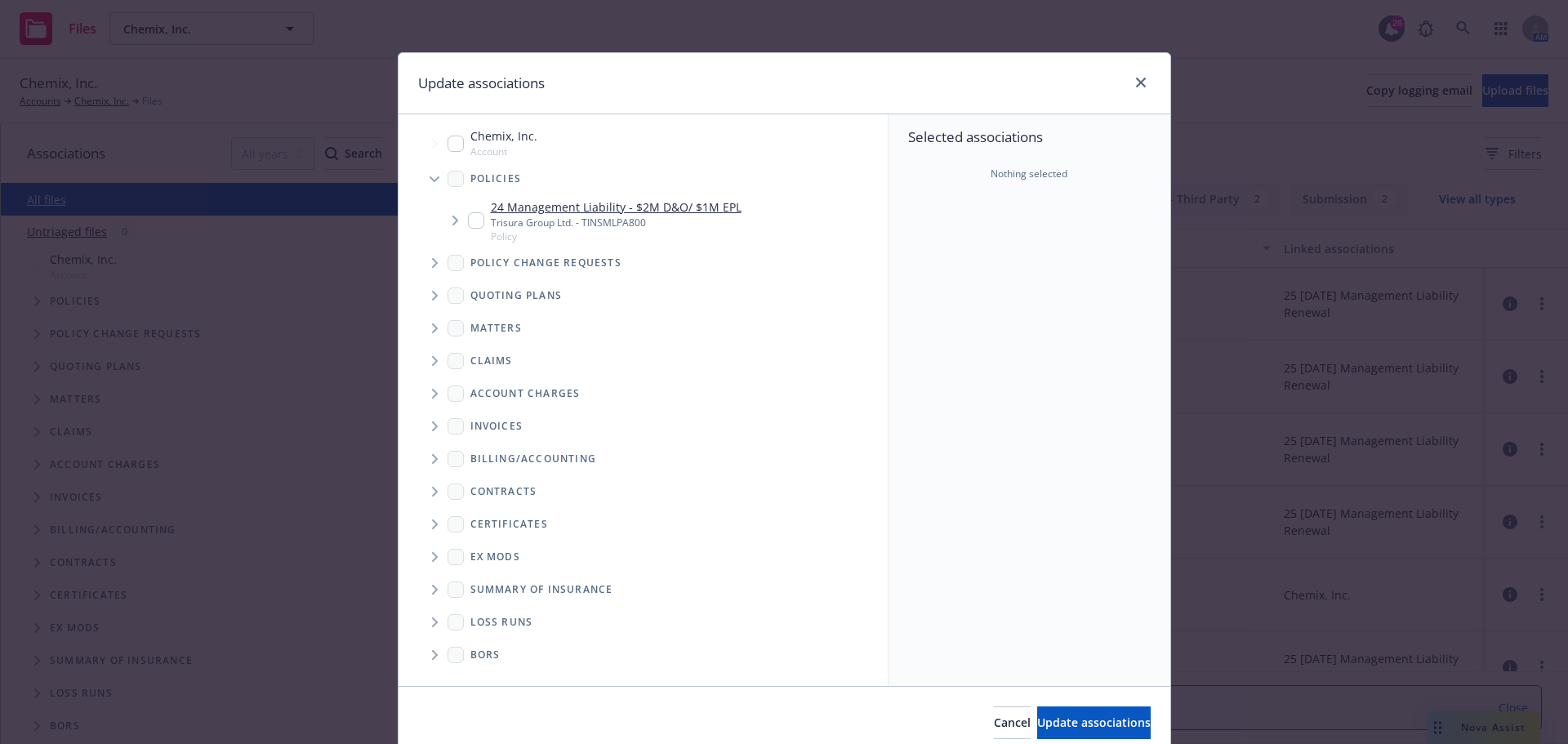
type textarea "x"
click at [469, 220] on input "Tree Example" at bounding box center [475, 220] width 17 height 17
checkbox input "true"
click at [432, 292] on icon "Tree Example" at bounding box center [434, 295] width 6 height 10
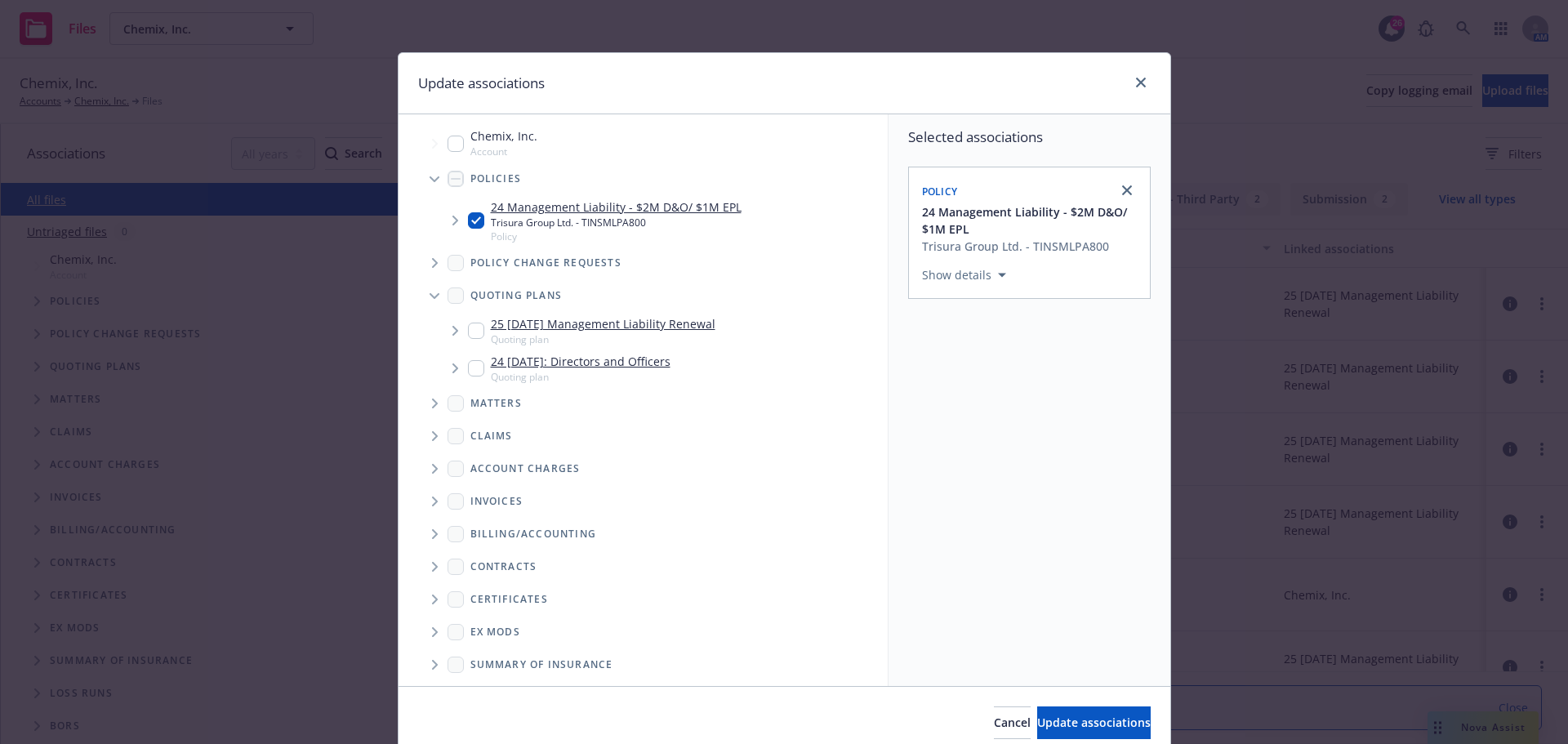
click at [468, 331] on input "Tree Example" at bounding box center [475, 330] width 17 height 17
checkbox input "true"
click at [454, 146] on input "Tree Example" at bounding box center [455, 144] width 17 height 17
checkbox input "true"
drag, startPoint x: 1048, startPoint y: 712, endPoint x: 1067, endPoint y: 724, distance: 22.5
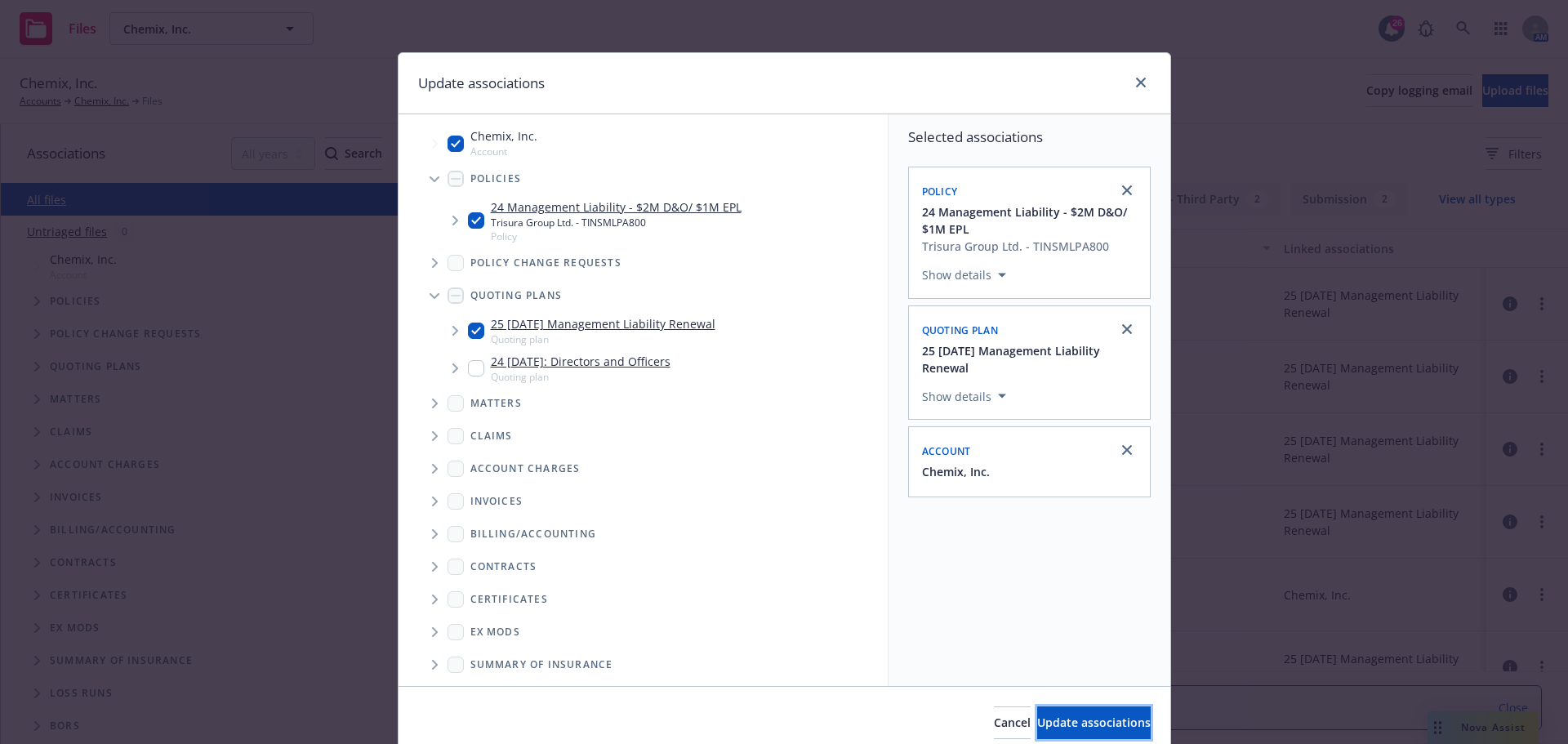
click at [1050, 712] on button "Update associations" at bounding box center [1094, 723] width 113 height 33
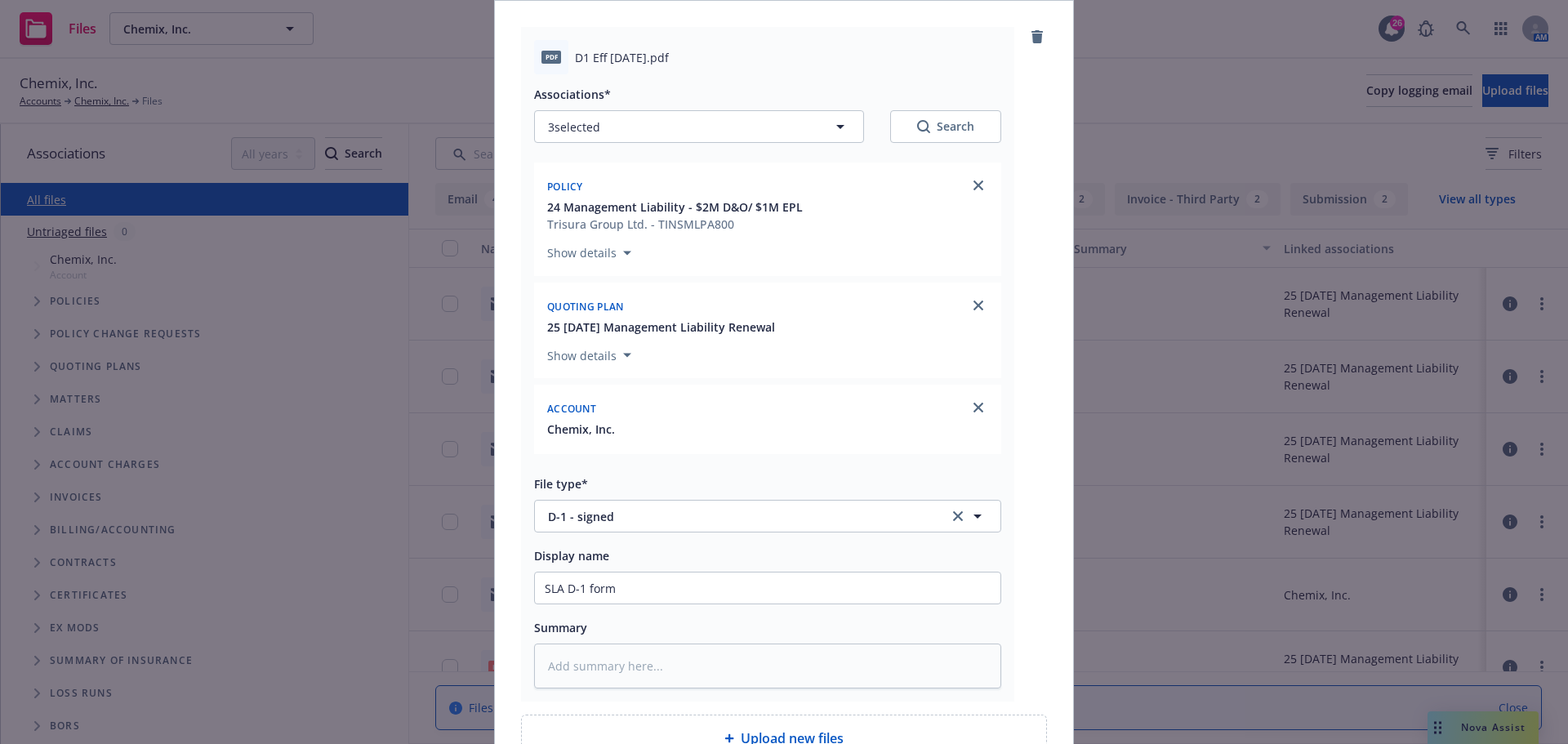
scroll to position [283, 0]
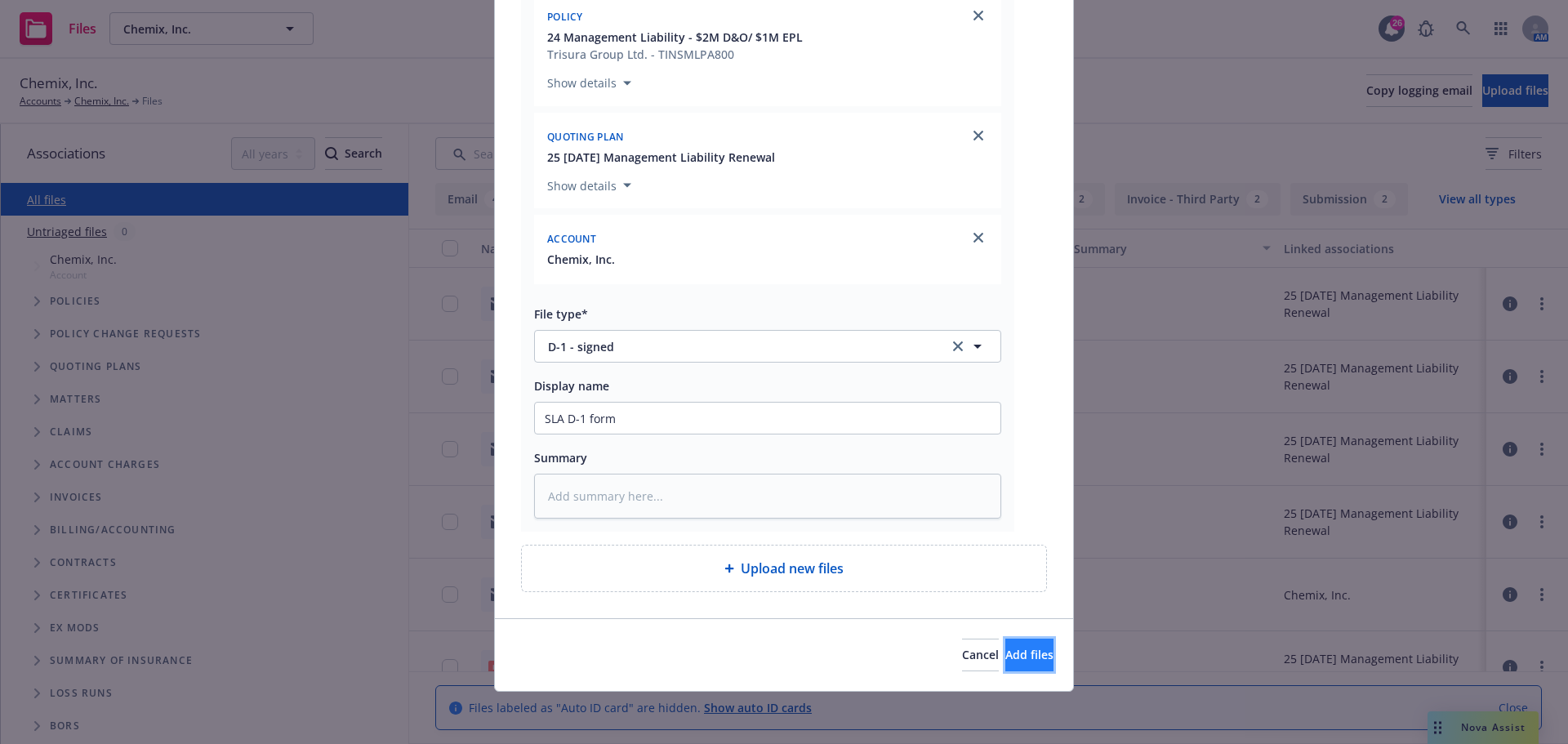
click at [1006, 659] on span "Add files" at bounding box center [1029, 655] width 48 height 16
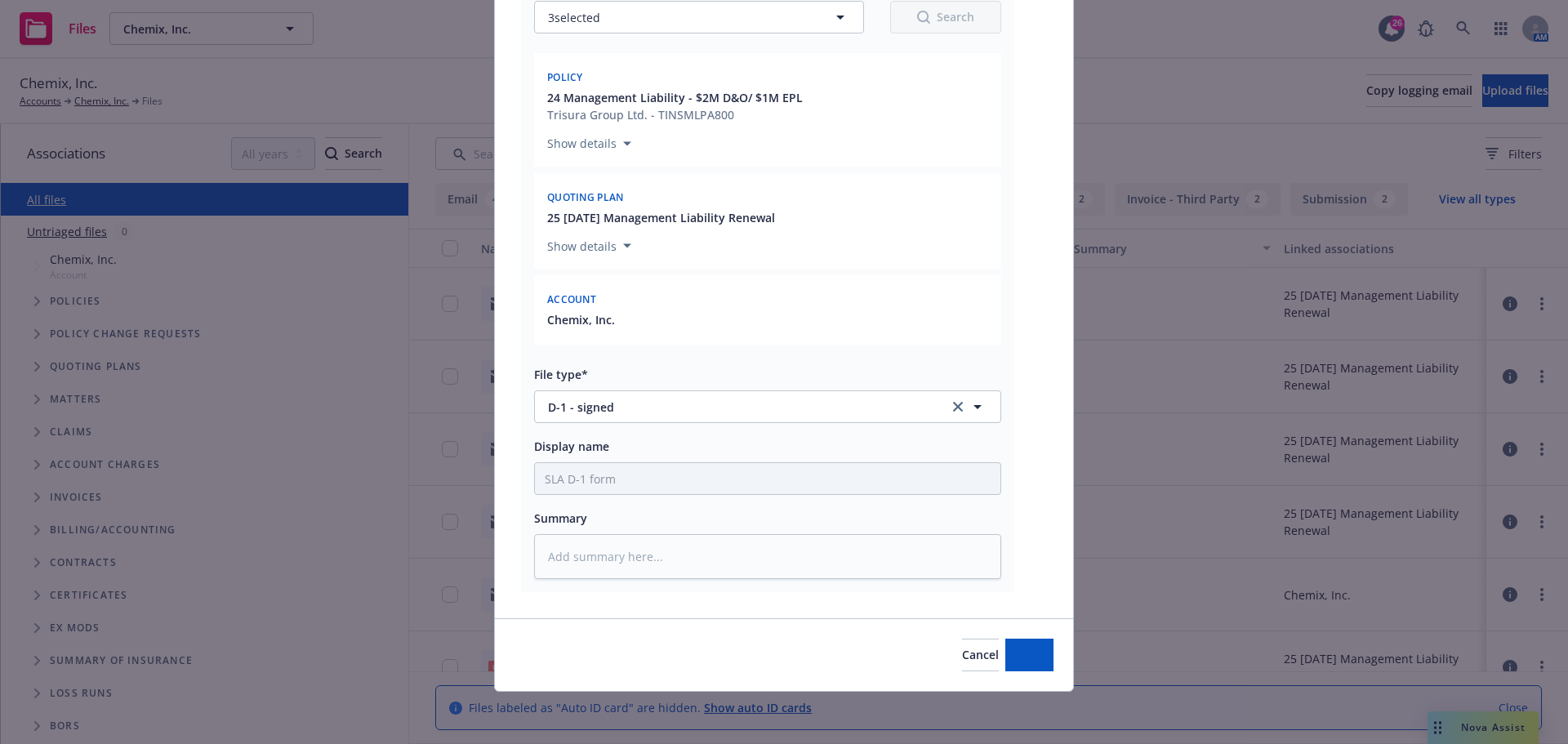
scroll to position [223, 0]
type textarea "x"
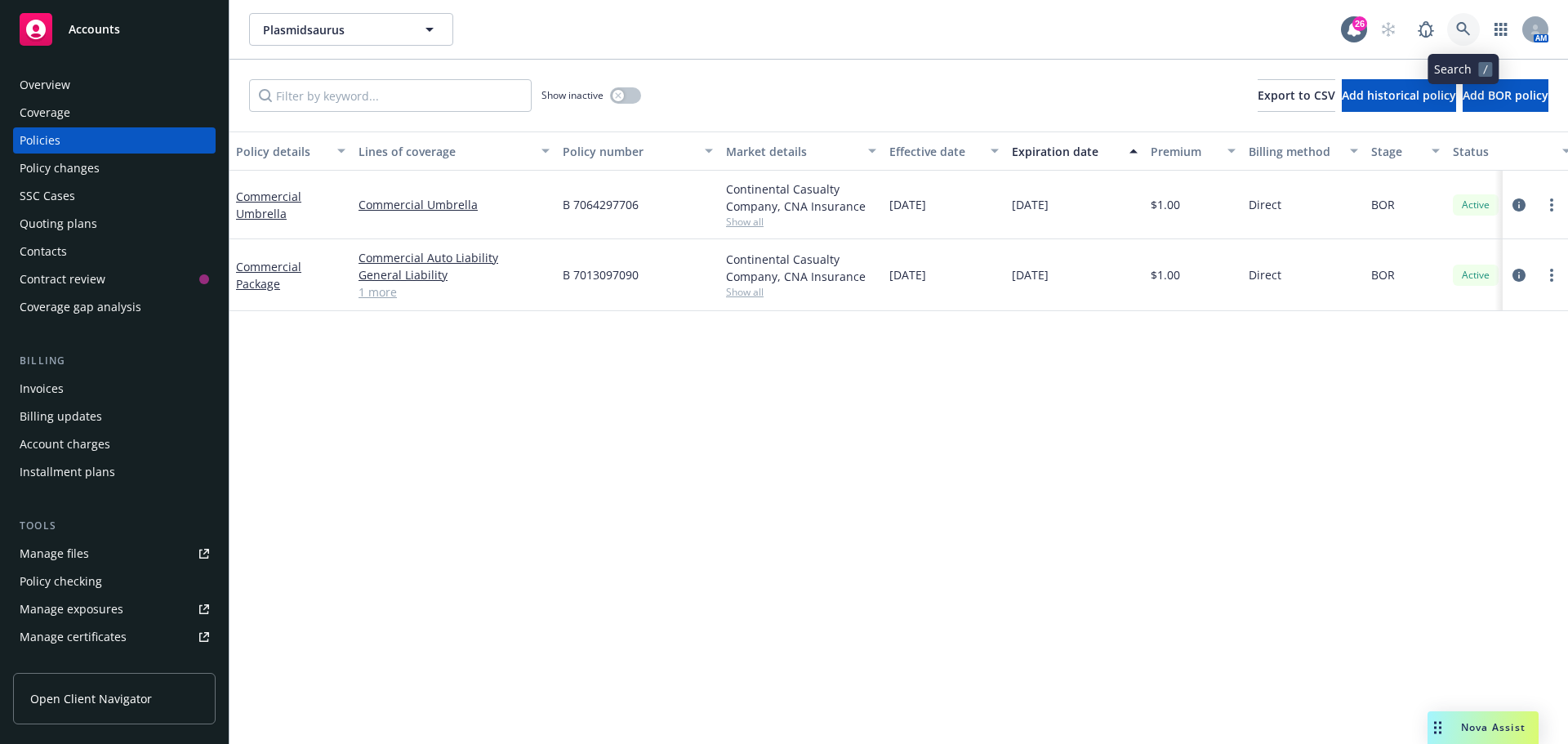
click at [1468, 32] on icon at bounding box center [1463, 29] width 15 height 15
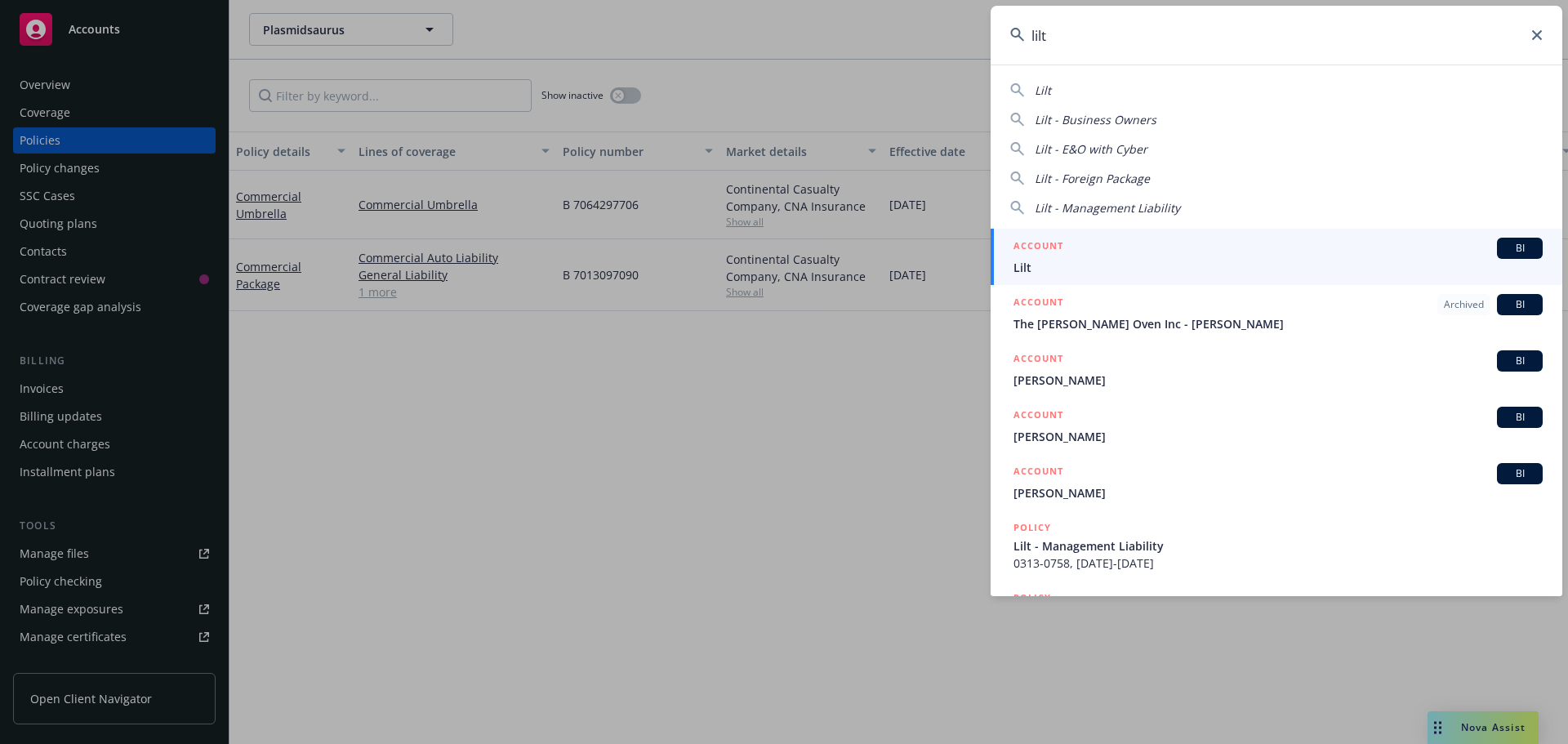
type input "lilt"
click at [1028, 266] on span "Lilt" at bounding box center [1278, 267] width 529 height 17
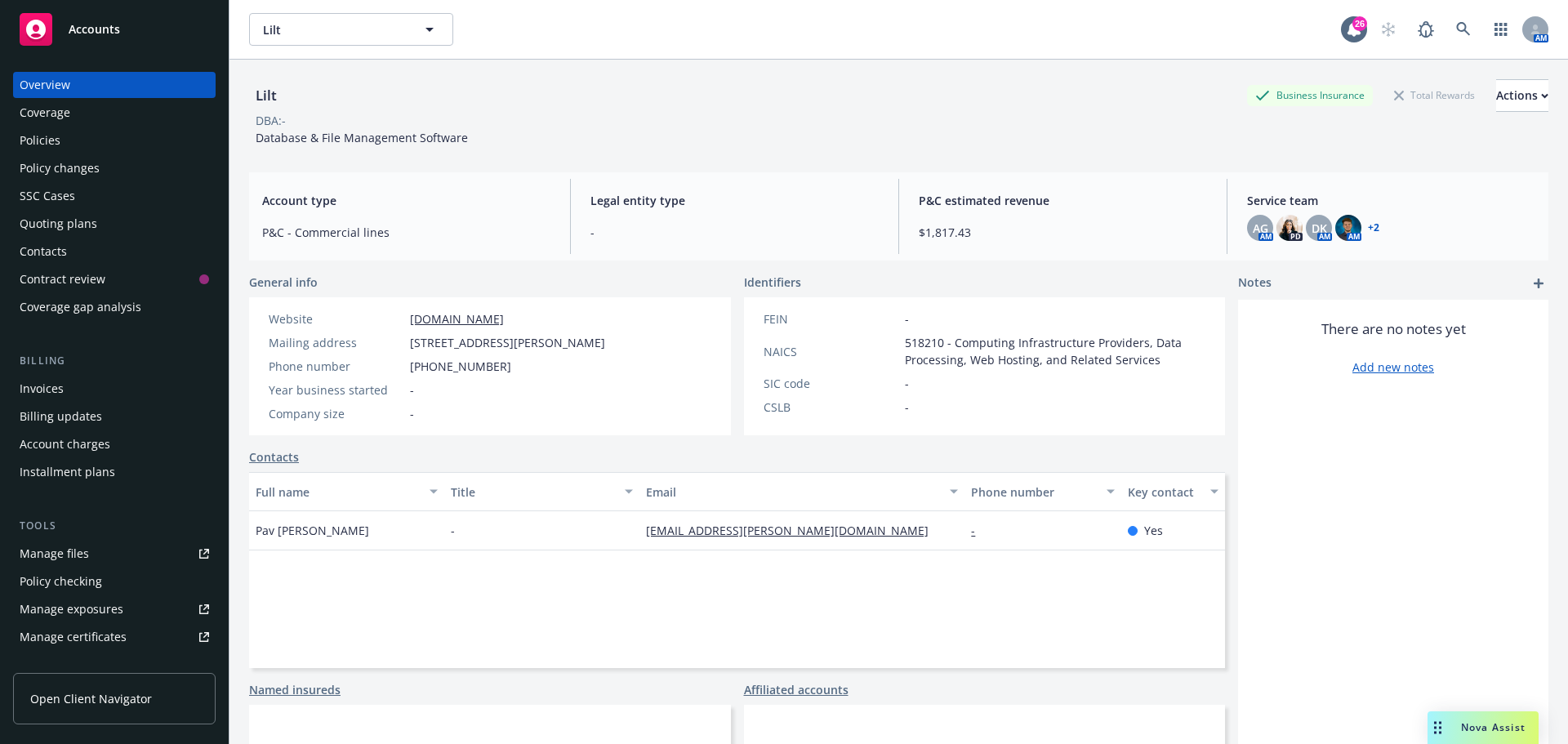
click at [48, 223] on div "Quoting plans" at bounding box center [58, 224] width 77 height 26
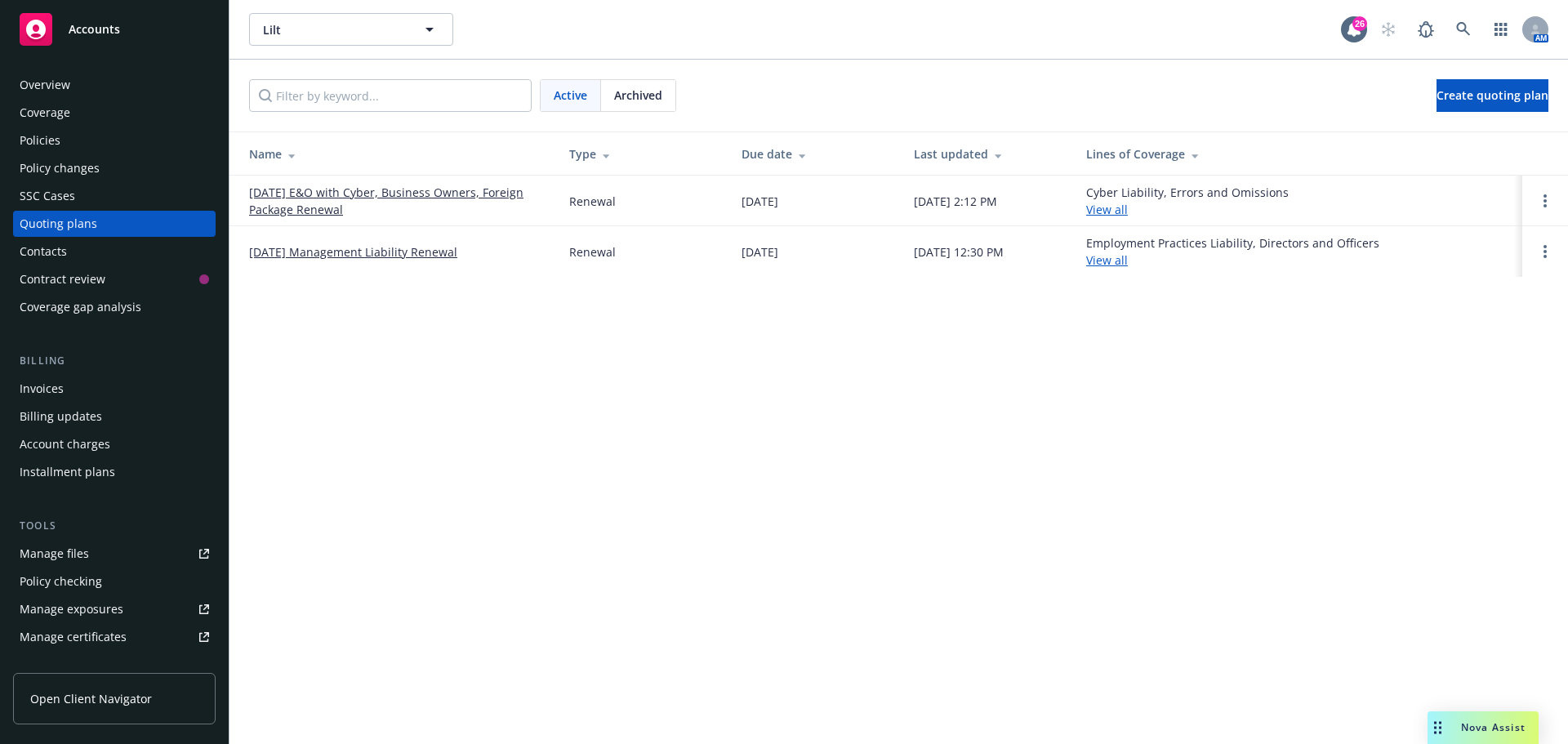
click at [351, 258] on link "[DATE] Management Liability Renewal" at bounding box center [353, 253] width 208 height 17
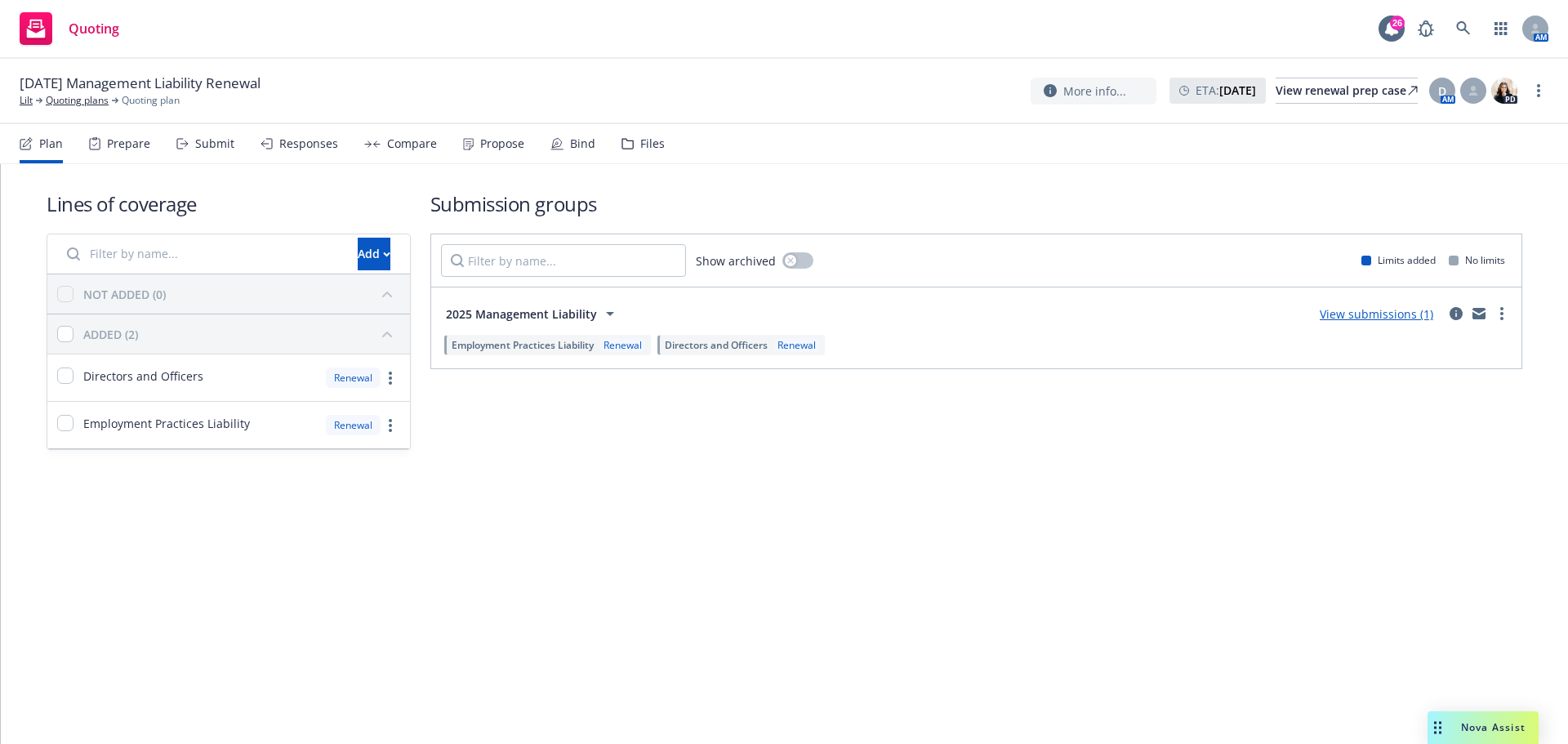
click at [640, 144] on div "Files" at bounding box center [652, 144] width 24 height 13
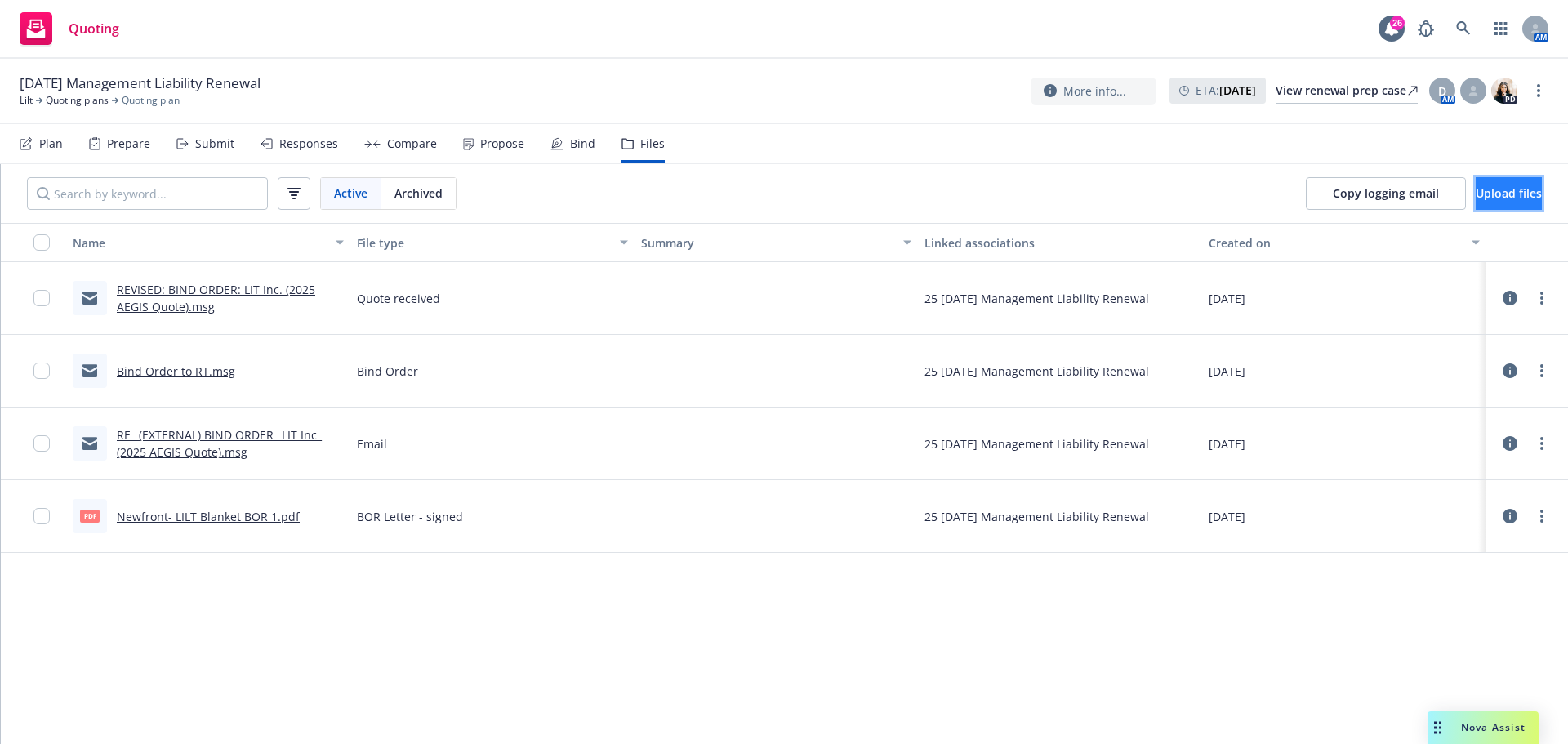
click at [1491, 189] on span "Upload files" at bounding box center [1509, 193] width 66 height 16
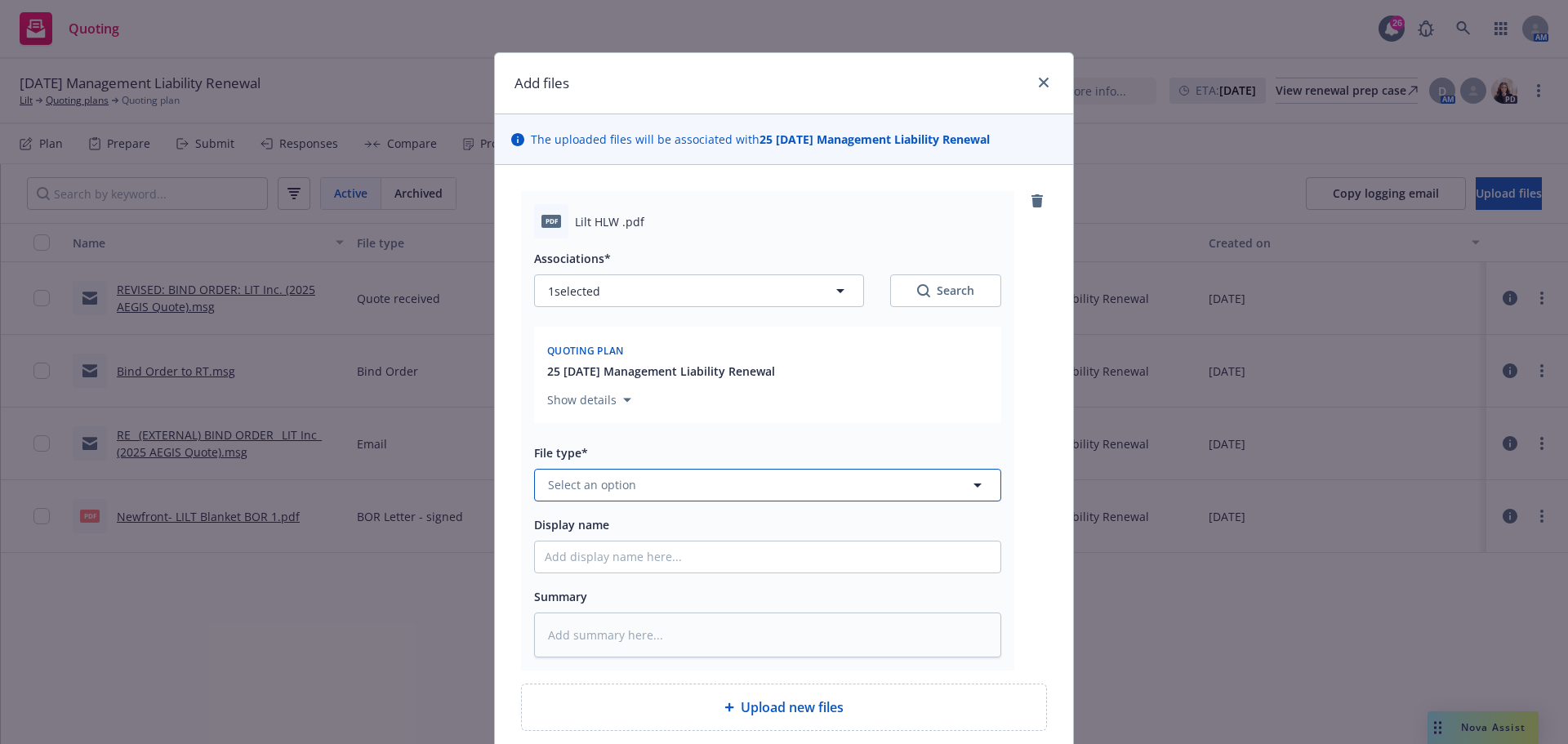
click at [550, 487] on span "Select an option" at bounding box center [591, 485] width 88 height 17
type input "warr"
click at [616, 438] on span "Warranty Letter" at bounding box center [596, 440] width 90 height 17
click at [573, 559] on input "Display name" at bounding box center [767, 558] width 466 height 31
type textarea "x"
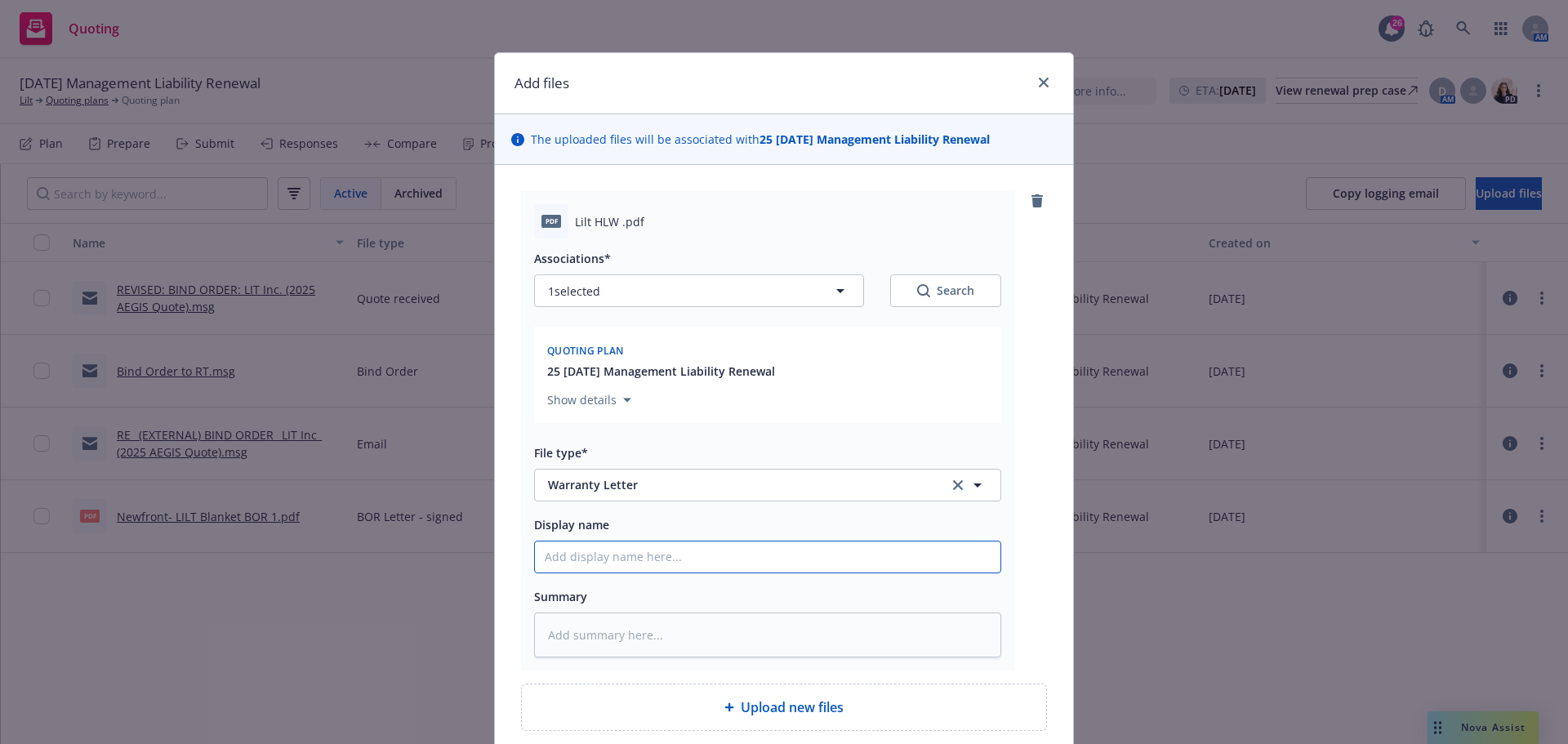
type input "H"
type textarea "x"
type input "HL"
type textarea "x"
type input "HLW"
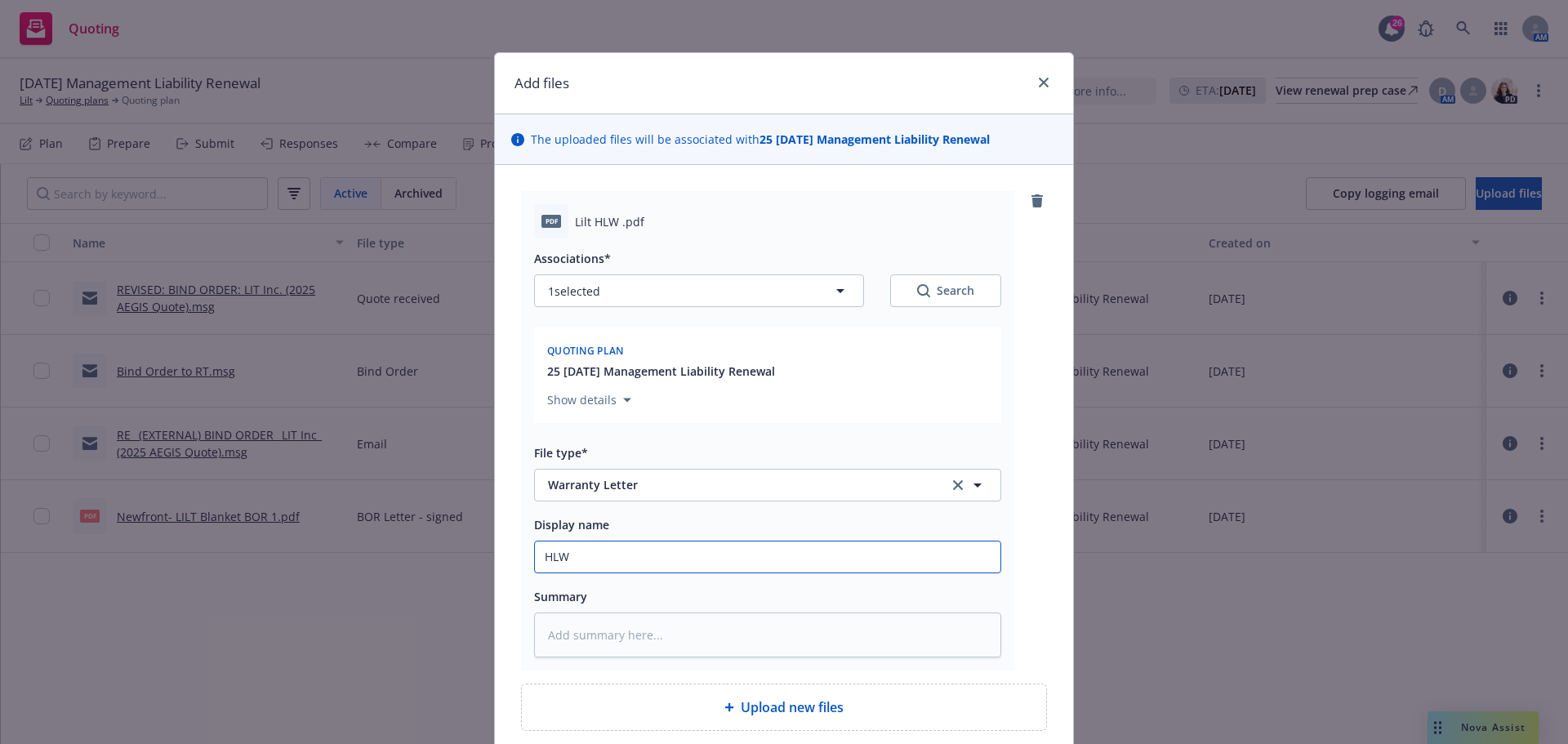
type textarea "x"
type input "HLW"
type textarea "x"
type input "HLW D"
type textarea "x"
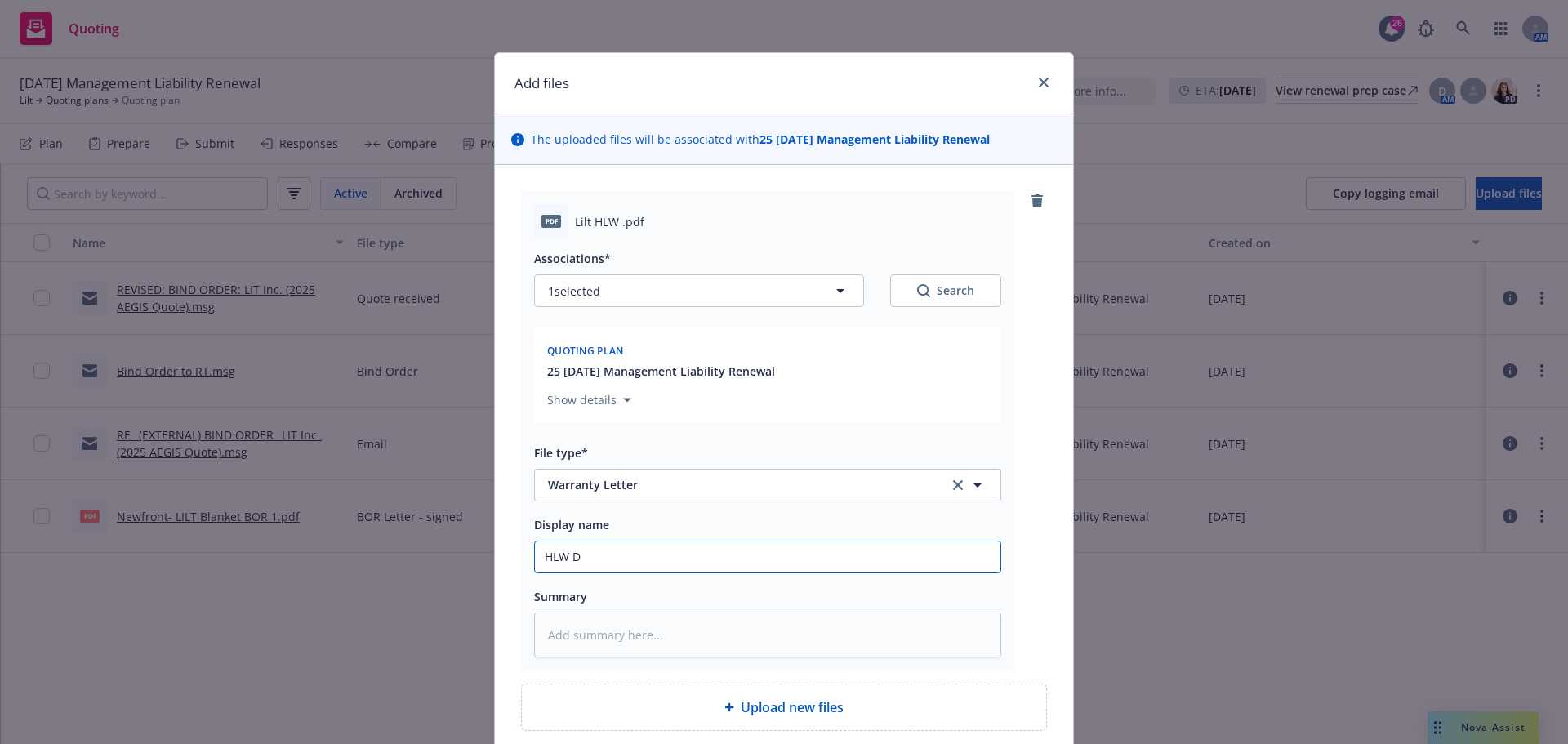
type input "HLW D&"
type textarea "x"
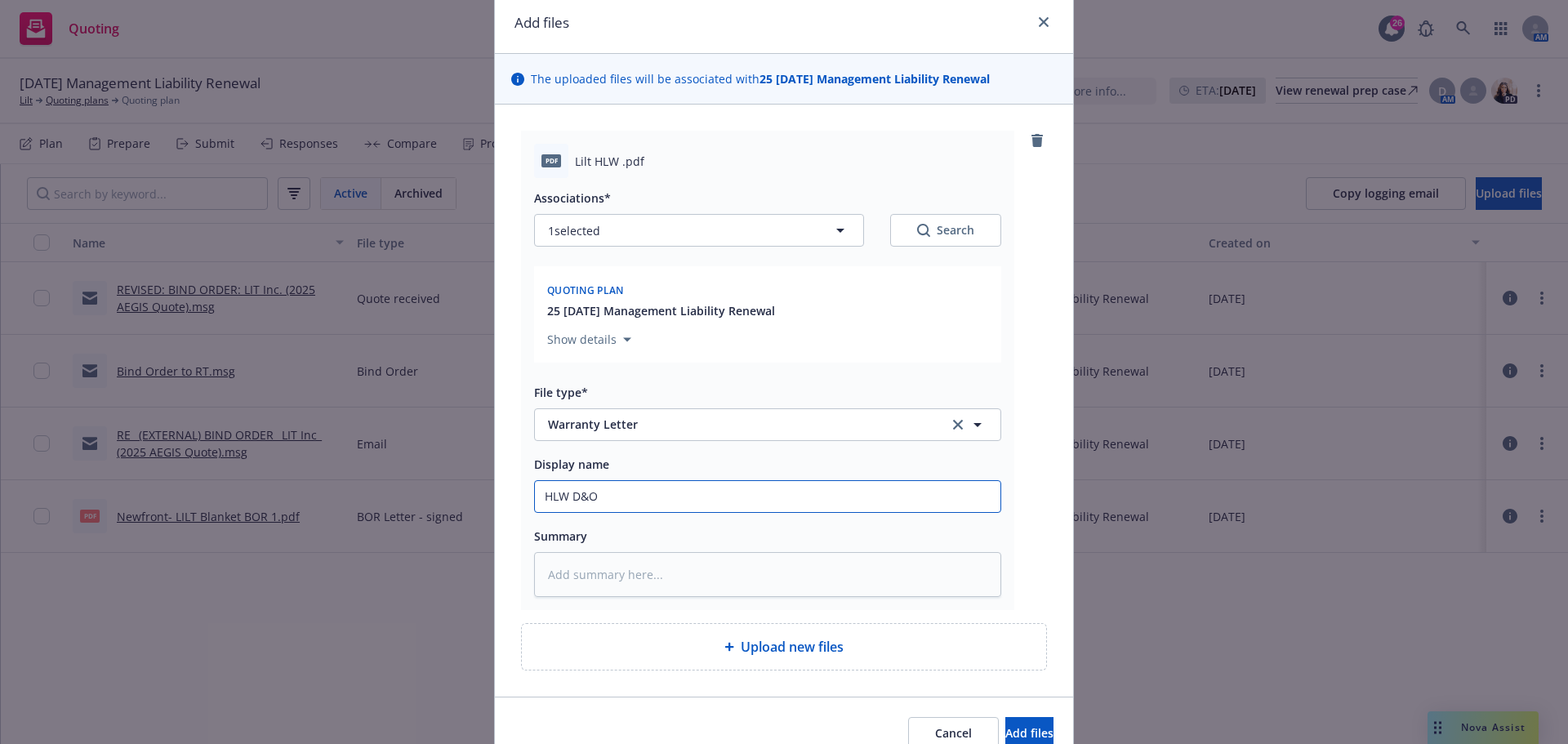
scroll to position [139, 0]
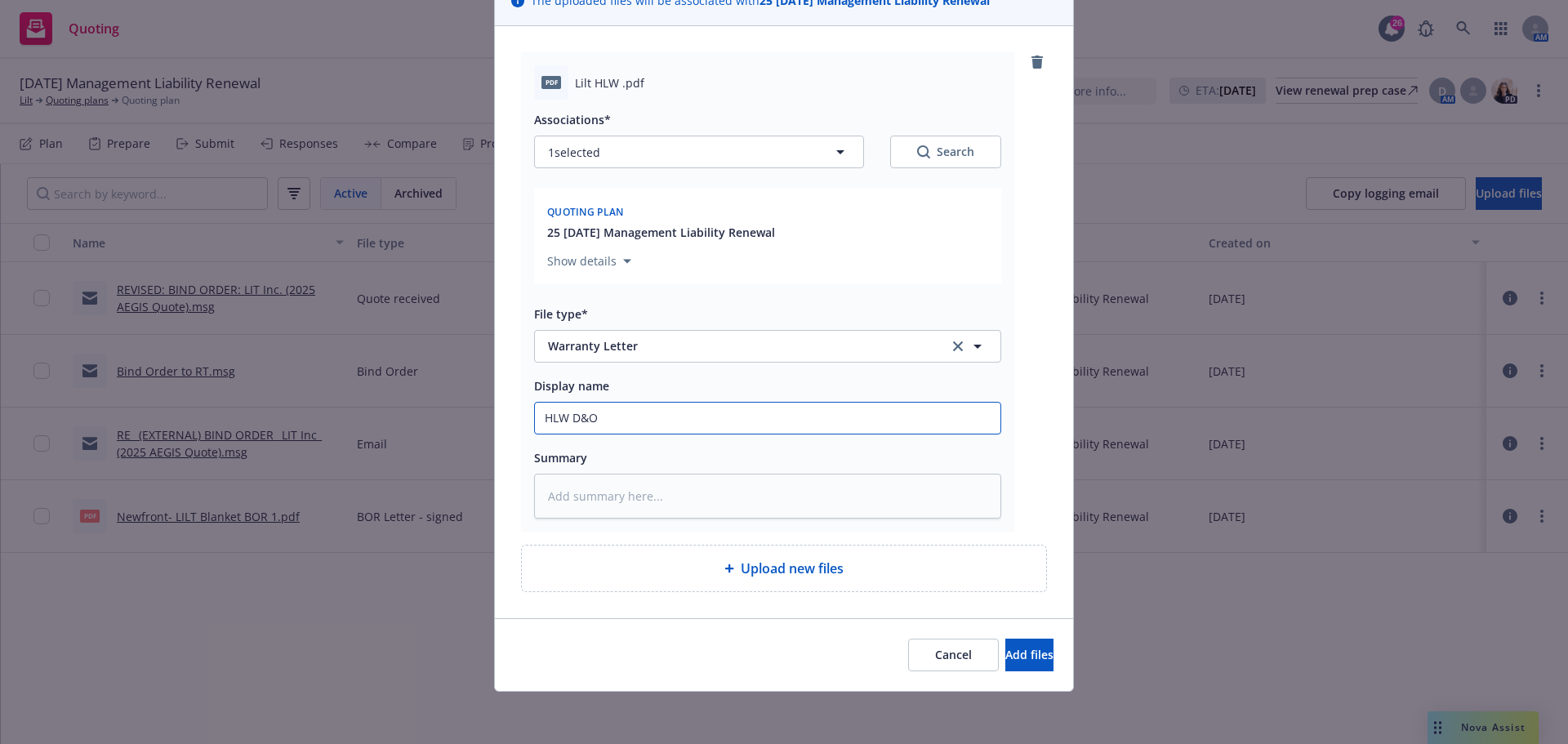
type input "HLW D&O"
type textarea "x"
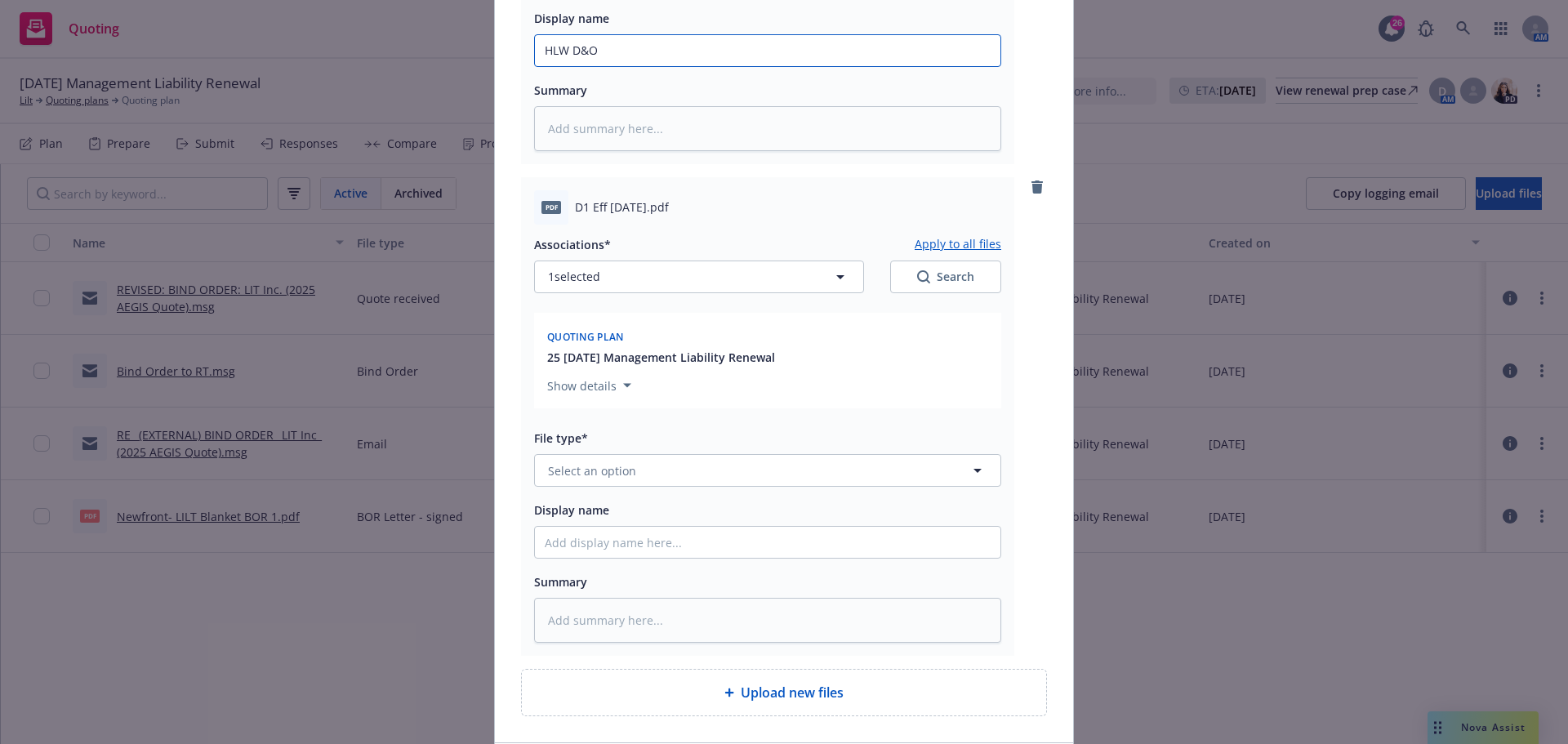
scroll to position [547, 0]
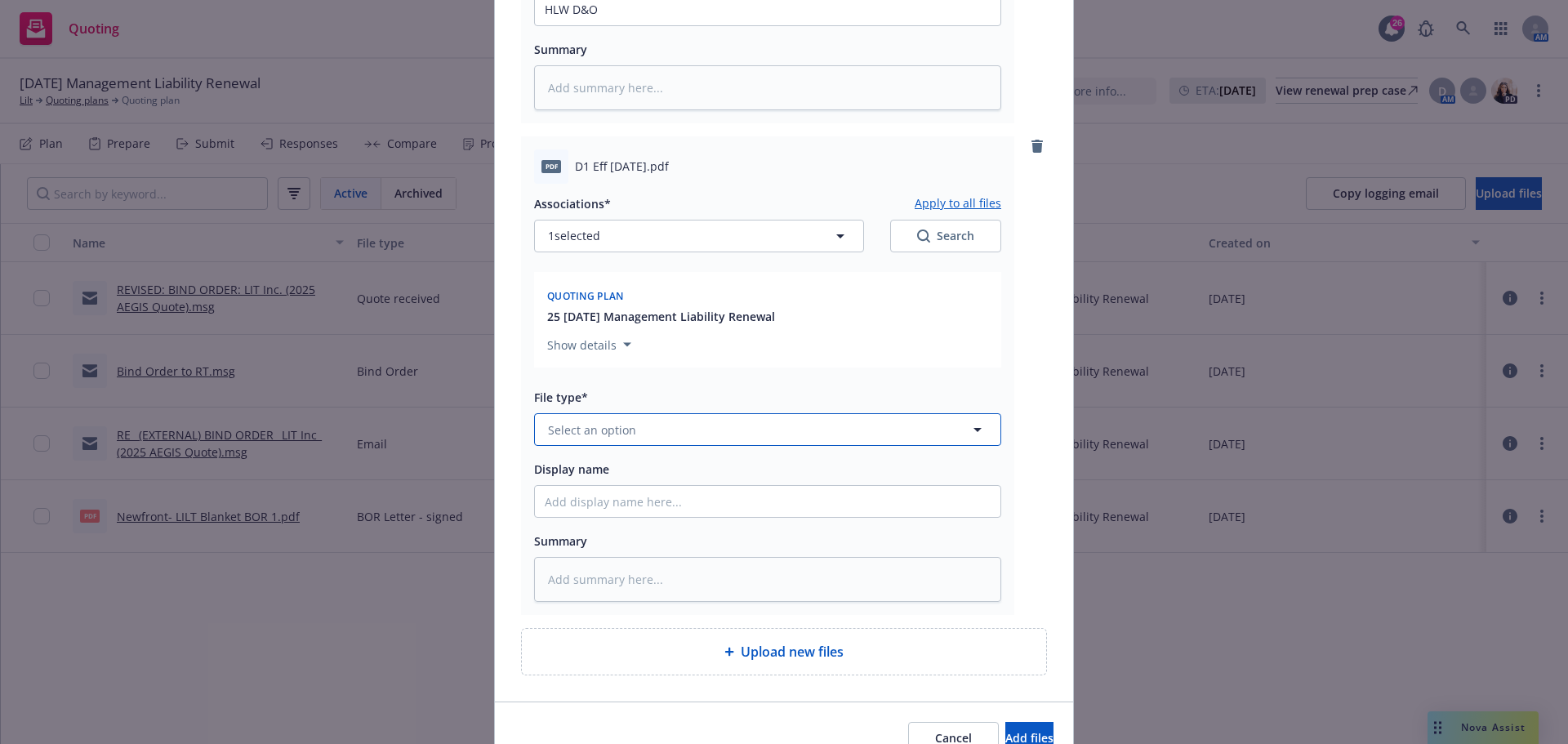
click at [621, 436] on span "Select an option" at bounding box center [591, 430] width 88 height 17
type input "sla"
type textarea "x"
type input "s"
type input "d-1"
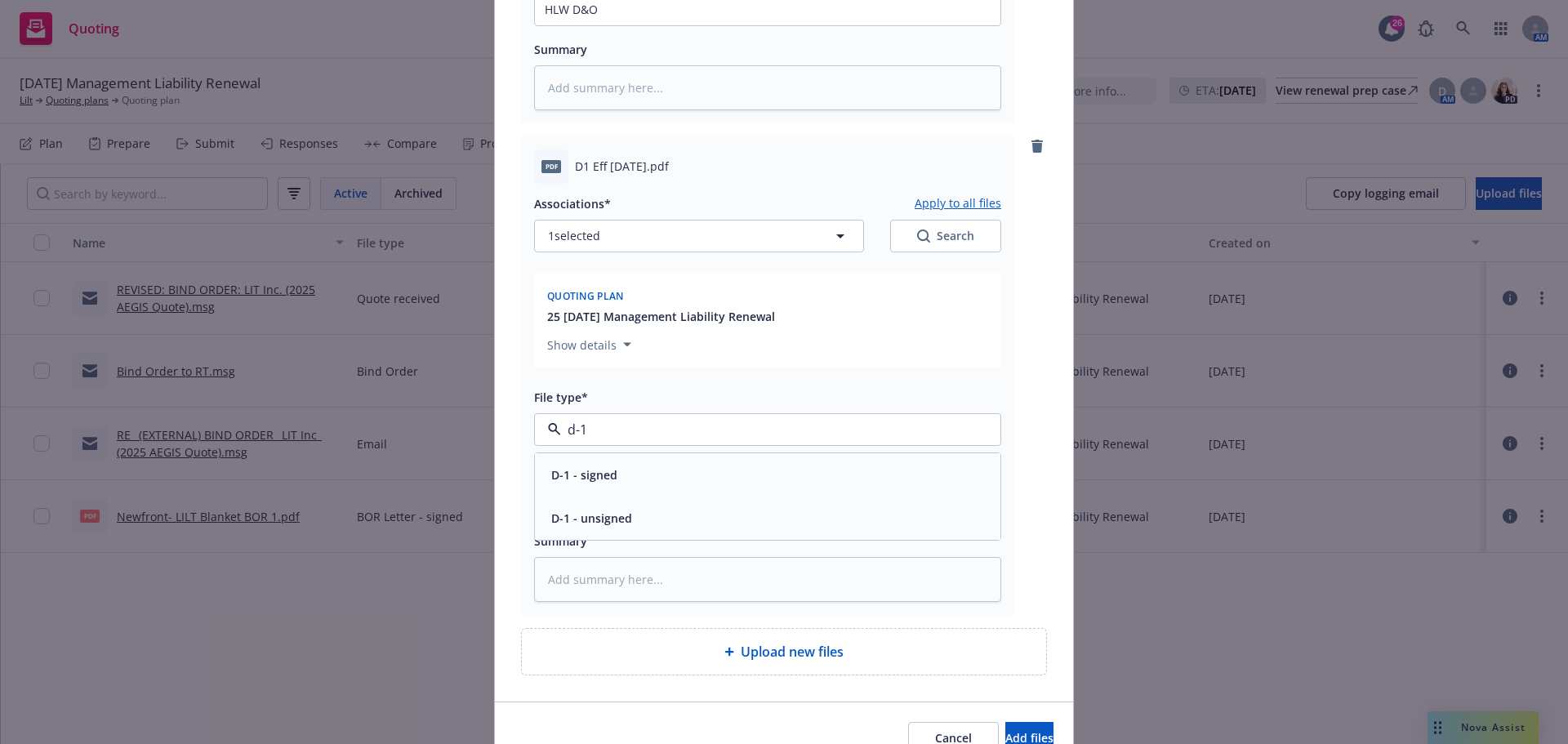
click at [609, 468] on span "D-1 - signed" at bounding box center [584, 476] width 66 height 17
click at [596, 505] on input "Display name" at bounding box center [767, 502] width 466 height 31
type textarea "x"
type input "S"
type textarea "x"
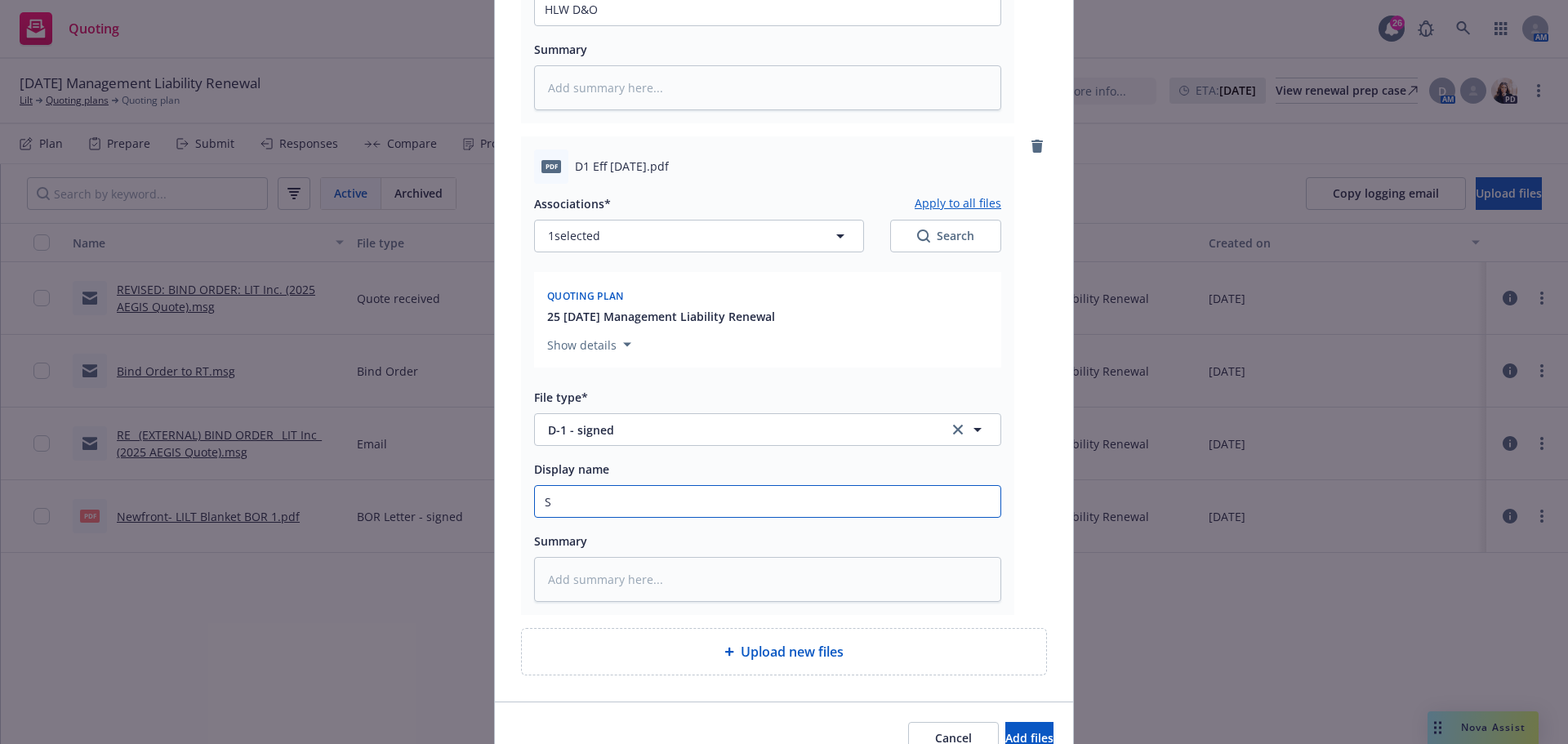
type input "SL"
type textarea "x"
type input "SLA"
type textarea "x"
type input "SLA"
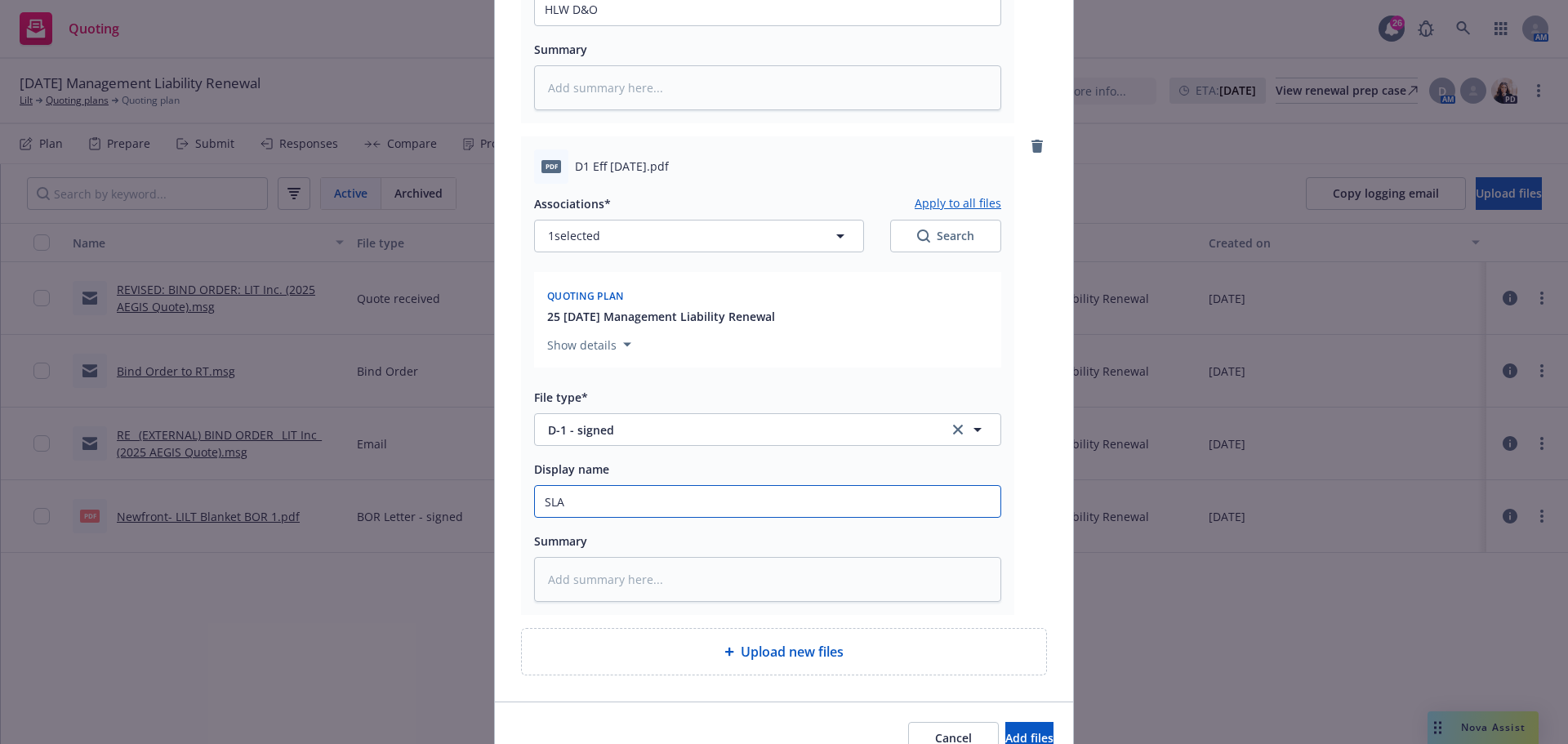
type textarea "x"
type input "SLA D"
type textarea "x"
type input "SLA D-"
type textarea "x"
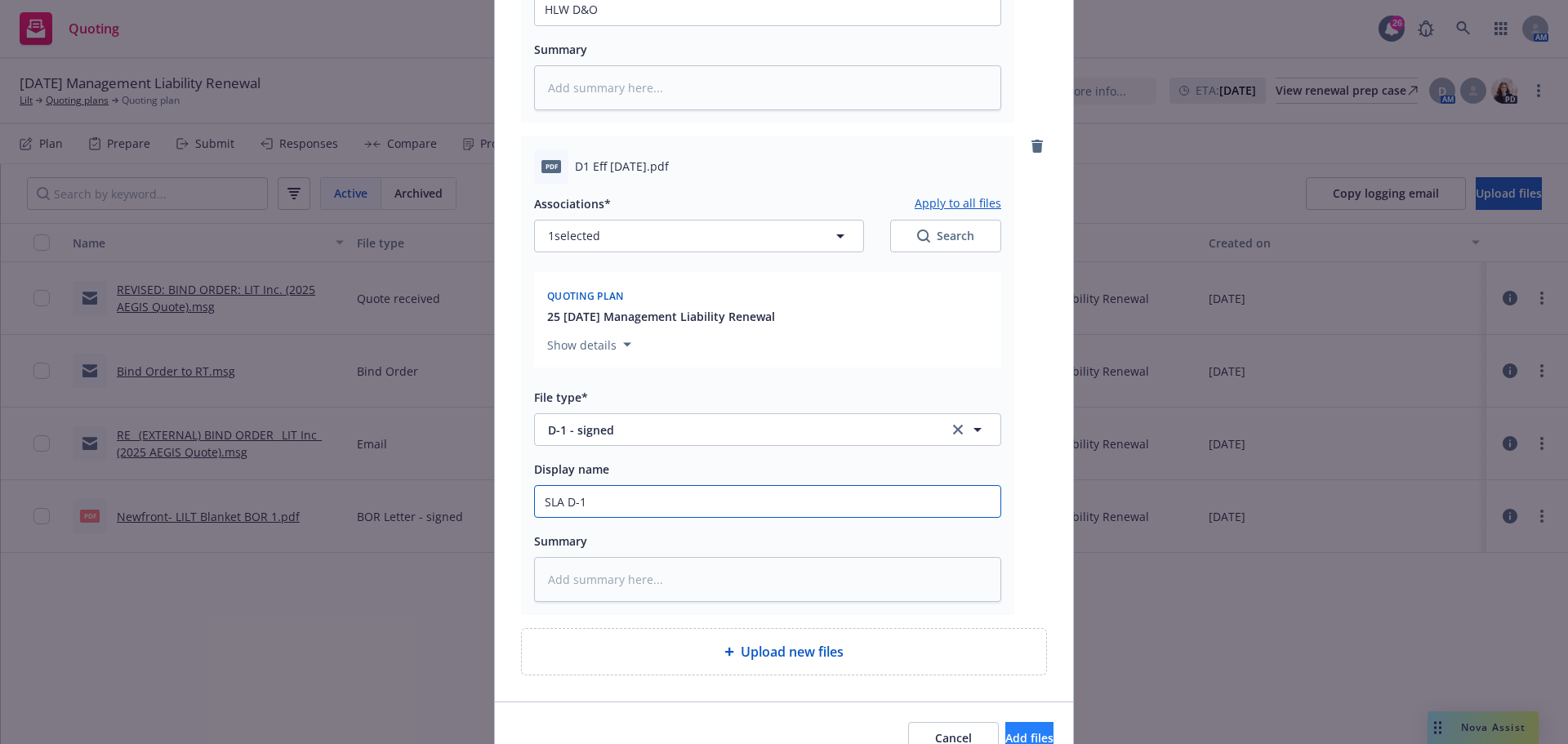
type input "SLA D-1"
click at [1006, 732] on span "Add files" at bounding box center [1029, 739] width 48 height 16
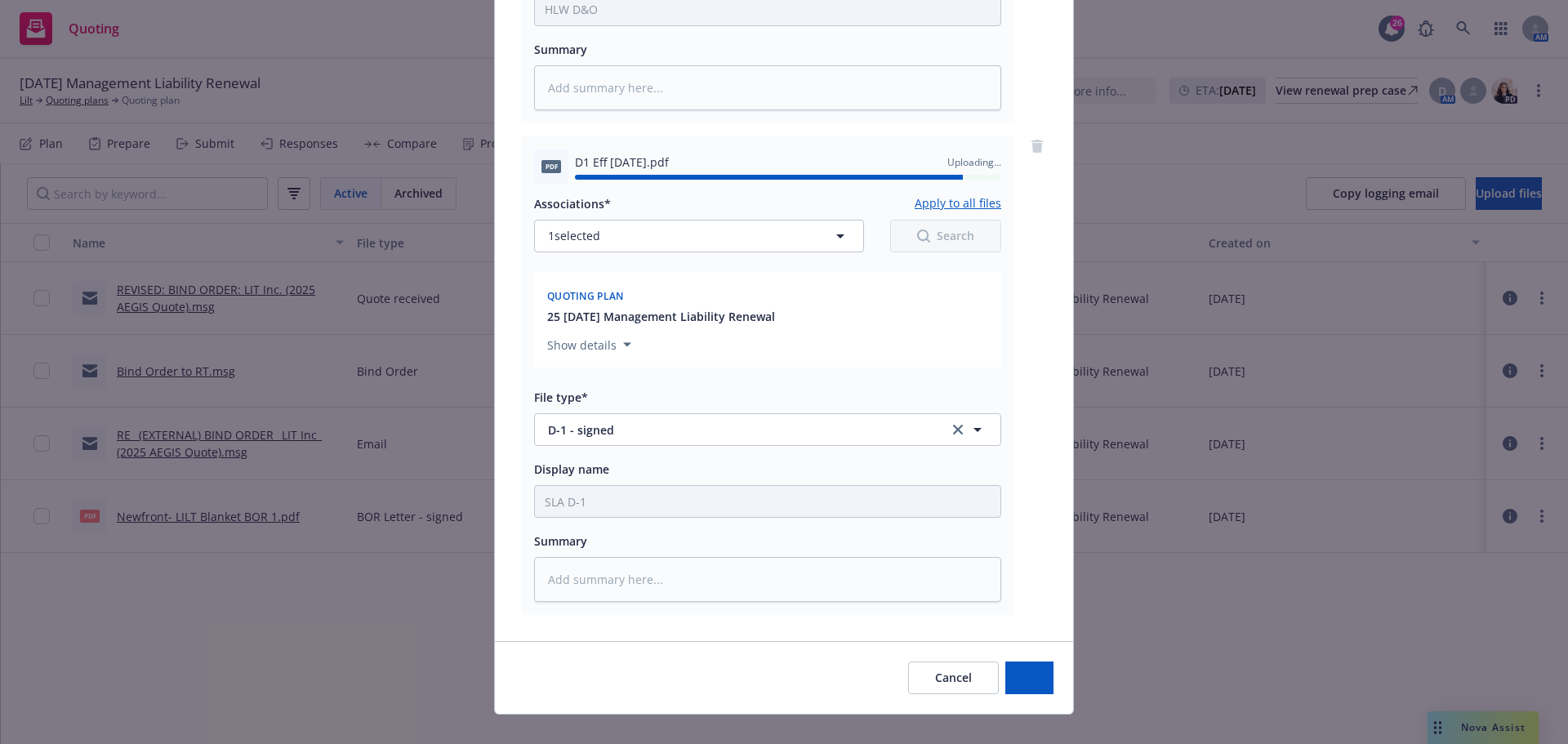
type textarea "x"
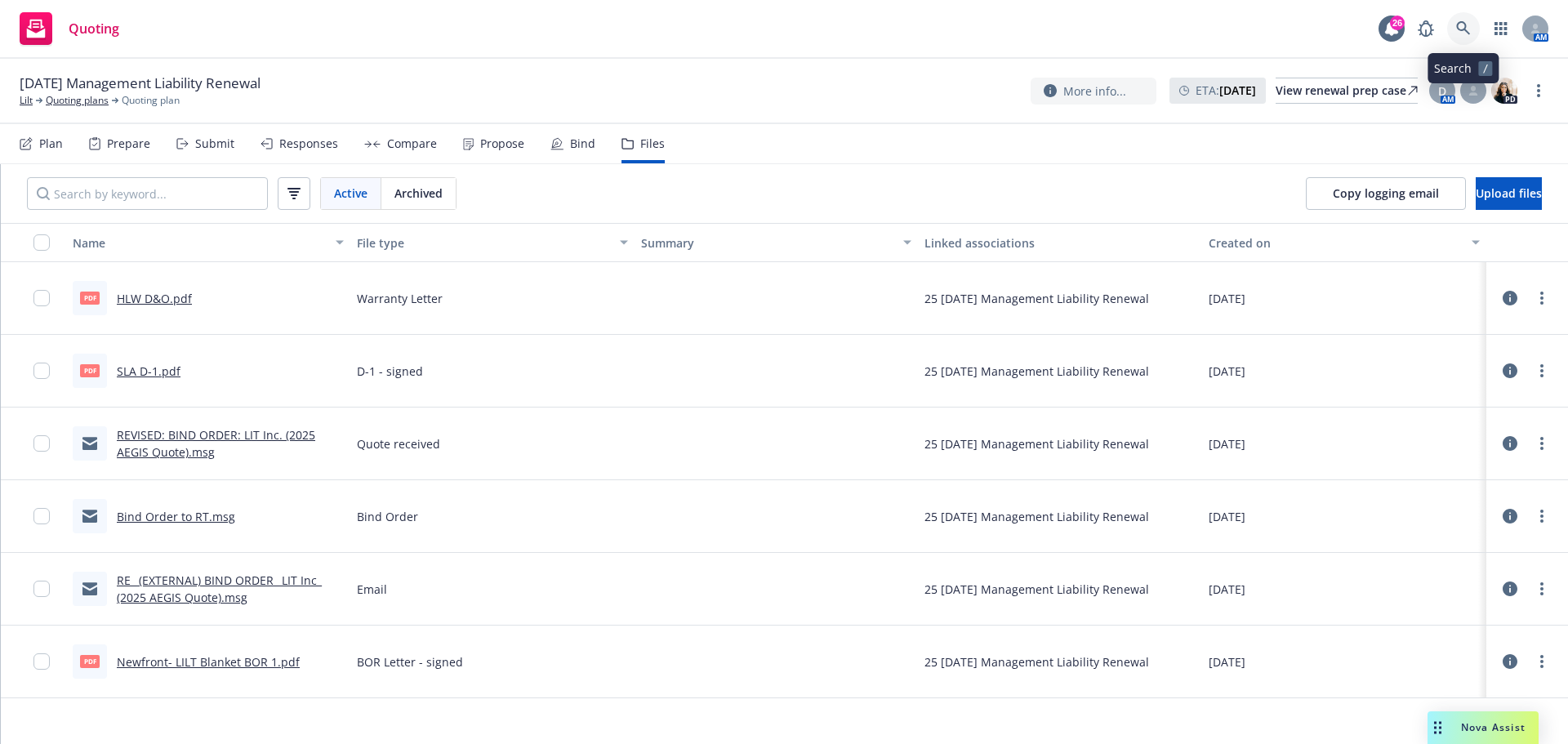
click at [1466, 22] on icon at bounding box center [1463, 28] width 15 height 15
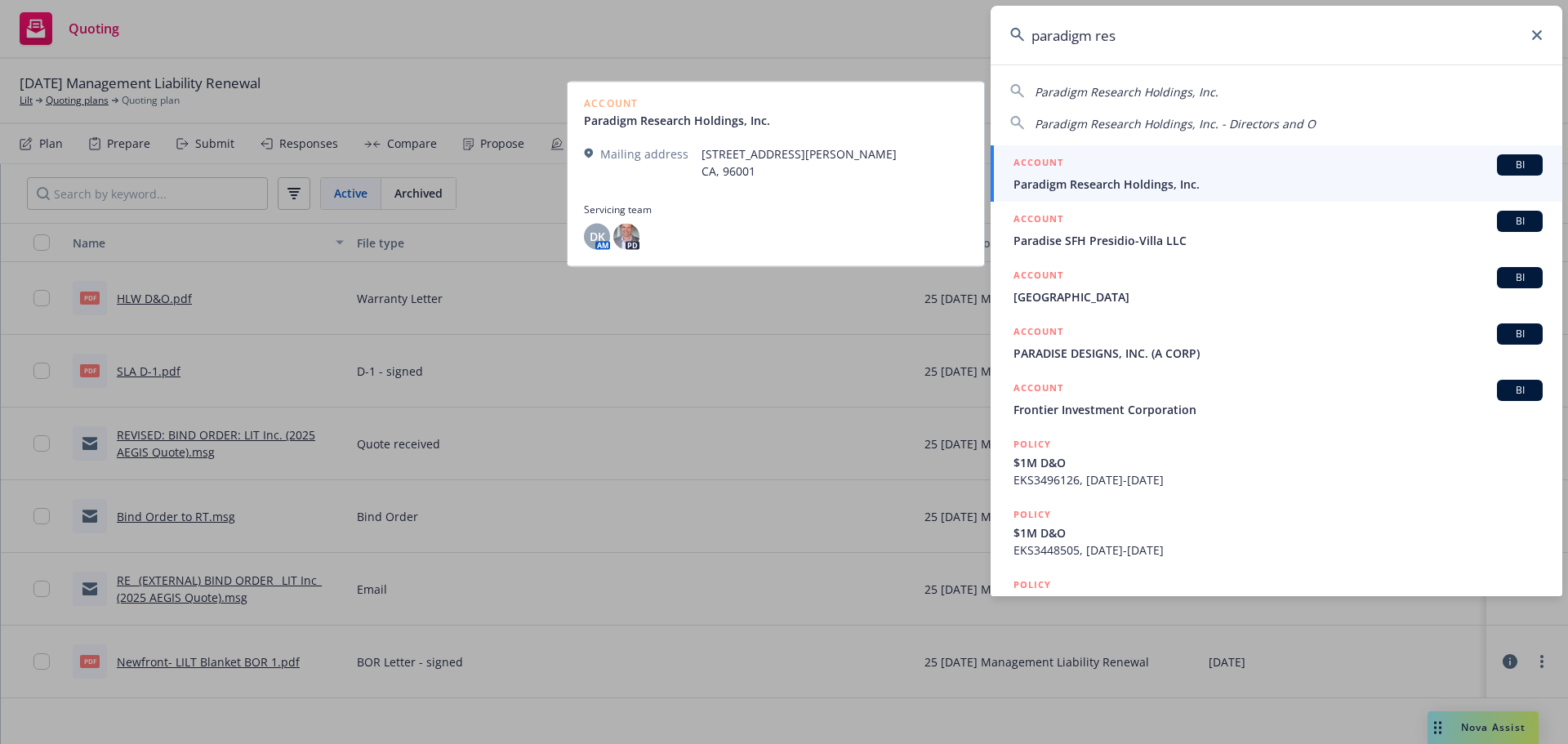
type input "paradigm res"
click at [1093, 183] on span "Paradigm Research Holdings, Inc." at bounding box center [1278, 185] width 529 height 17
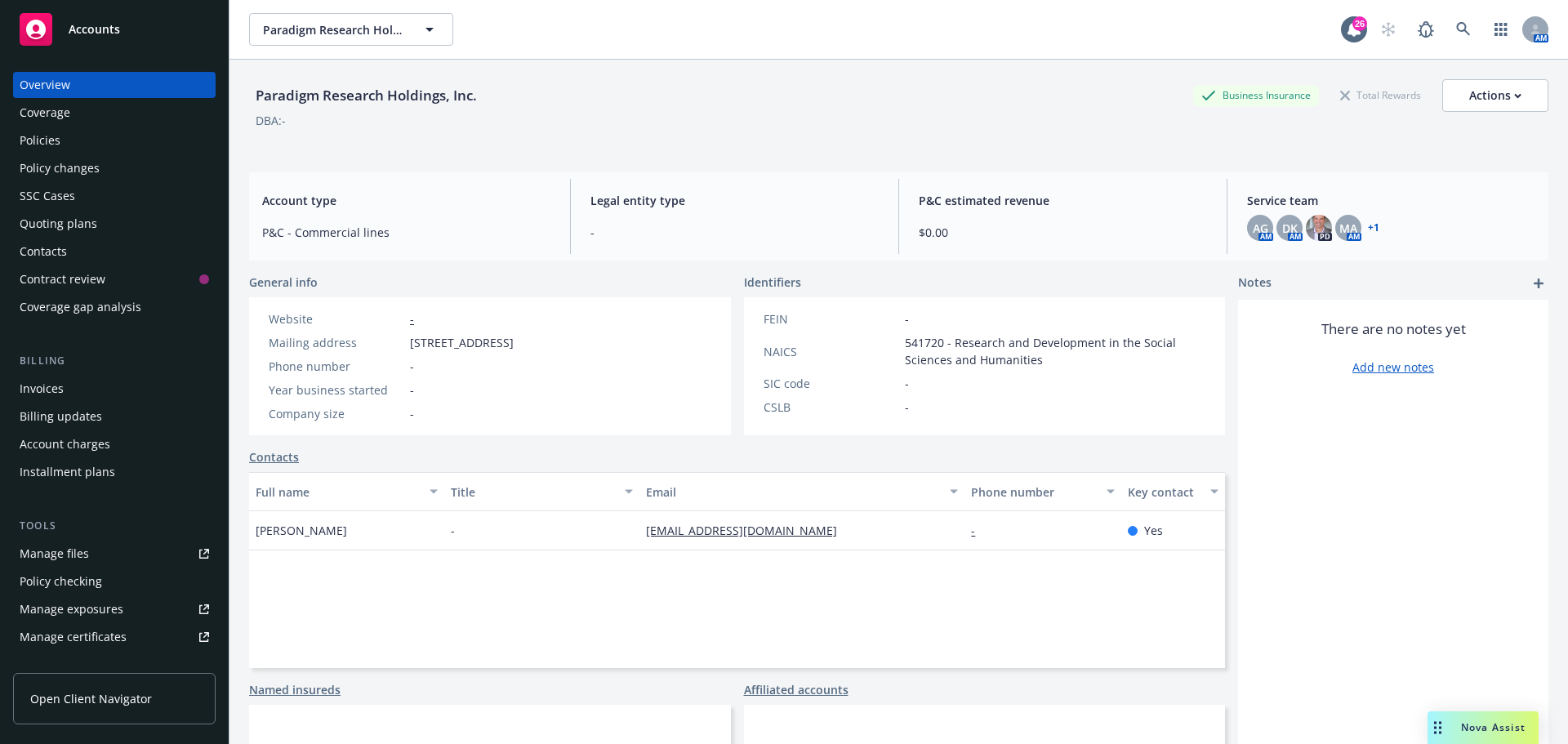
click at [66, 139] on div "Policies" at bounding box center [115, 140] width 190 height 26
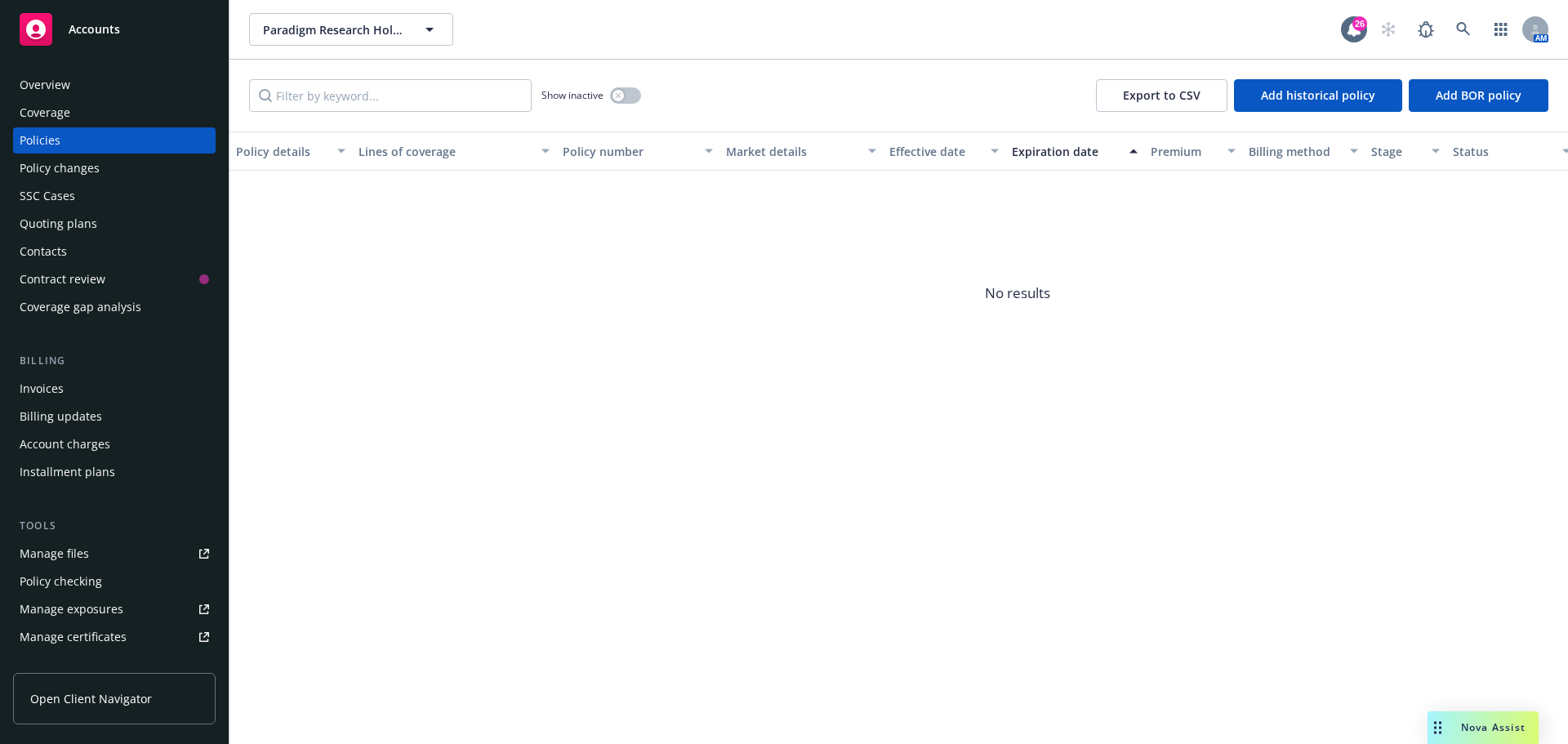
click at [51, 225] on div "Quoting plans" at bounding box center [58, 224] width 77 height 26
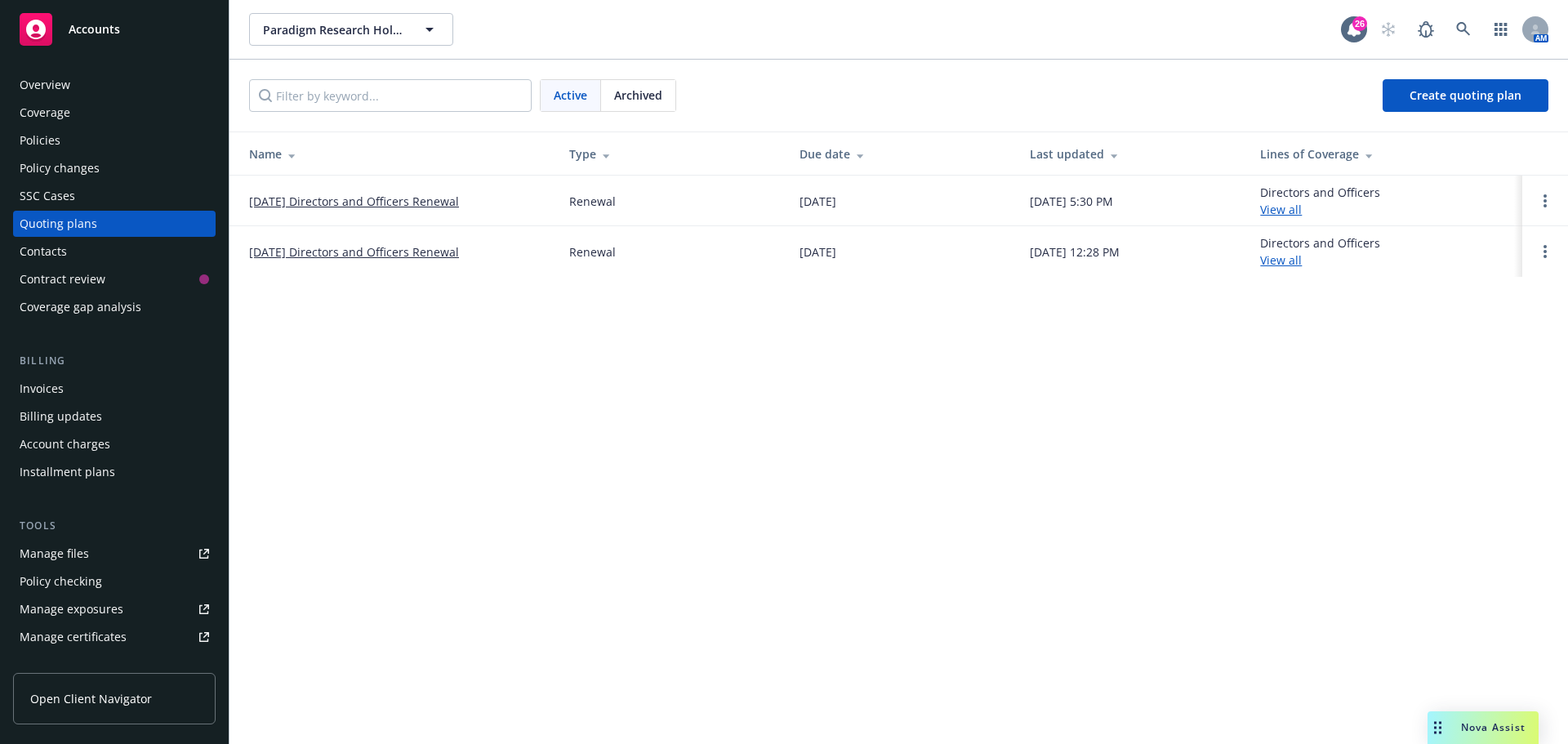
click at [373, 200] on link "[DATE] Directors and Officers Renewal" at bounding box center [353, 201] width 210 height 17
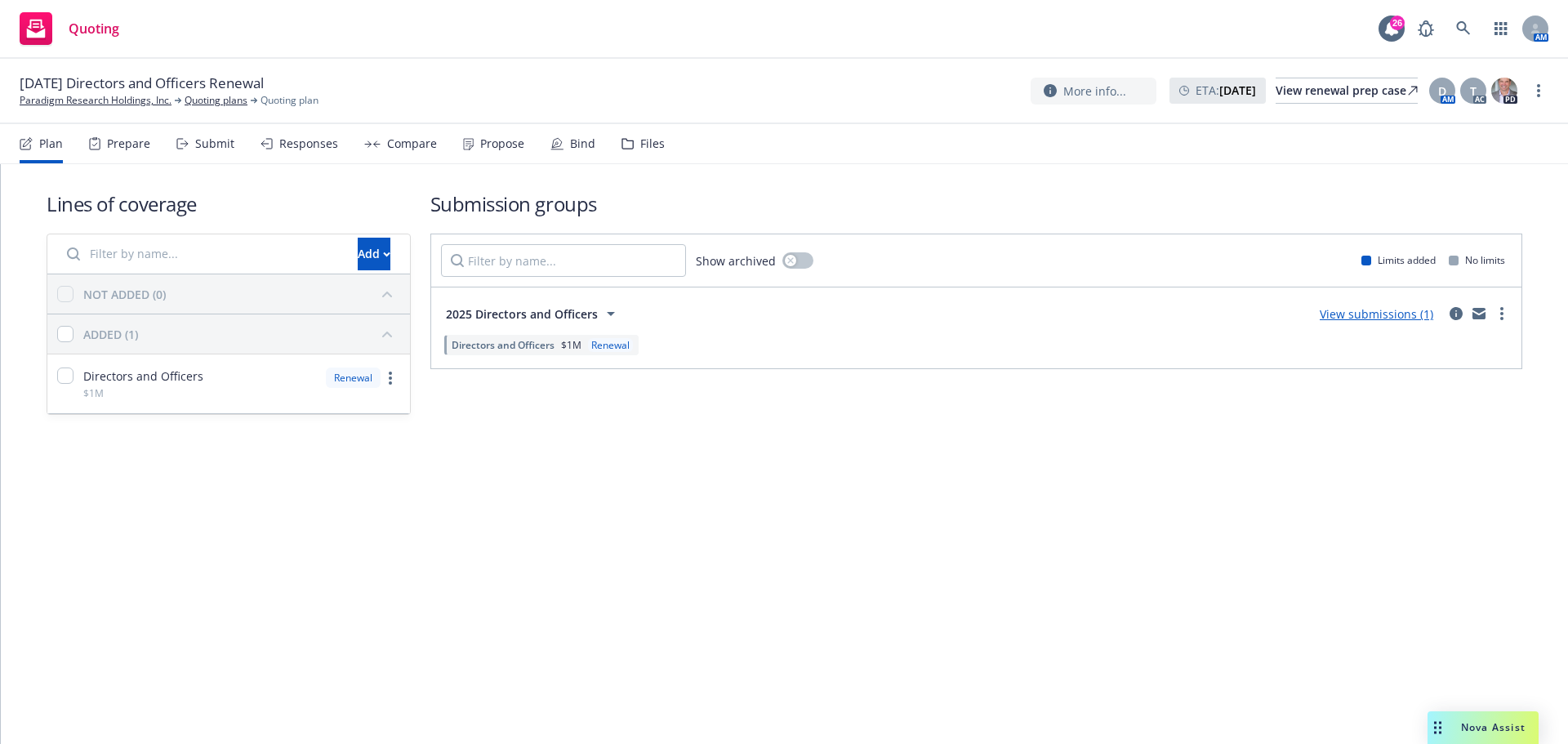
click at [640, 146] on div "Files" at bounding box center [652, 144] width 24 height 13
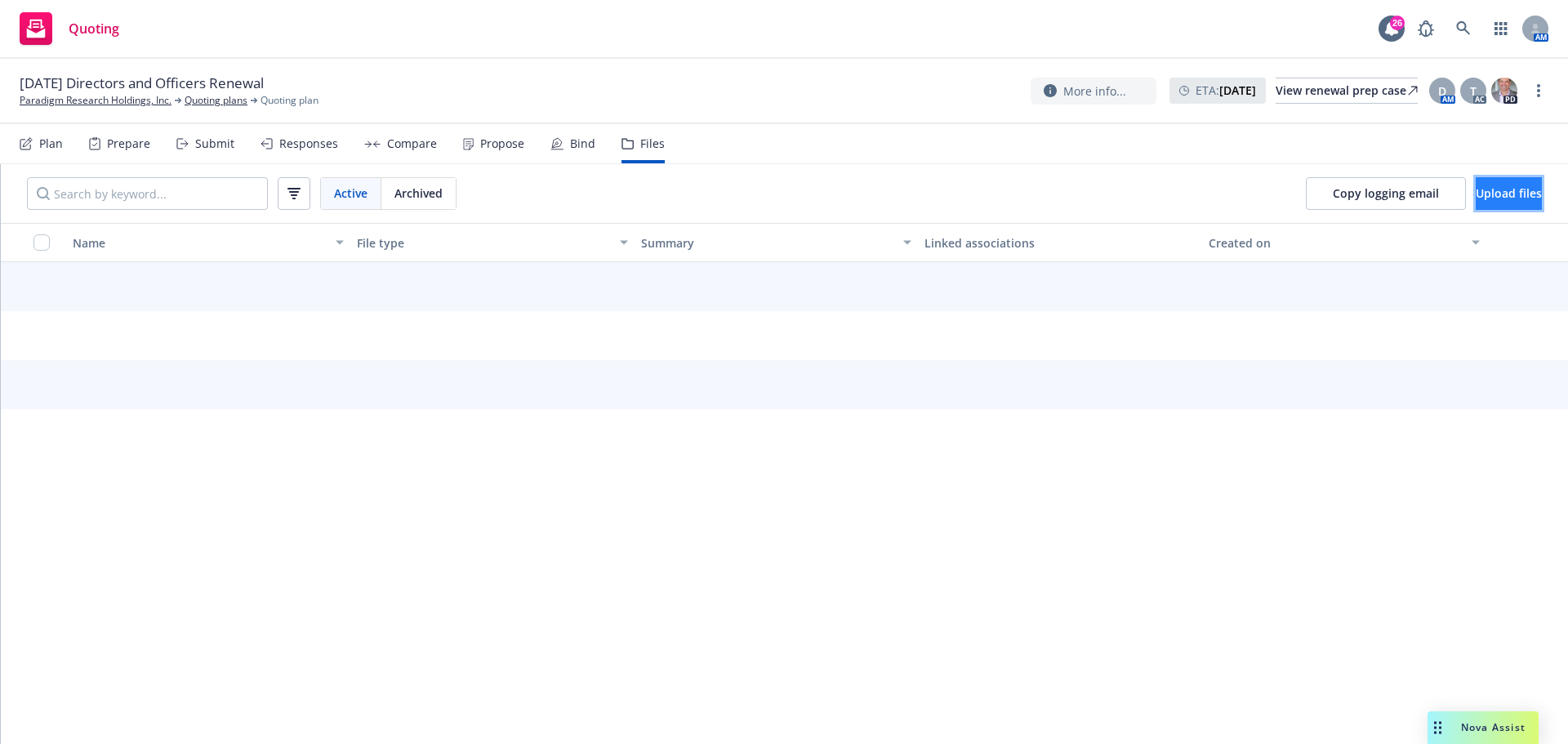
click at [1476, 194] on span "Upload files" at bounding box center [1509, 193] width 66 height 16
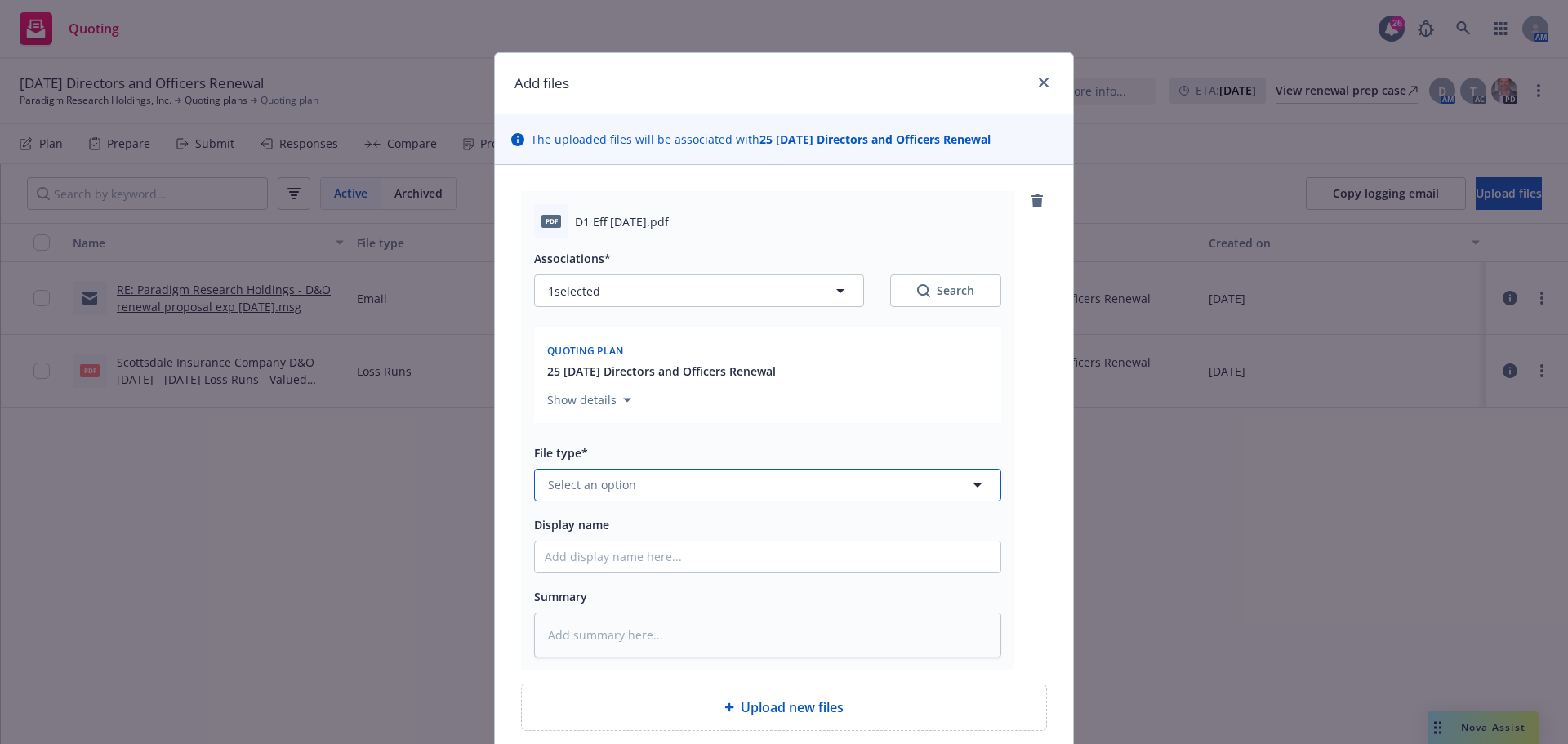
click at [595, 486] on span "Select an option" at bounding box center [591, 485] width 88 height 17
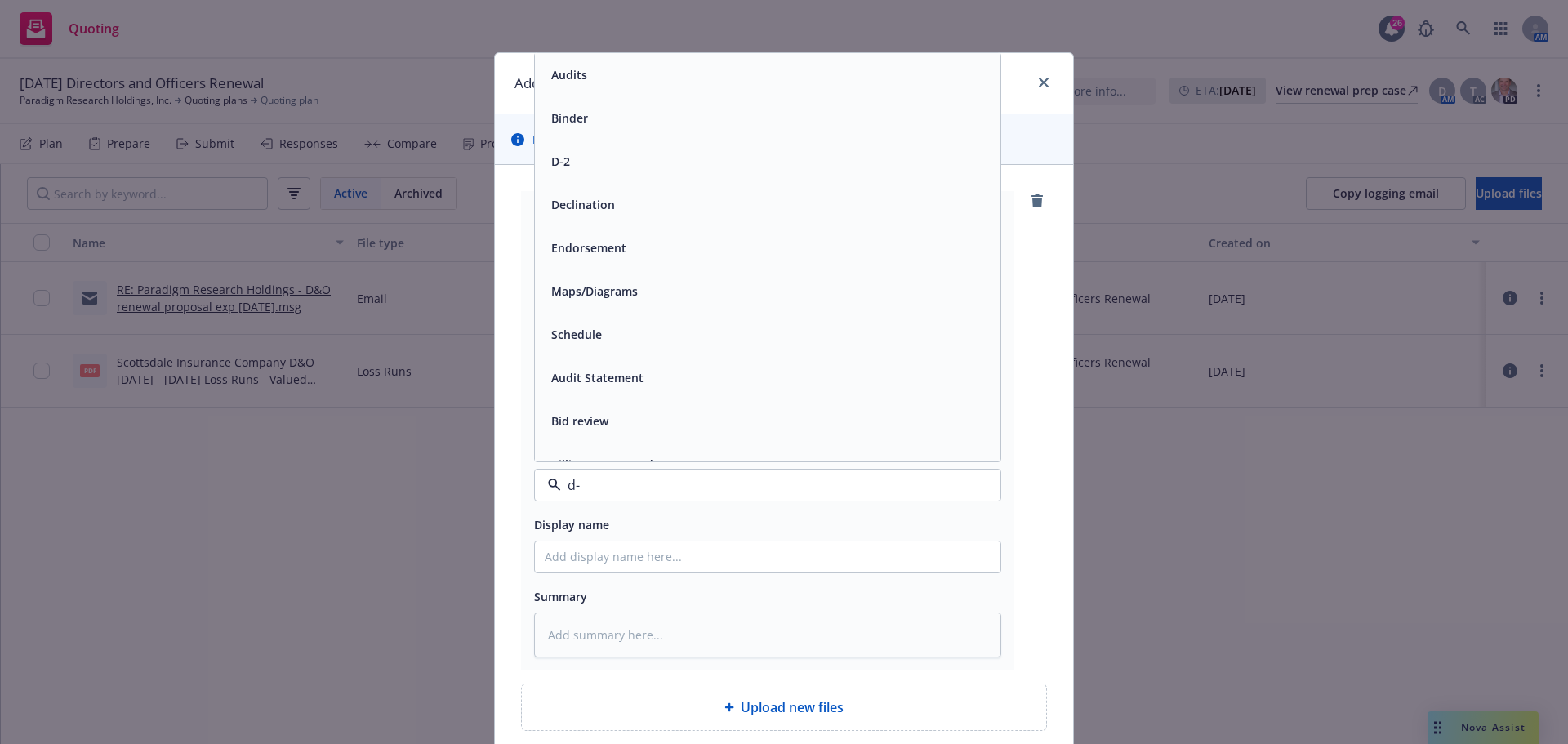
type input "d-1"
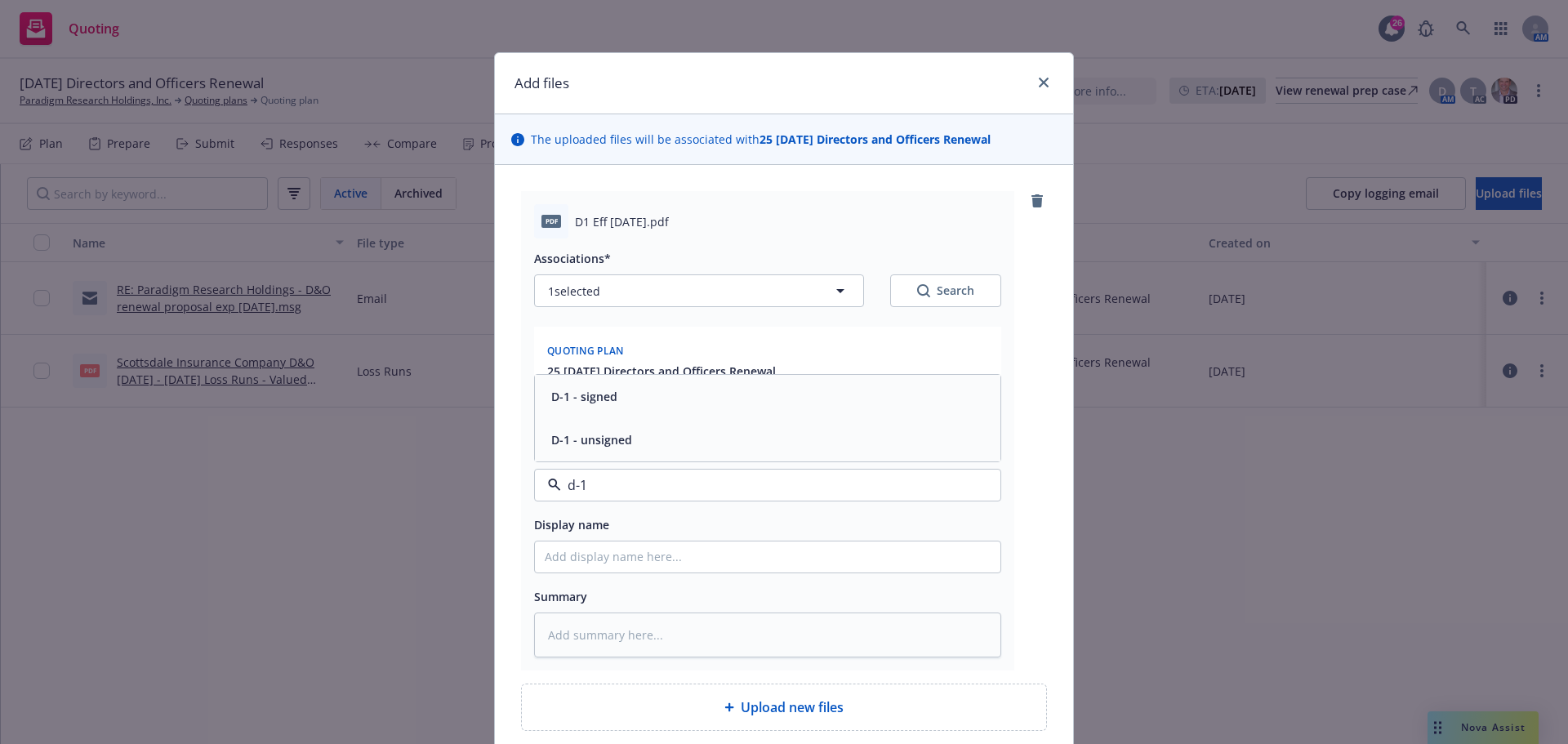
click at [616, 404] on div "D-1 - signed" at bounding box center [768, 396] width 446 height 24
click at [573, 561] on input "Display name" at bounding box center [767, 558] width 466 height 31
type textarea "x"
type input "S"
type textarea "x"
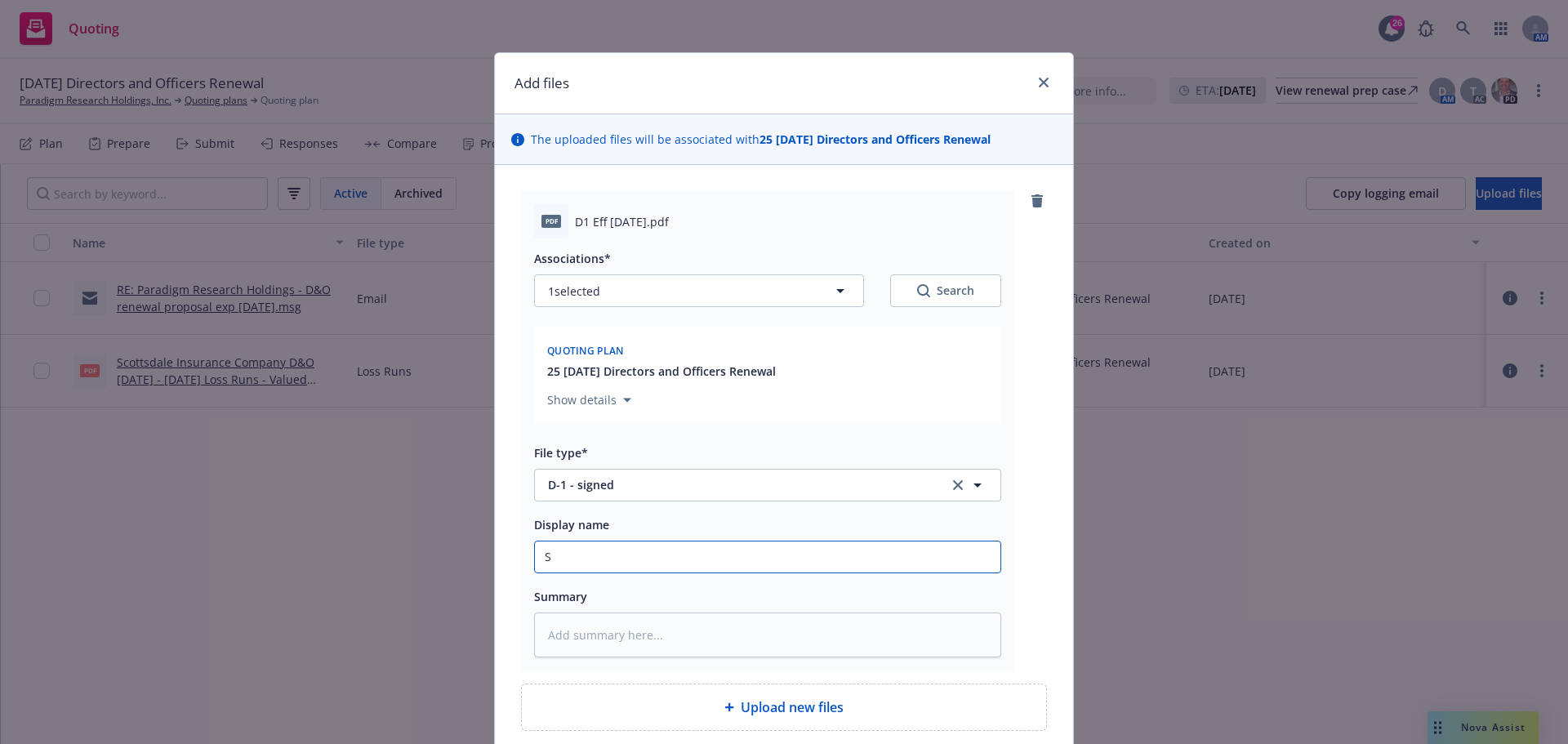
type input "SL"
type textarea "x"
type input "SLA"
type textarea "x"
type input "SLA"
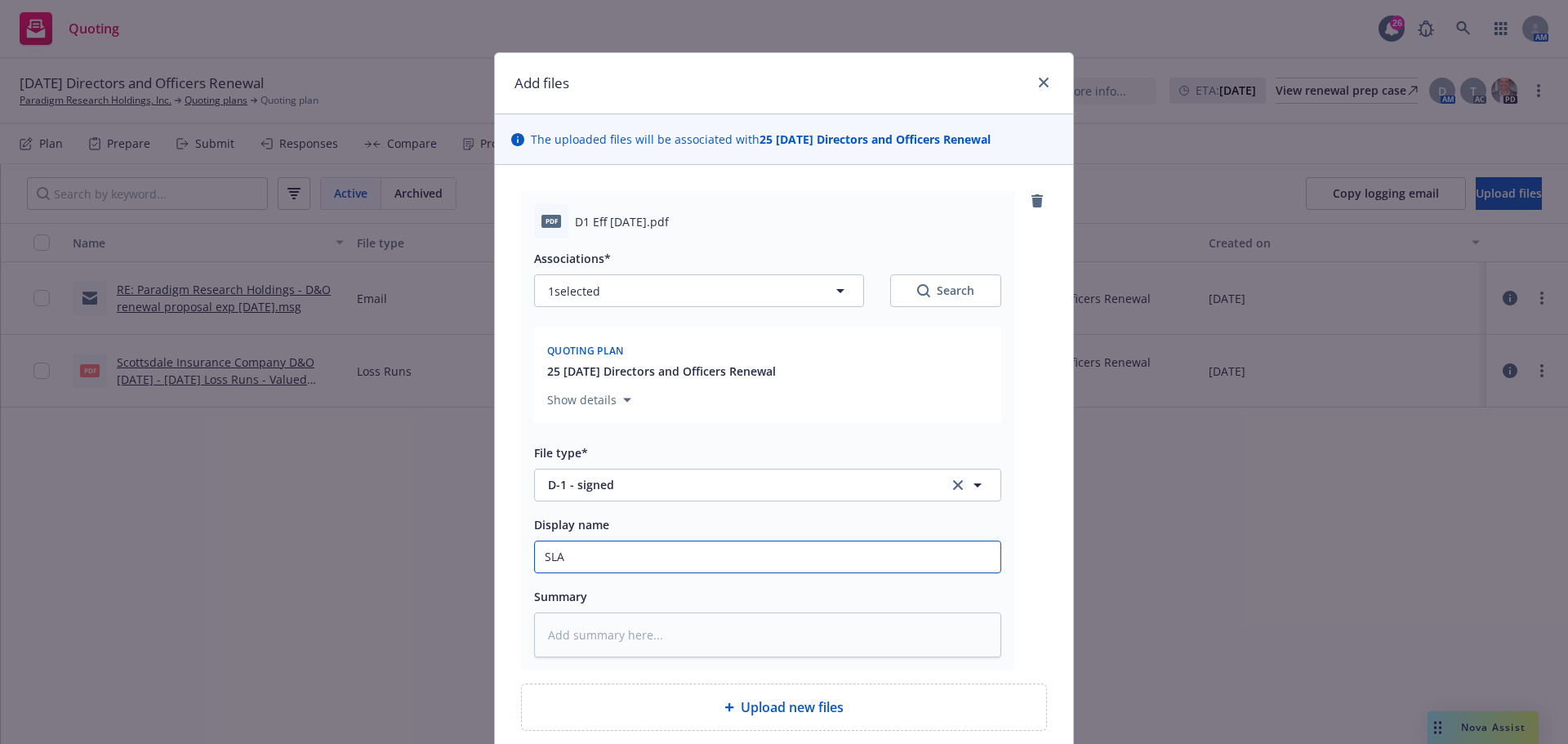
type textarea "x"
type input "SLA D"
type textarea "x"
type input "SLA D-"
type textarea "x"
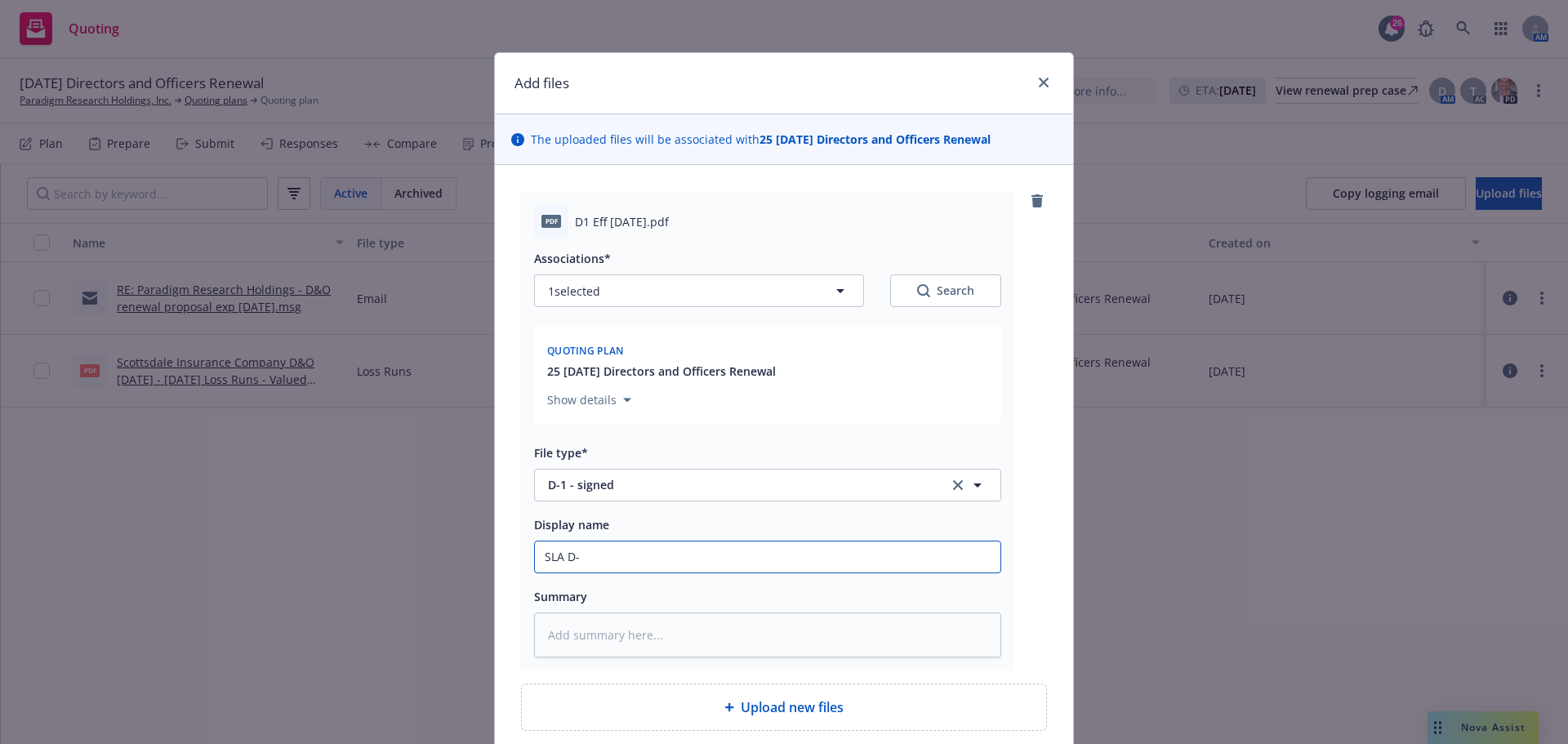
type input "SLA D-1"
type textarea "x"
type input "SLA D-1"
type textarea "x"
type input "SLA D-1 f"
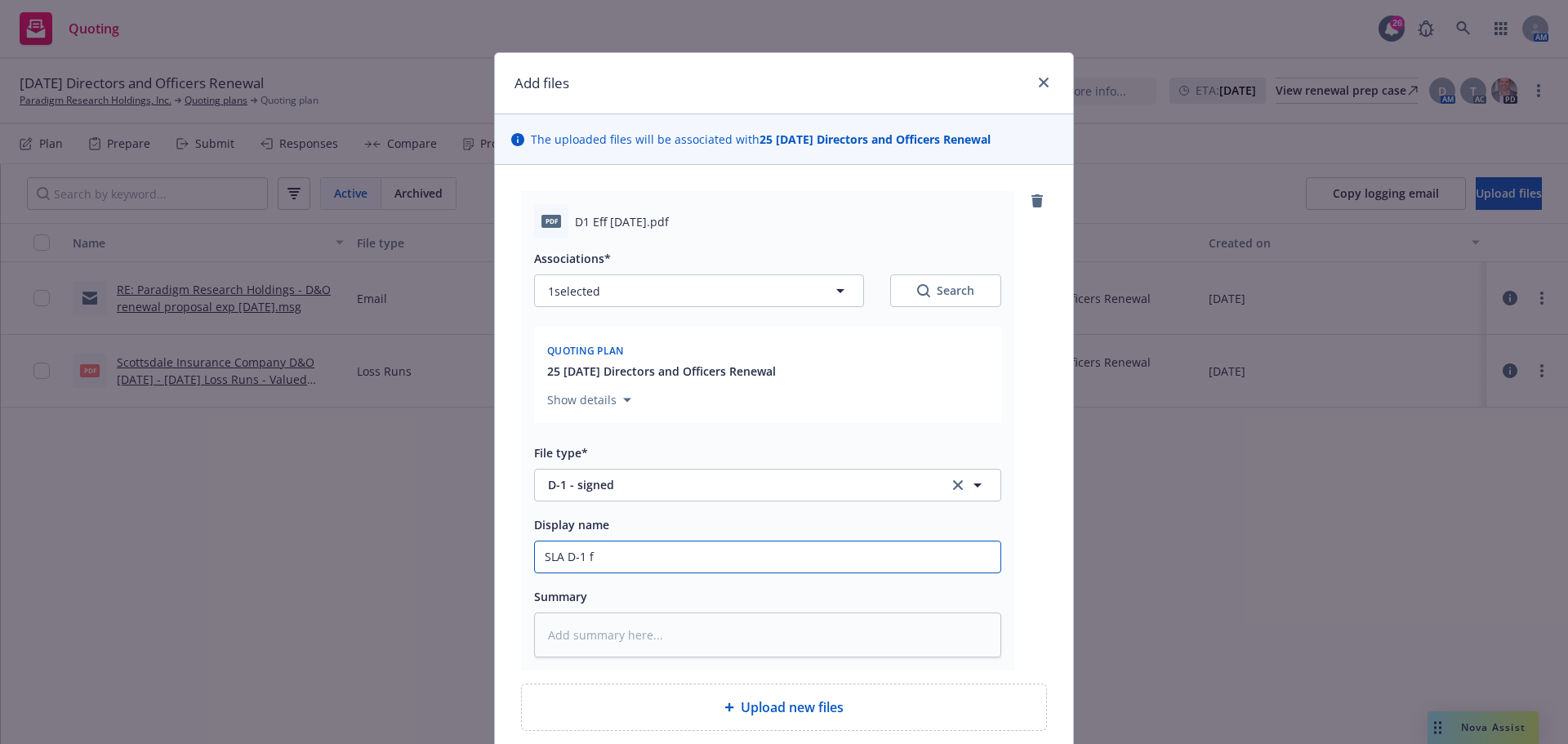
type textarea "x"
type input "SLA D-1 fo"
type textarea "x"
type input "SLA D-1 for"
type textarea "x"
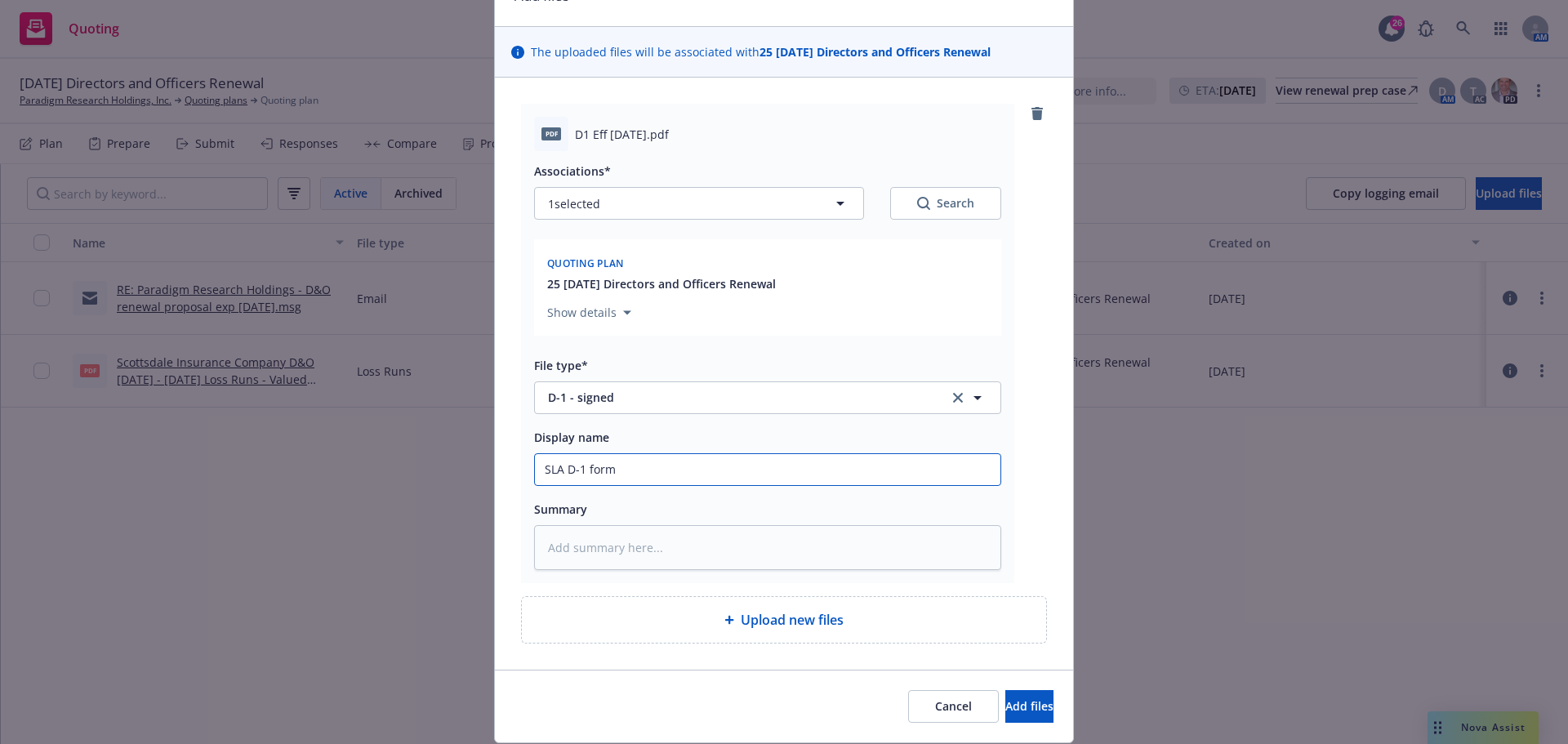
scroll to position [139, 0]
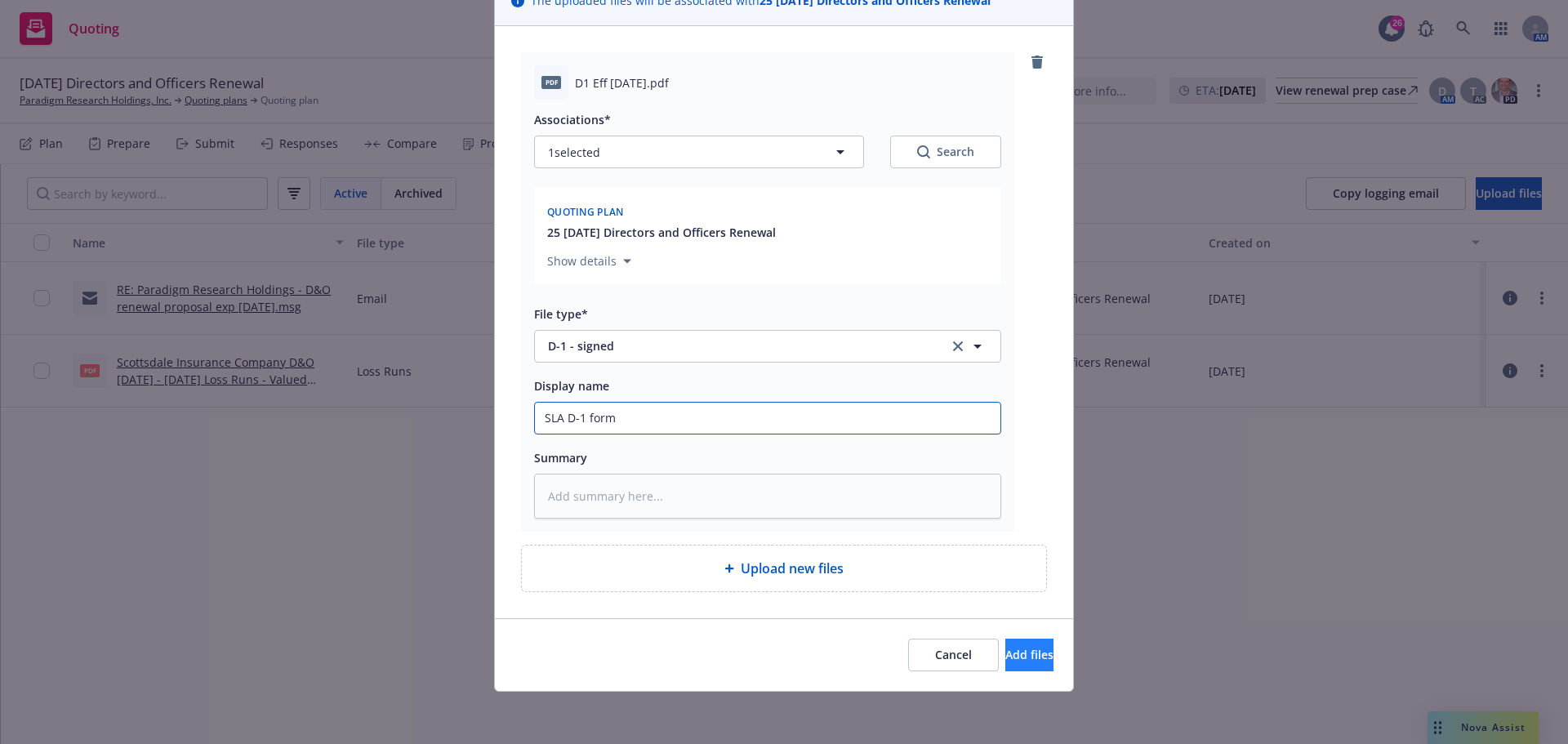
type input "SLA D-1 form"
click at [1006, 656] on span "Add files" at bounding box center [1029, 655] width 48 height 16
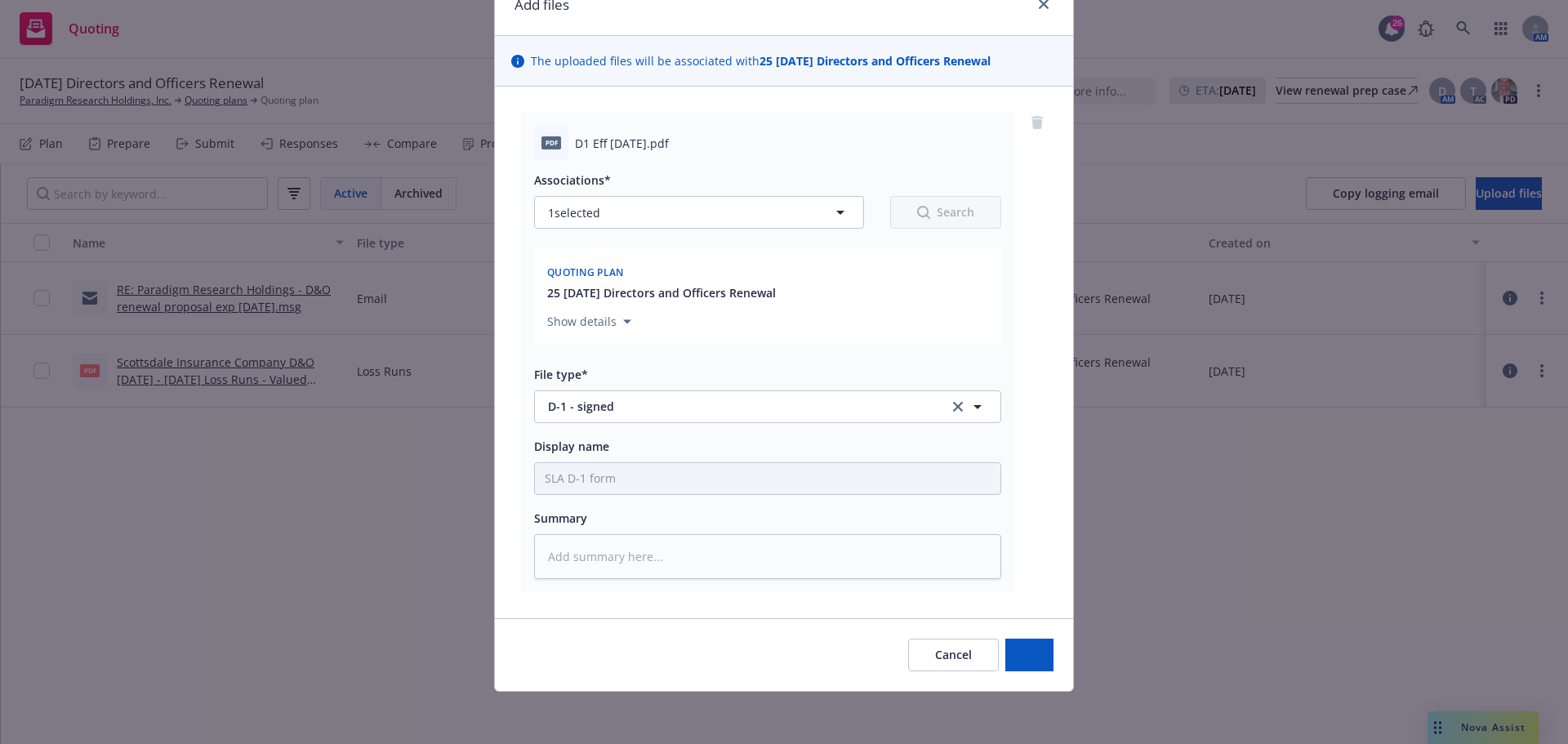
type textarea "x"
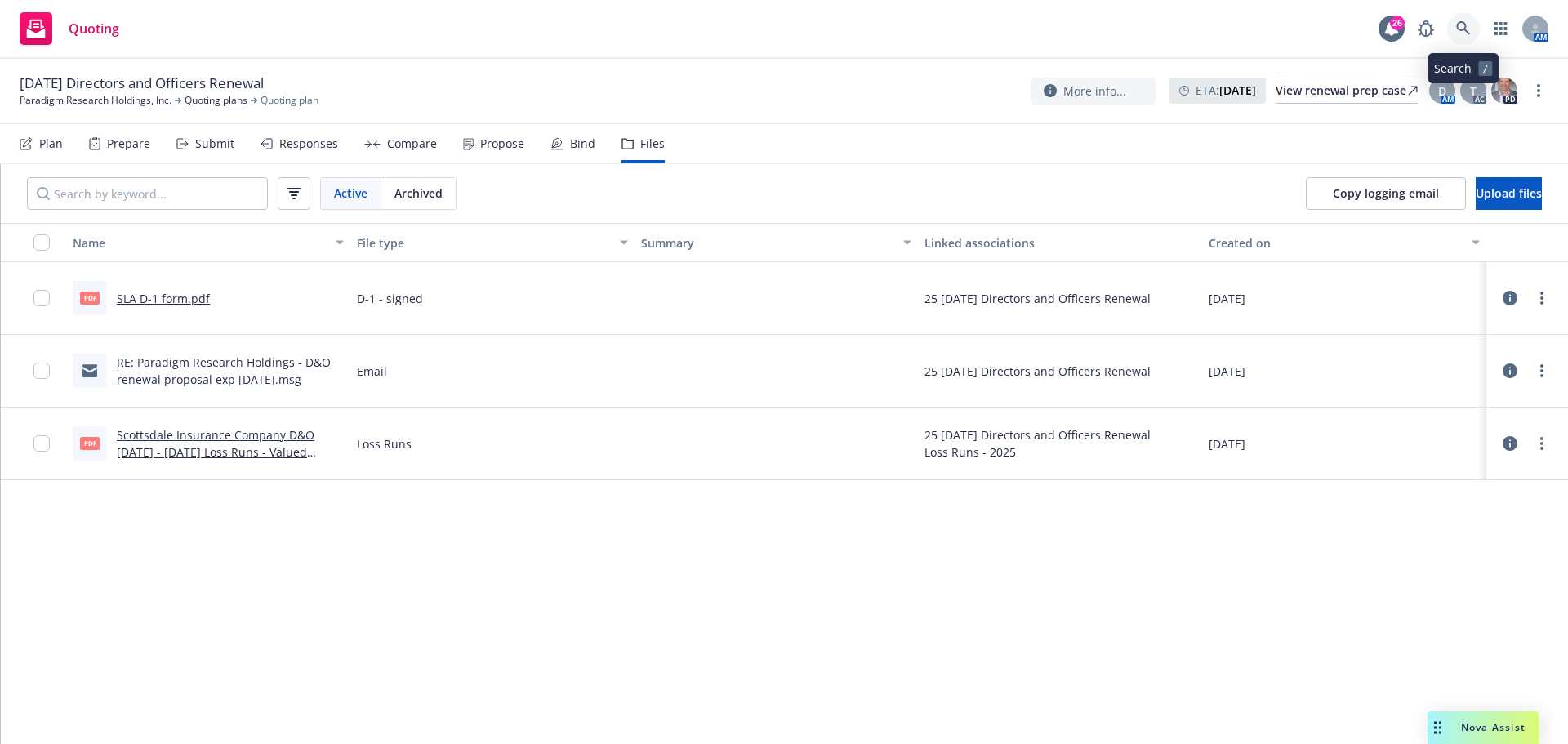
click at [1465, 32] on icon at bounding box center [1463, 28] width 15 height 15
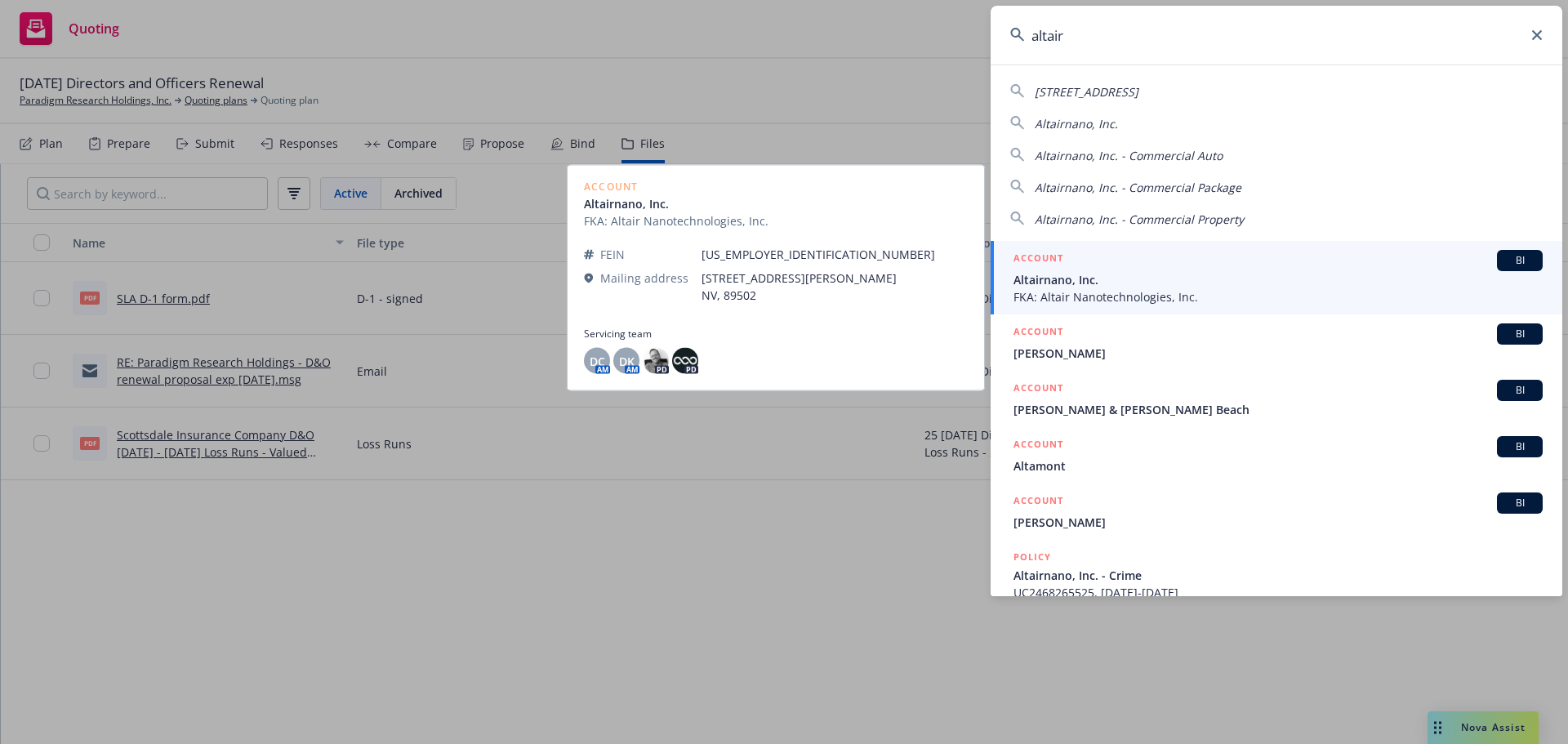
type input "altair"
click at [1065, 281] on span "Altairnano, Inc." at bounding box center [1278, 280] width 529 height 17
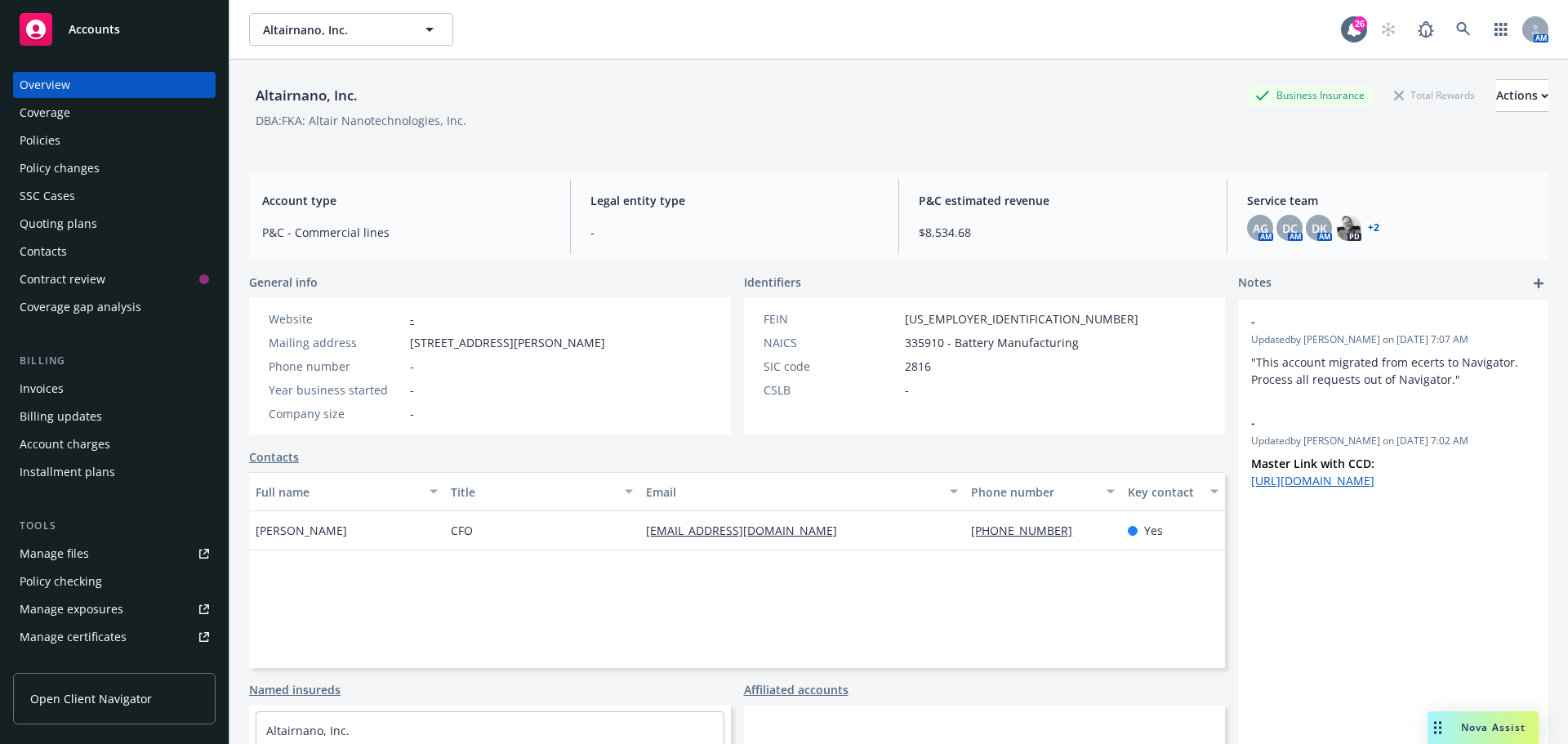
click at [85, 222] on div "Quoting plans" at bounding box center [58, 224] width 77 height 26
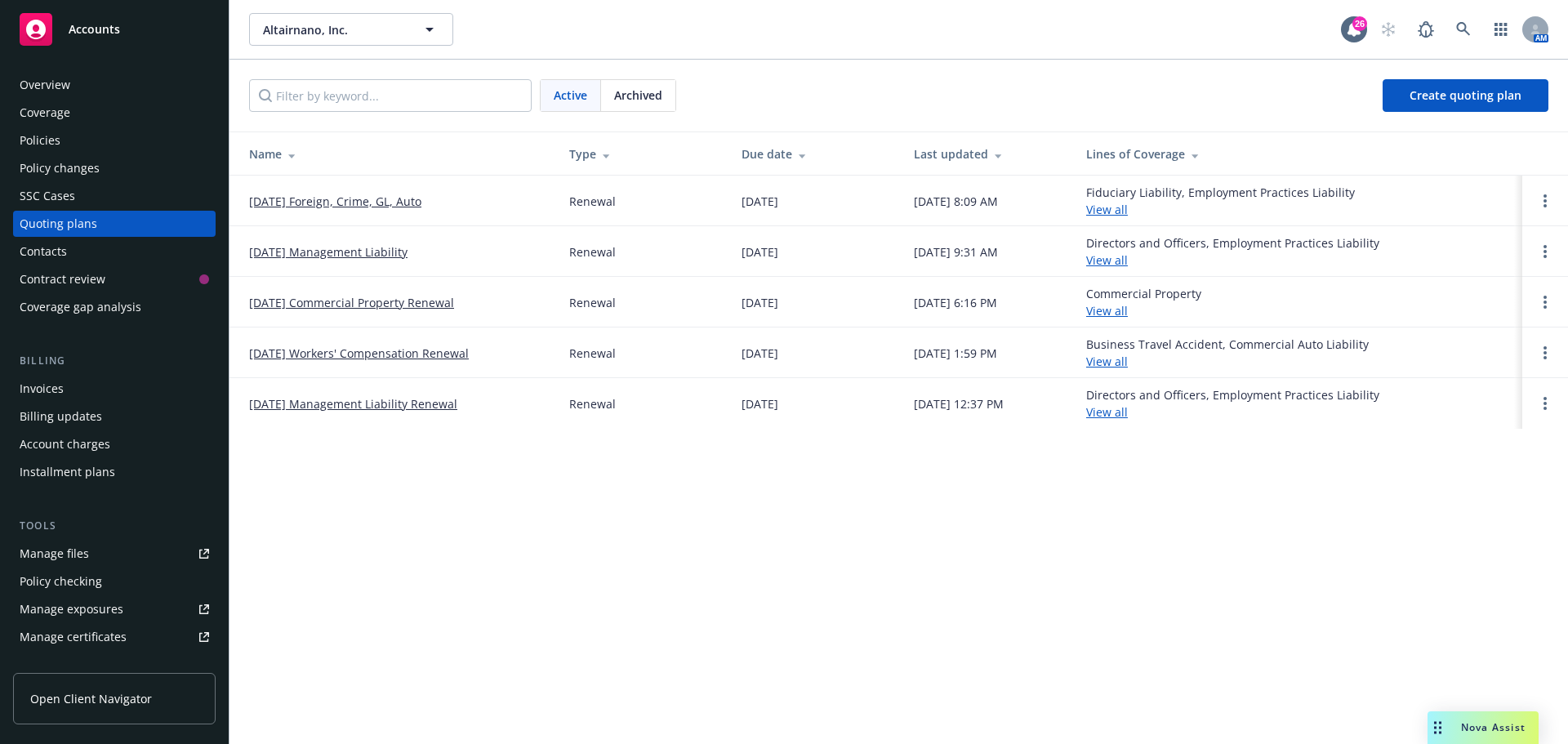
click at [288, 251] on link "[DATE] Management Liability" at bounding box center [328, 253] width 158 height 17
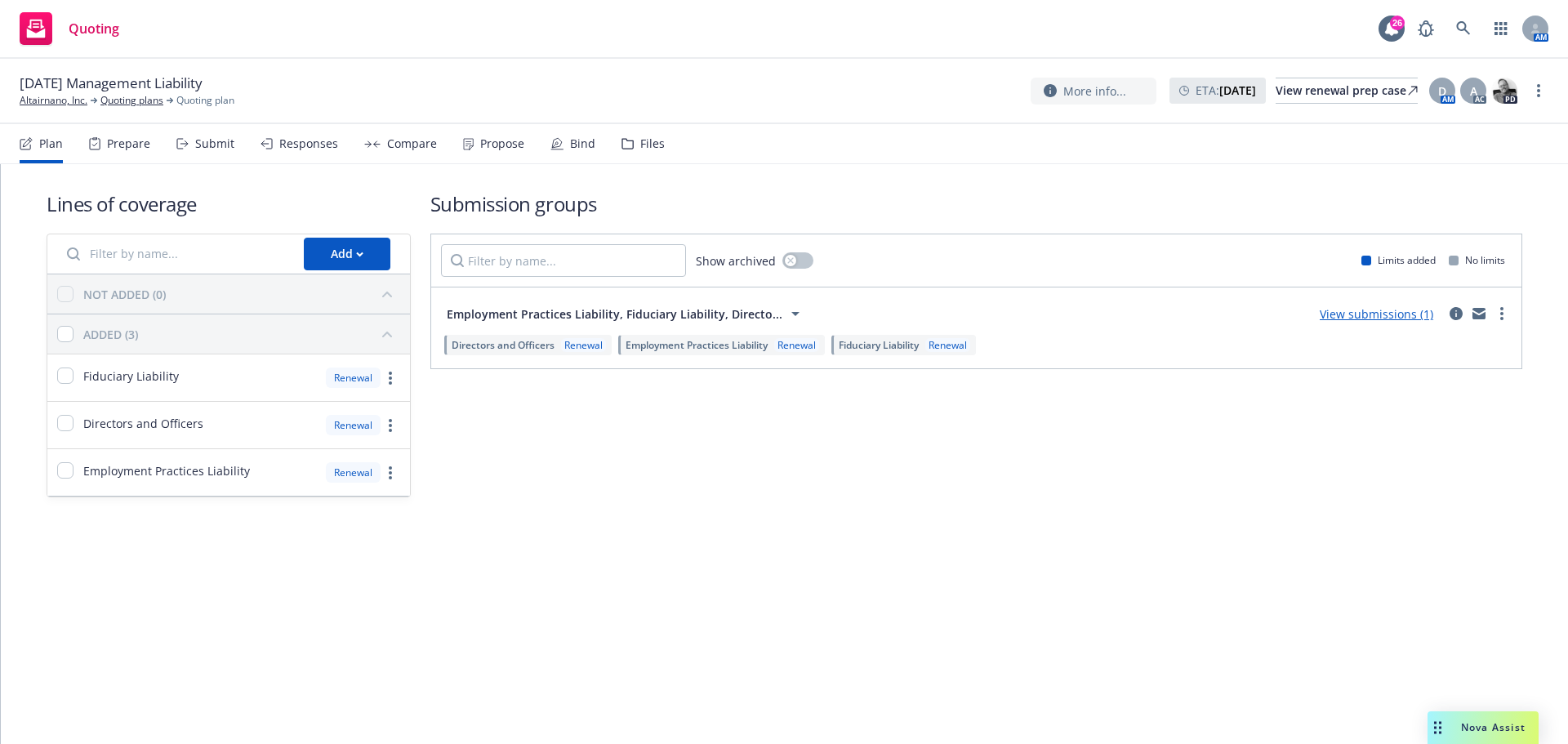
click at [649, 139] on div "Files" at bounding box center [652, 144] width 24 height 13
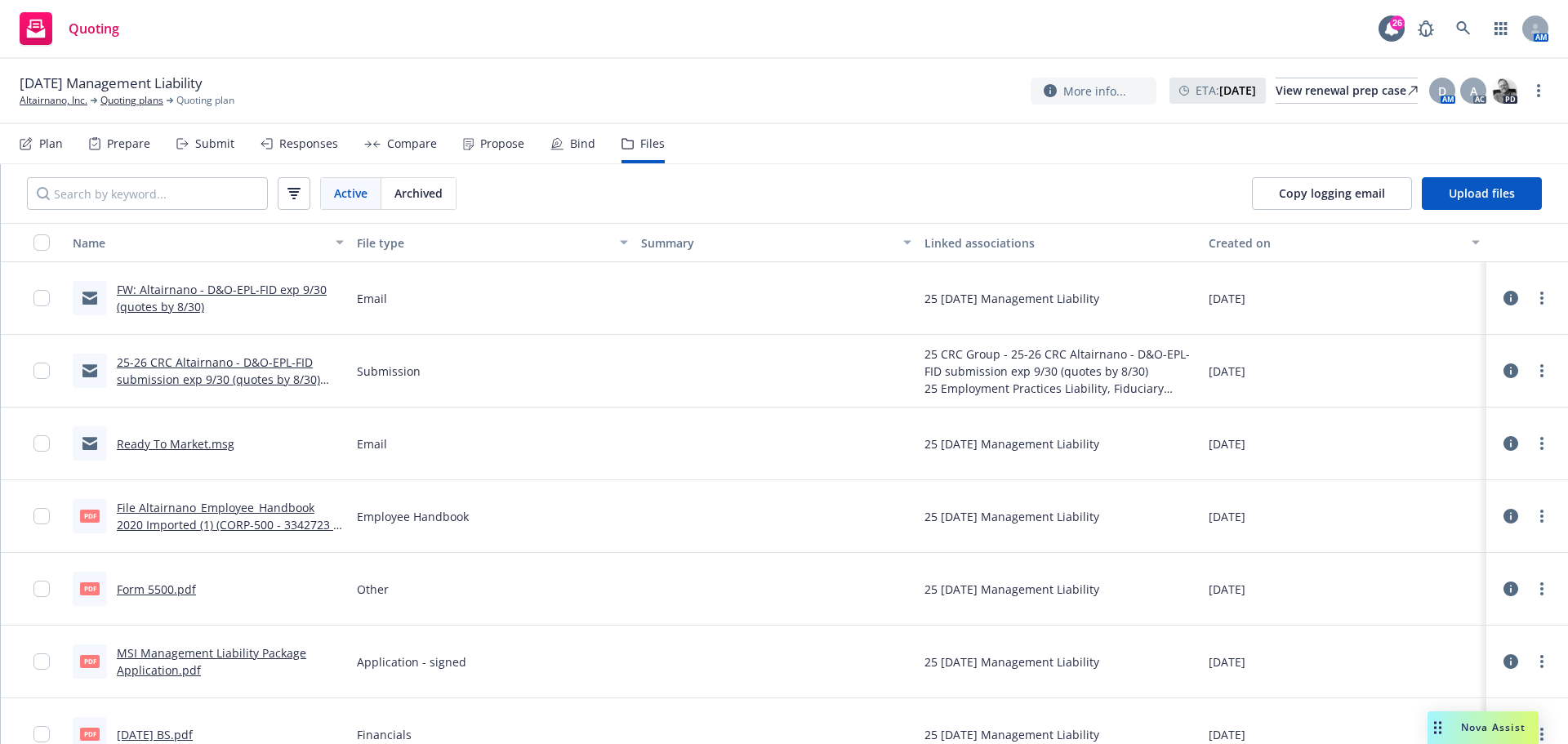
click at [205, 288] on link "FW: Altairnano - D&O-EPL-FID exp 9/30 (quotes by 8/30)" at bounding box center [221, 299] width 210 height 33
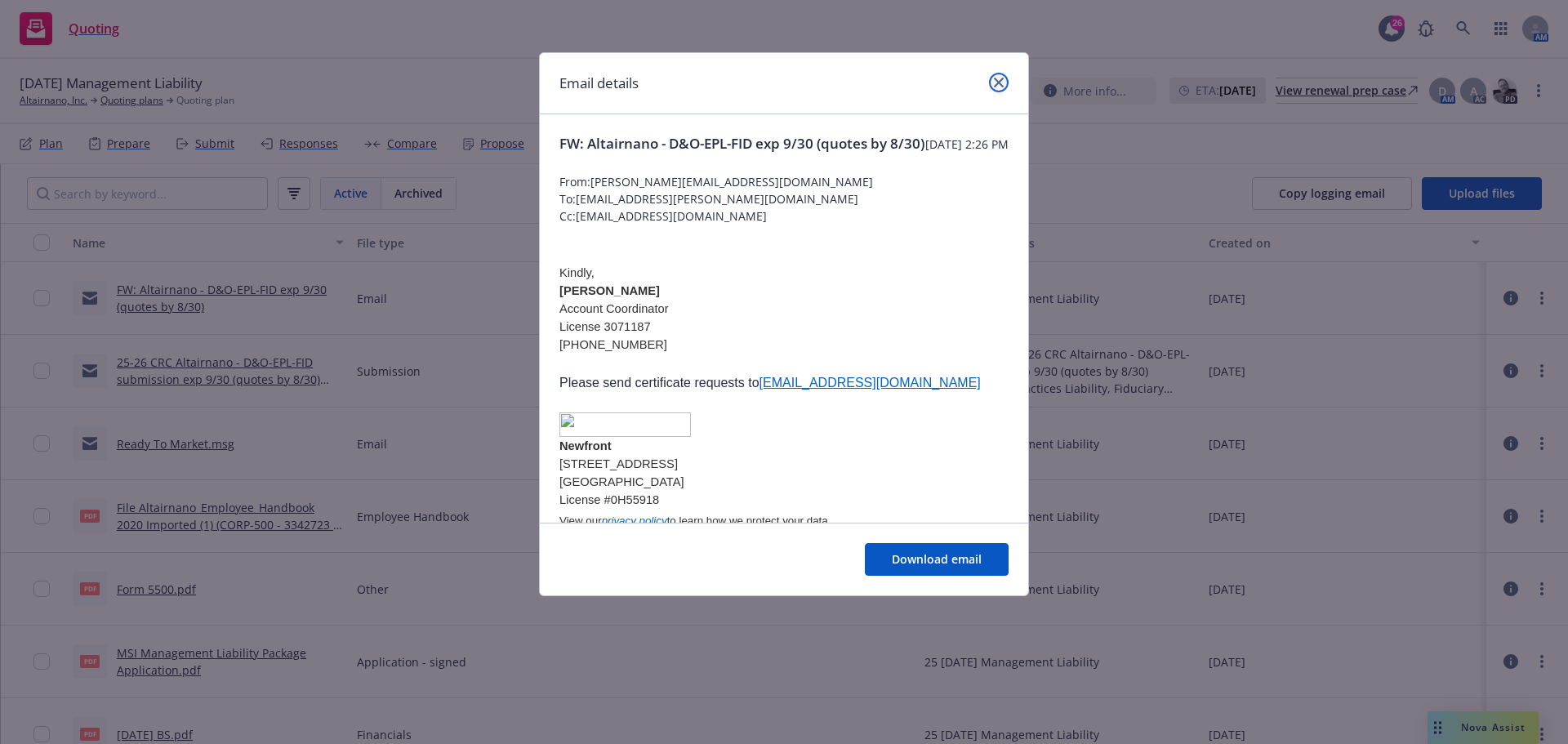
click at [995, 78] on icon "close" at bounding box center [998, 82] width 10 height 10
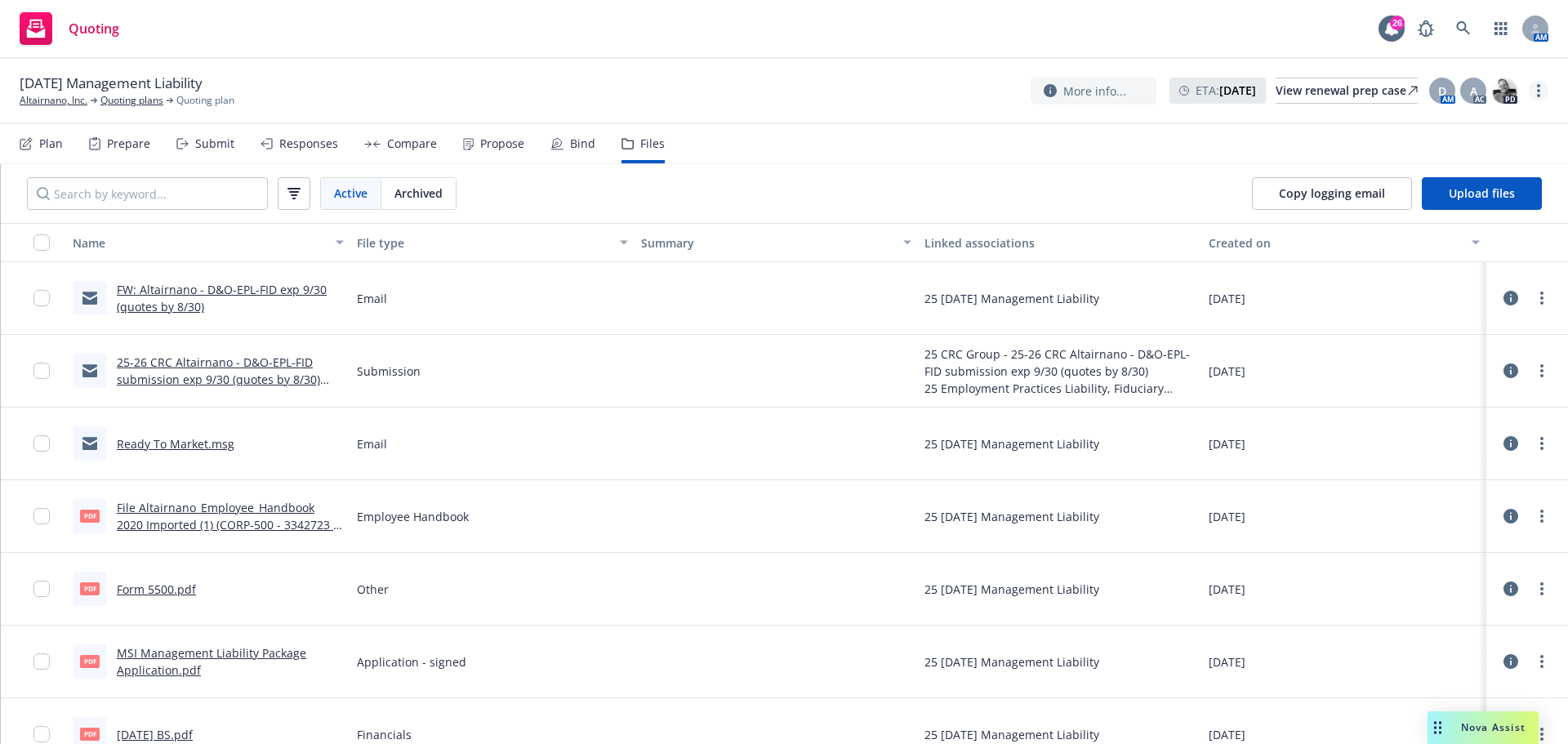
click at [1533, 85] on link "more" at bounding box center [1538, 91] width 20 height 20
click at [57, 98] on link "Altairnano, Inc." at bounding box center [54, 100] width 68 height 15
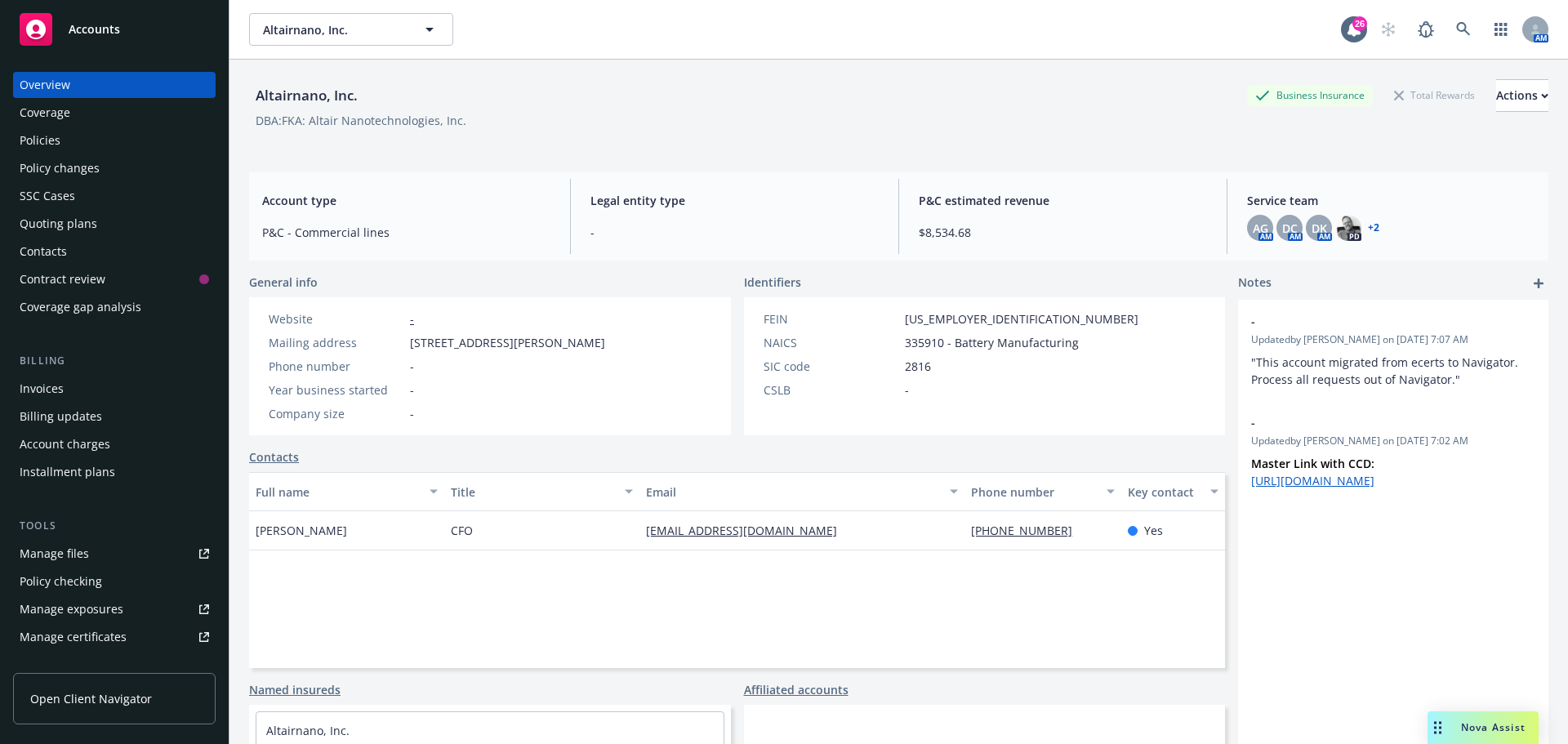
click at [1368, 227] on link "+ 2" at bounding box center [1373, 227] width 11 height 10
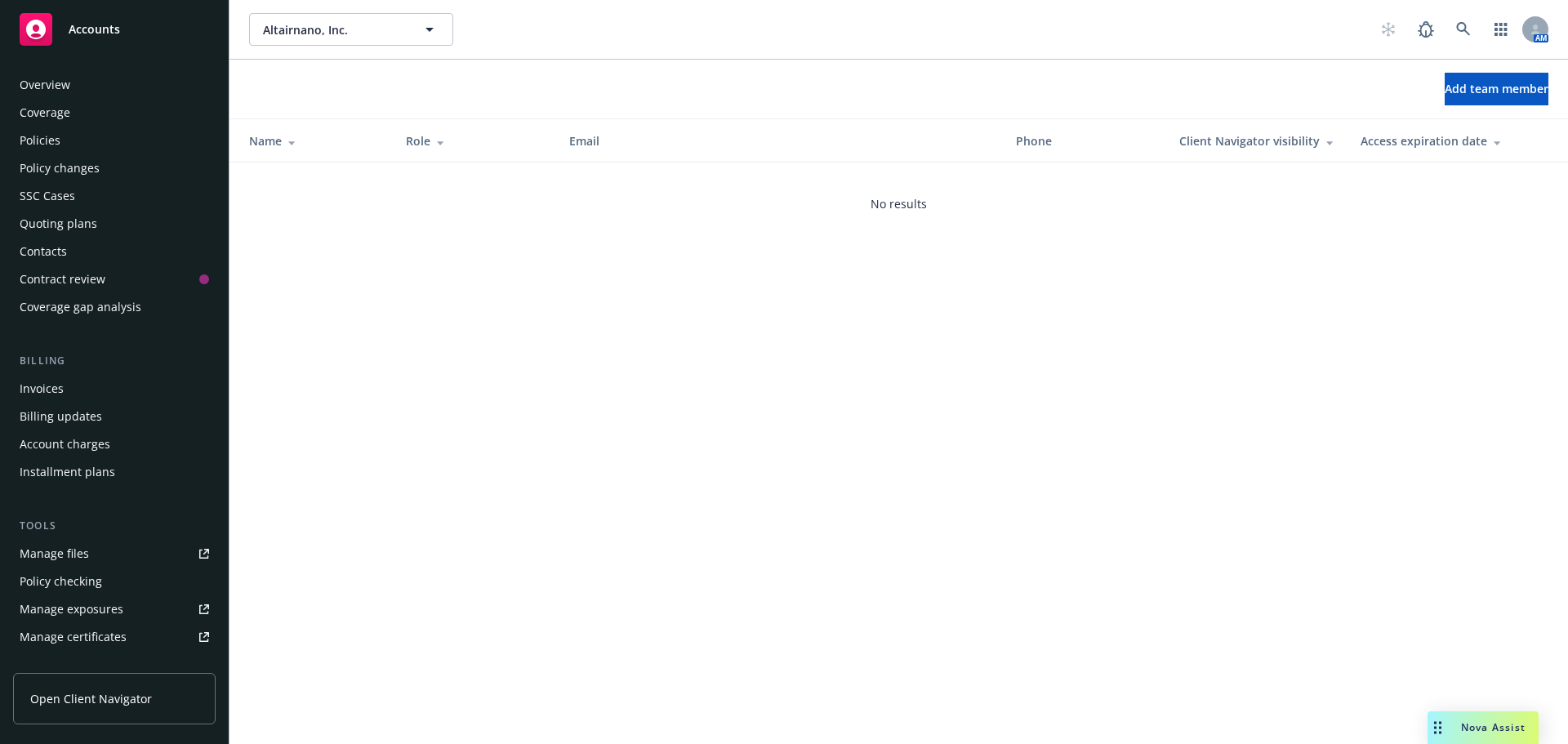
scroll to position [348, 0]
